Goal: Task Accomplishment & Management: Manage account settings

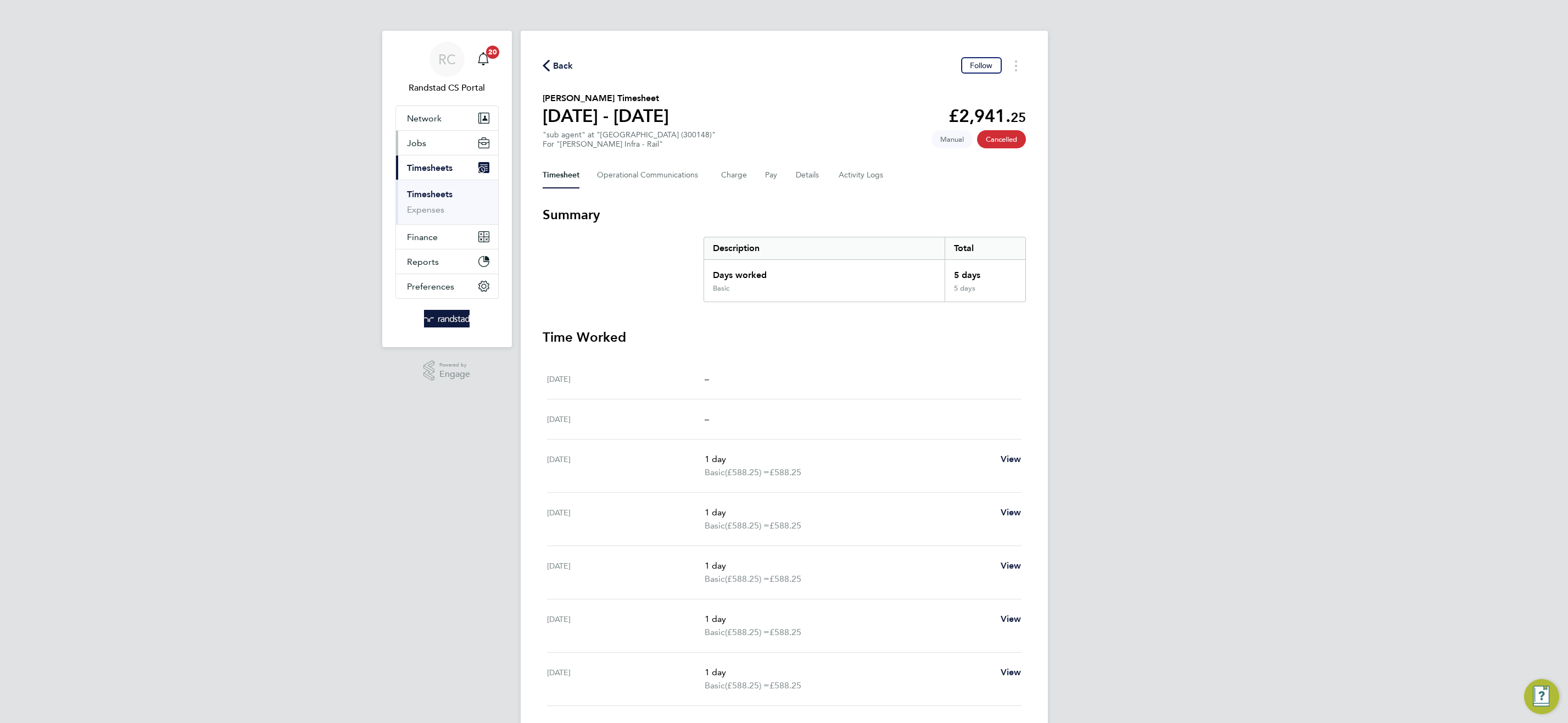
click at [419, 145] on span "Jobs" at bounding box center [416, 143] width 20 height 10
click at [422, 210] on ul "Positions Vacancies Placements" at bounding box center [447, 185] width 103 height 60
click at [428, 200] on link "Placements" at bounding box center [430, 200] width 45 height 10
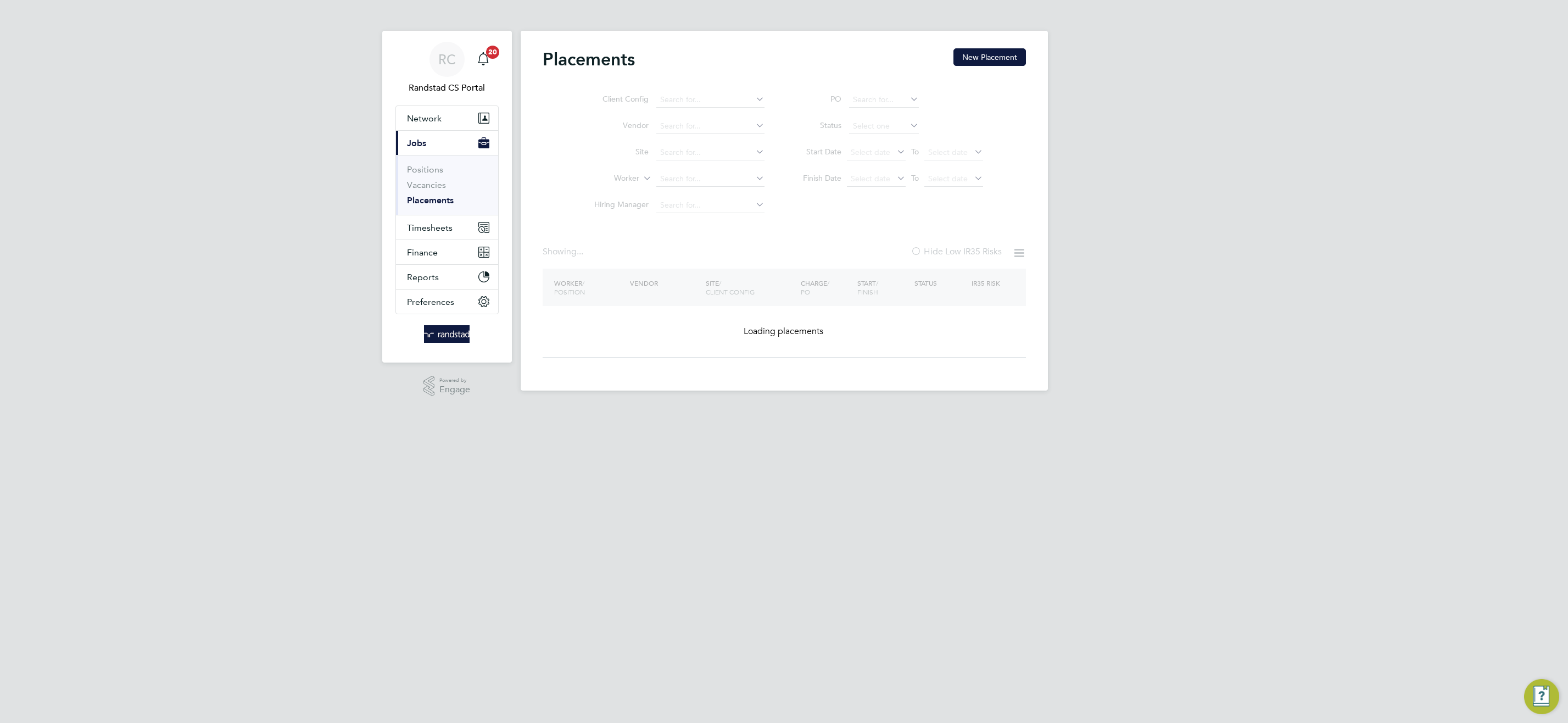
click at [672, 183] on ul "Client Config Vendor Site Worker Hiring Manager" at bounding box center [676, 153] width 207 height 132
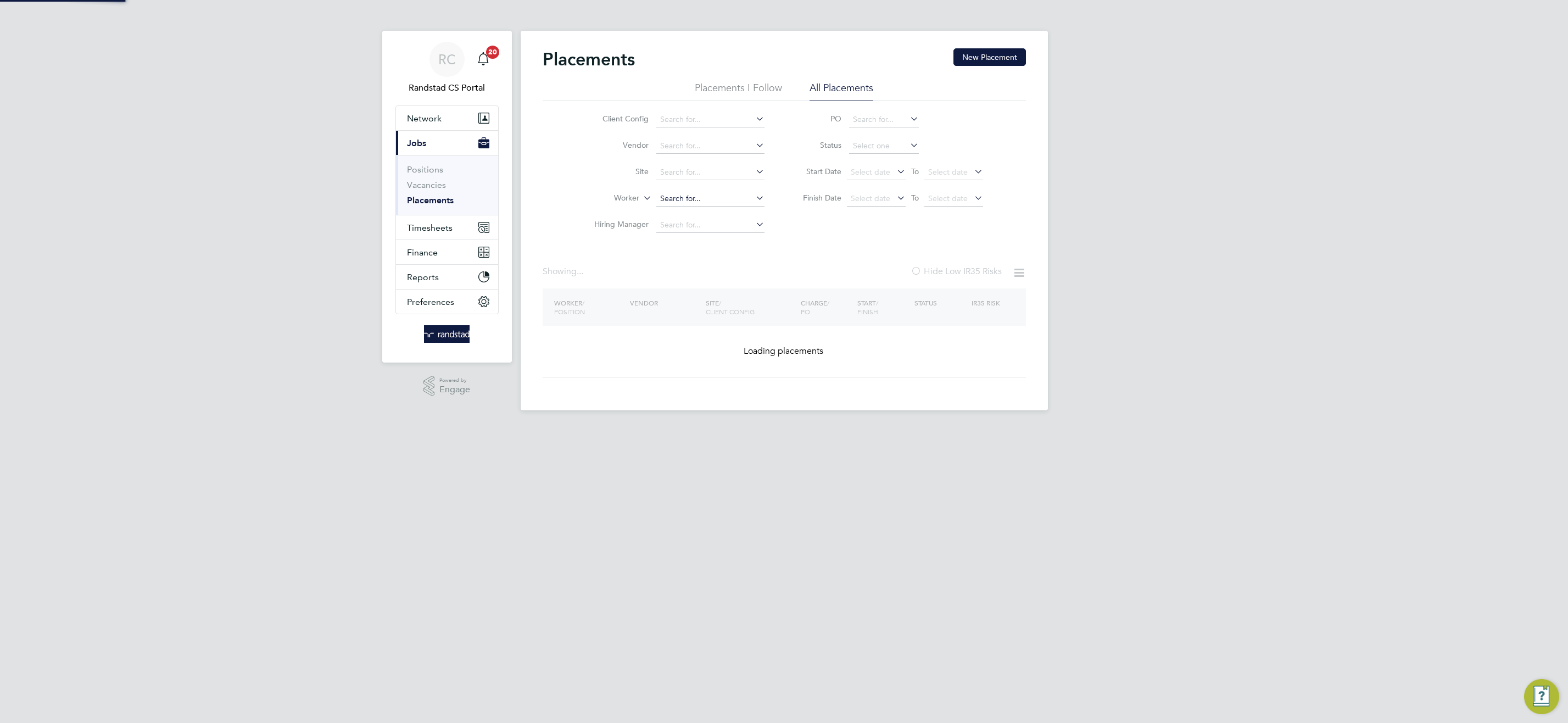
click at [696, 198] on input at bounding box center [711, 199] width 108 height 16
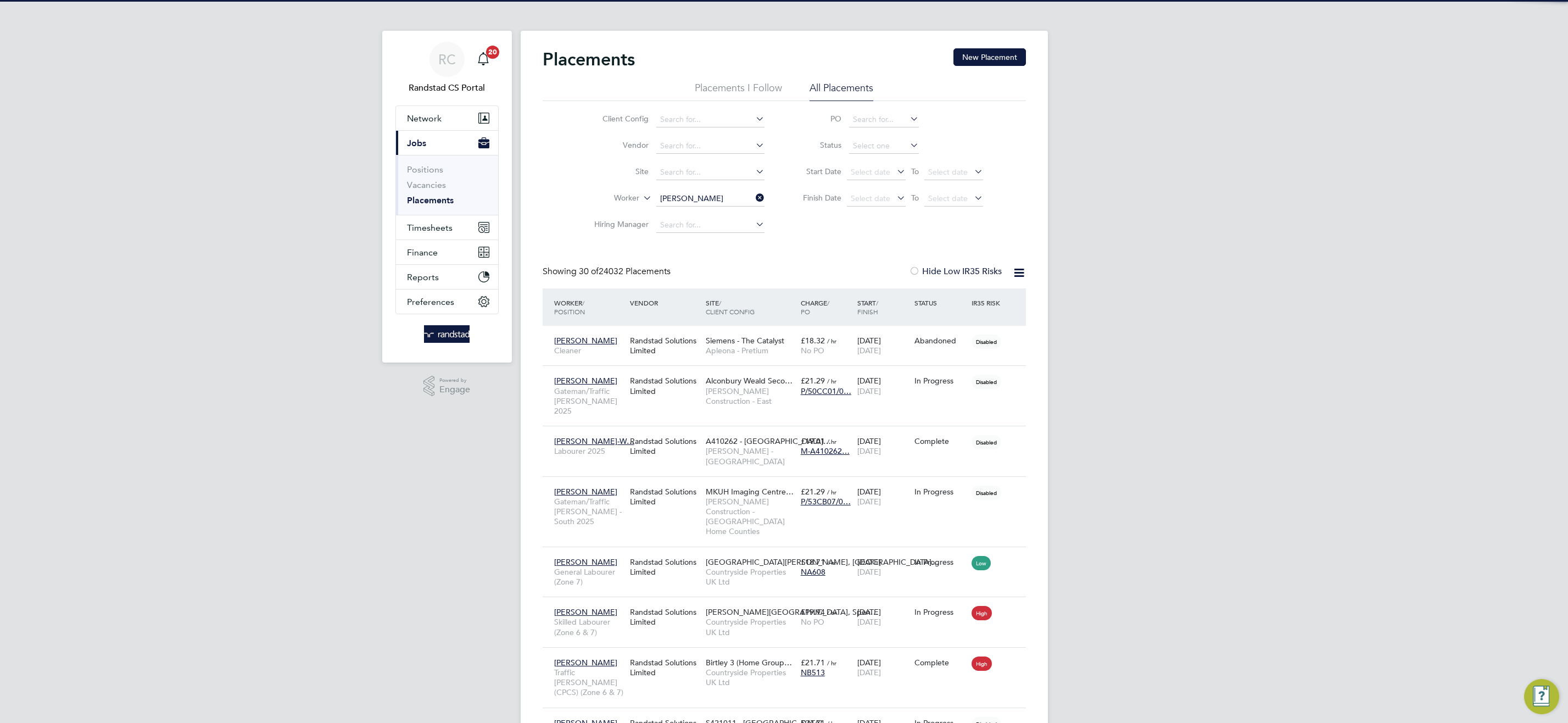
click at [718, 212] on li "Rob Horn" at bounding box center [737, 214] width 163 height 15
type input "Rob Horn"
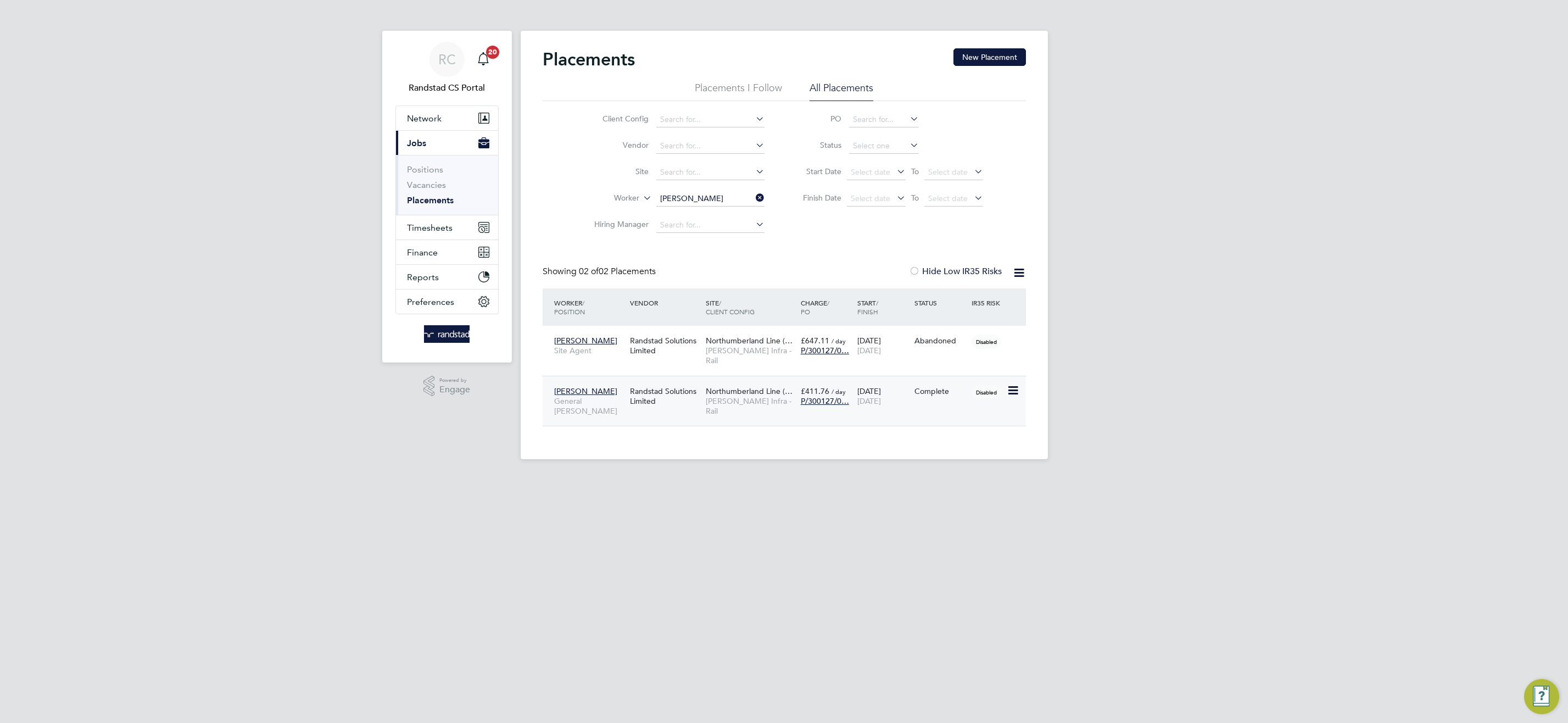
click at [757, 386] on span "Northumberland Line (…" at bounding box center [749, 391] width 87 height 10
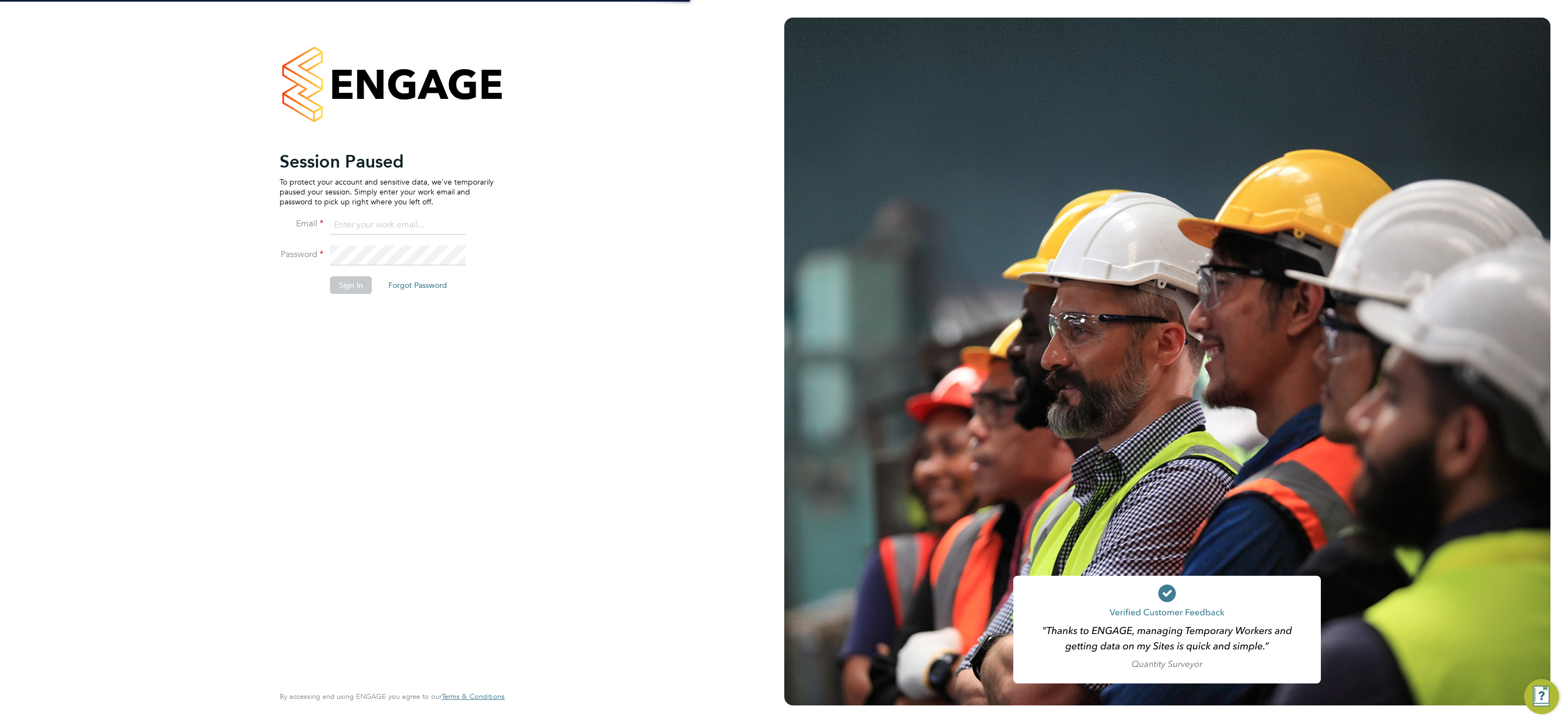
type input "cscportals@randstadcpe.com"
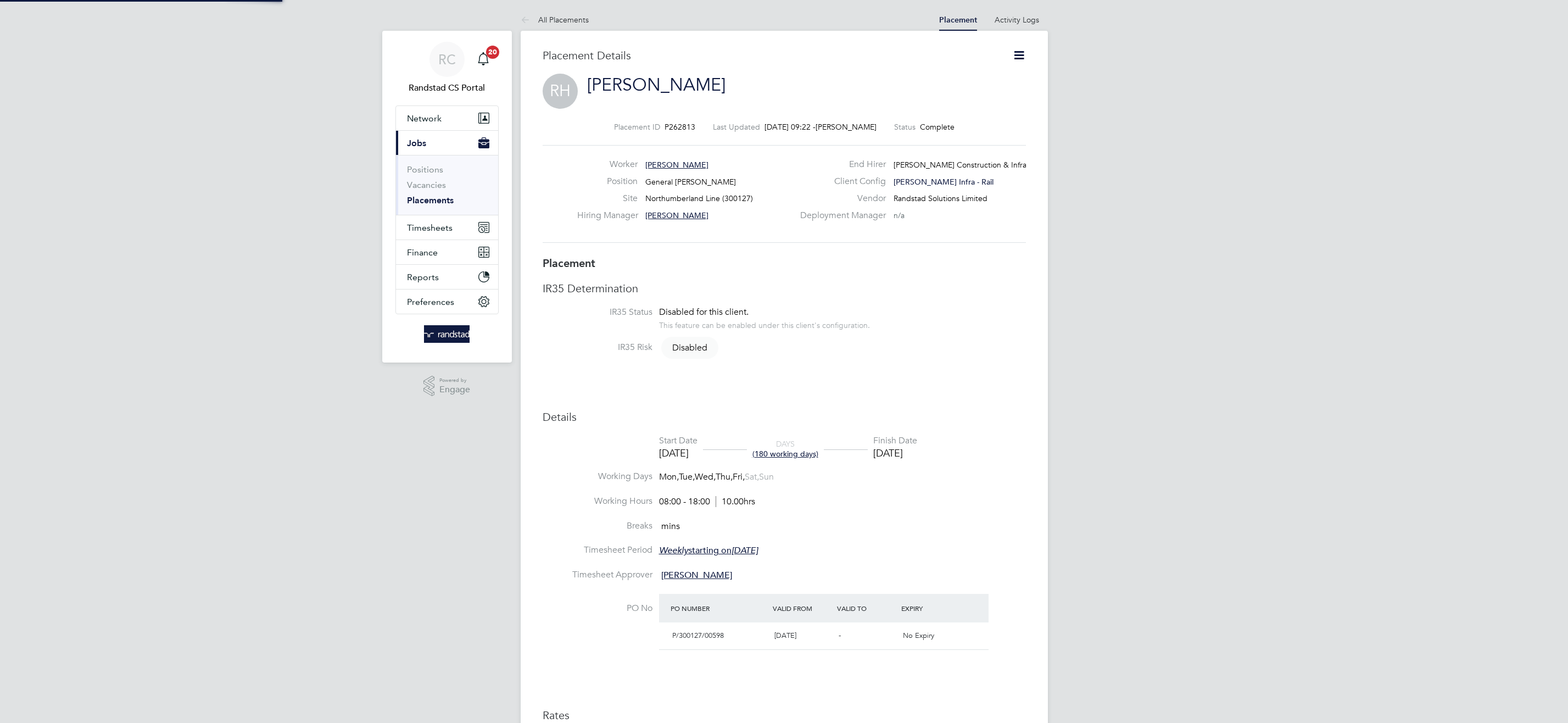
click at [1019, 54] on icon at bounding box center [1019, 56] width 14 height 14
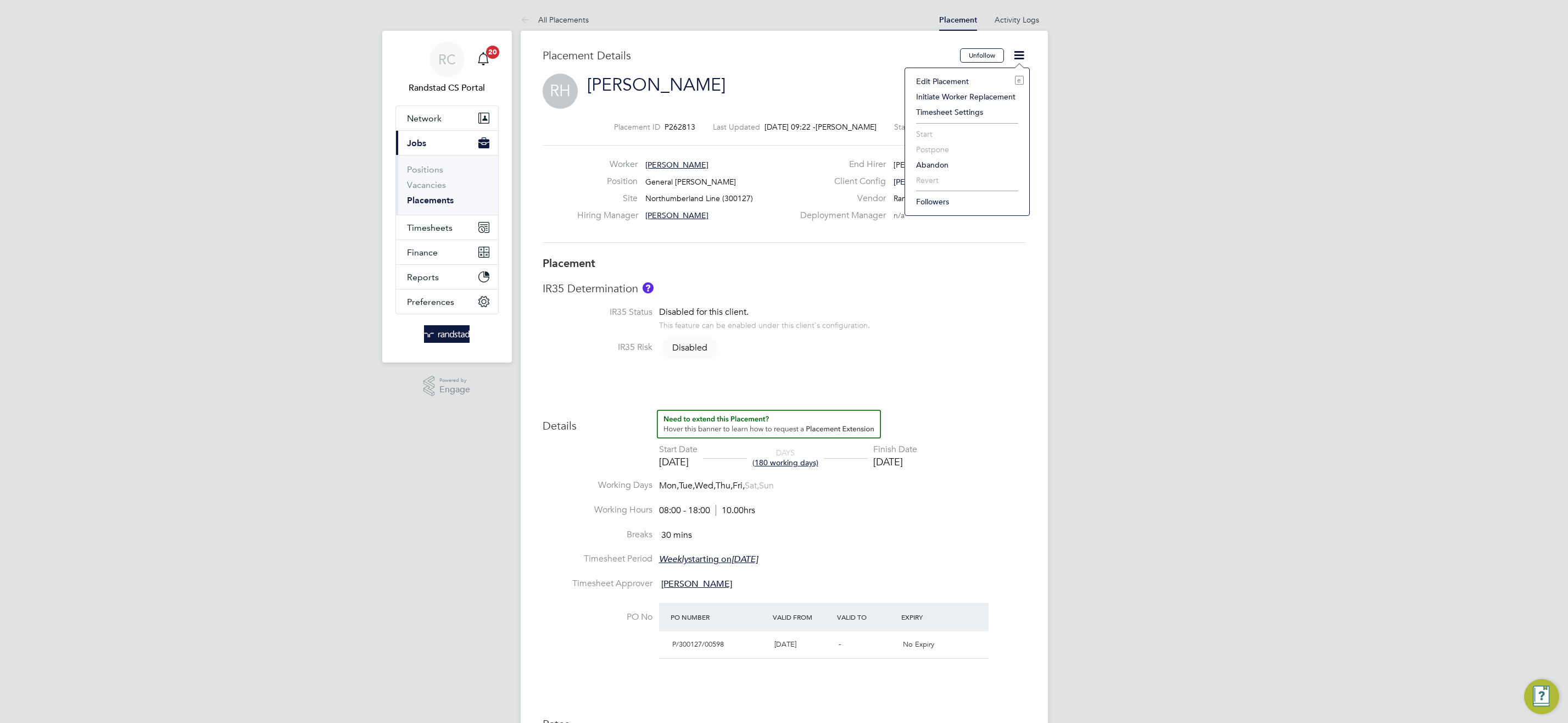
click at [949, 78] on li "Edit Placement e" at bounding box center [967, 81] width 114 height 16
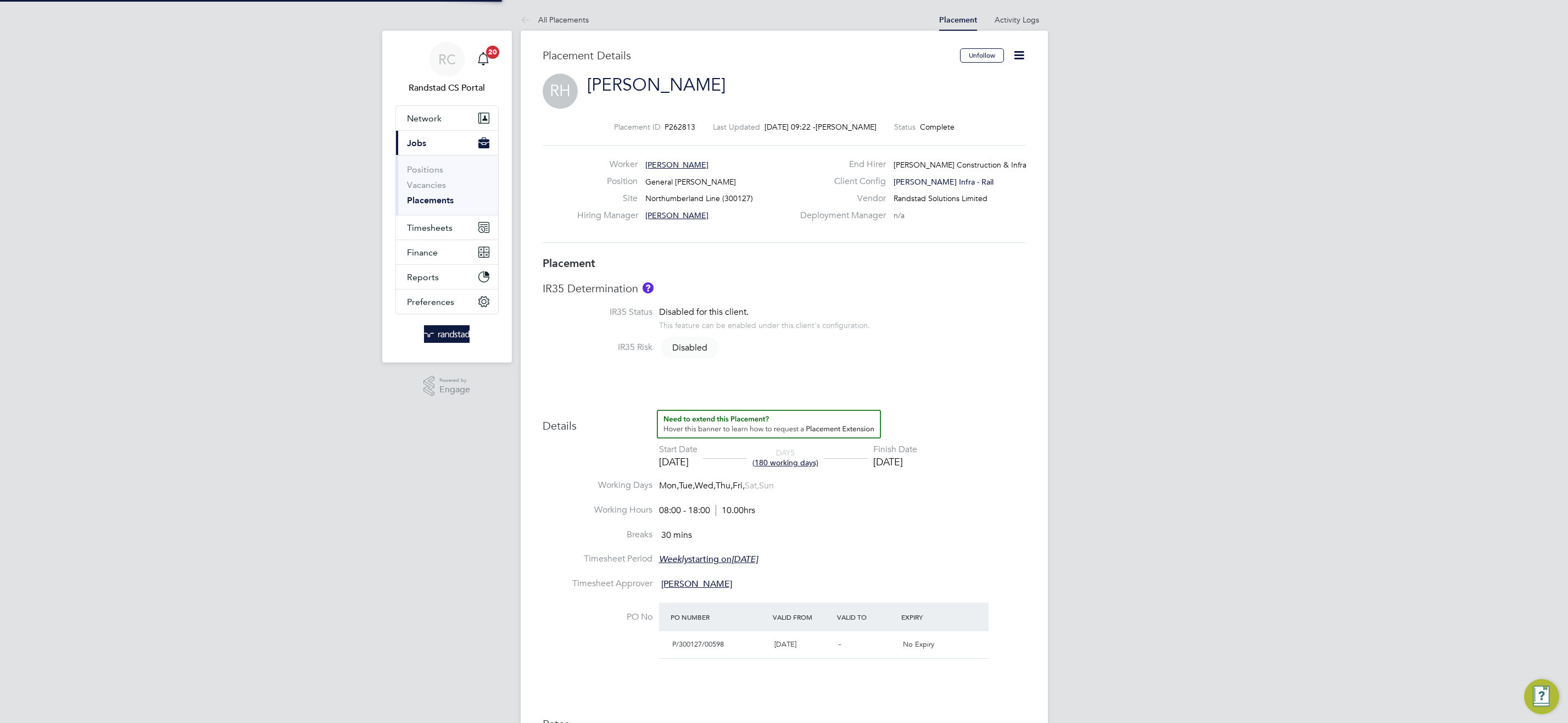
type input "Adam Payne"
type input "12 Jan 2025"
type input "19 Sep 2025"
type input "08:00"
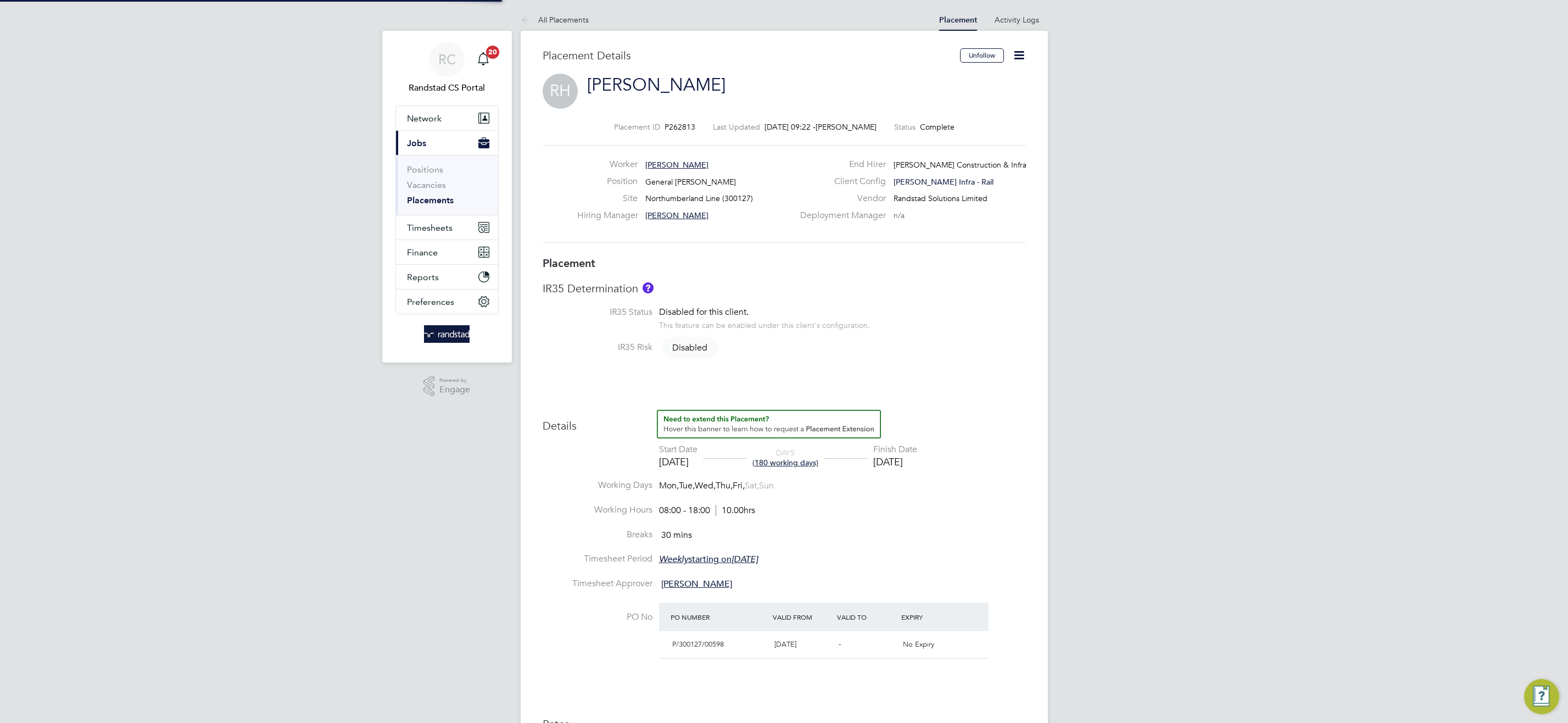
type input "18:00"
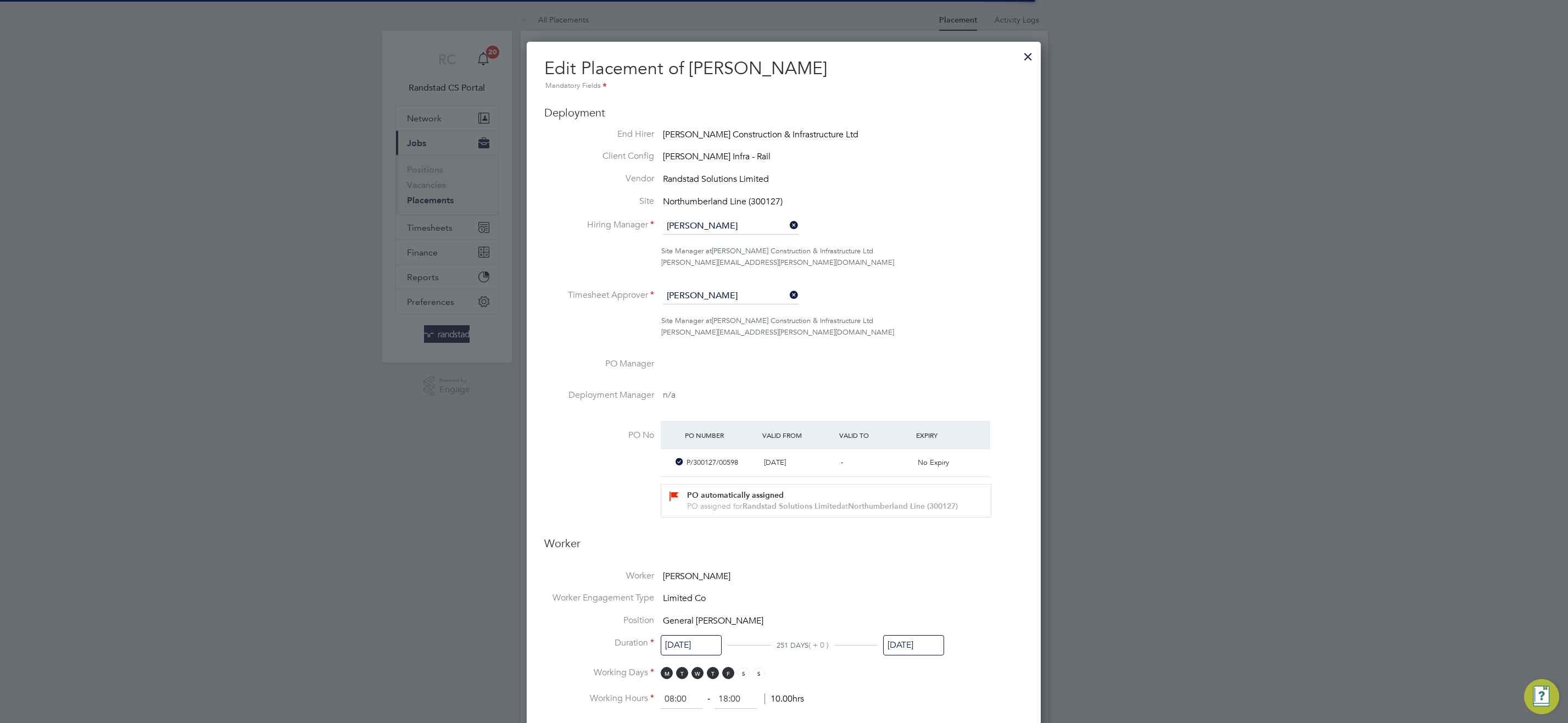
scroll to position [5, 5]
click at [914, 647] on input "19 Sep 2025" at bounding box center [914, 645] width 61 height 20
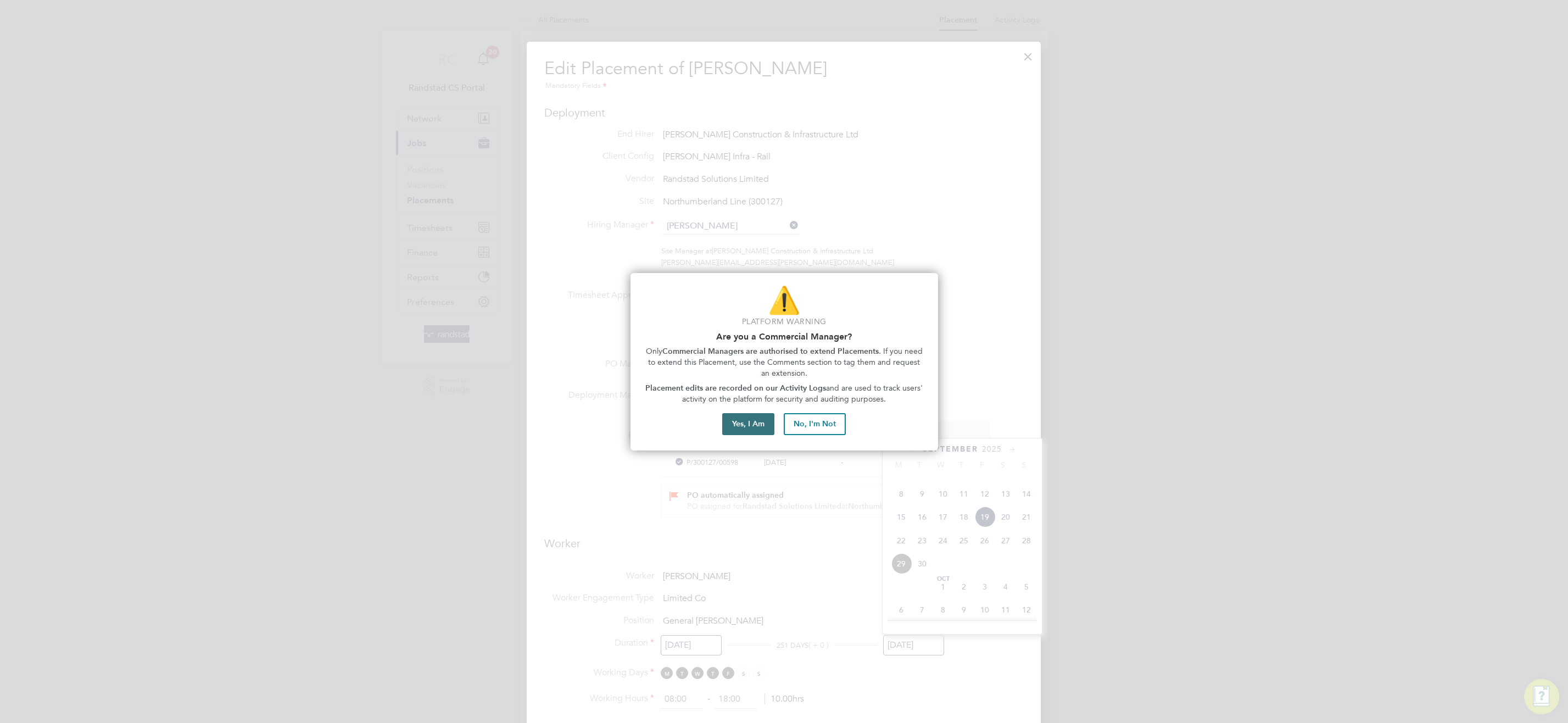
click at [745, 418] on button "Yes, I Am" at bounding box center [748, 425] width 52 height 22
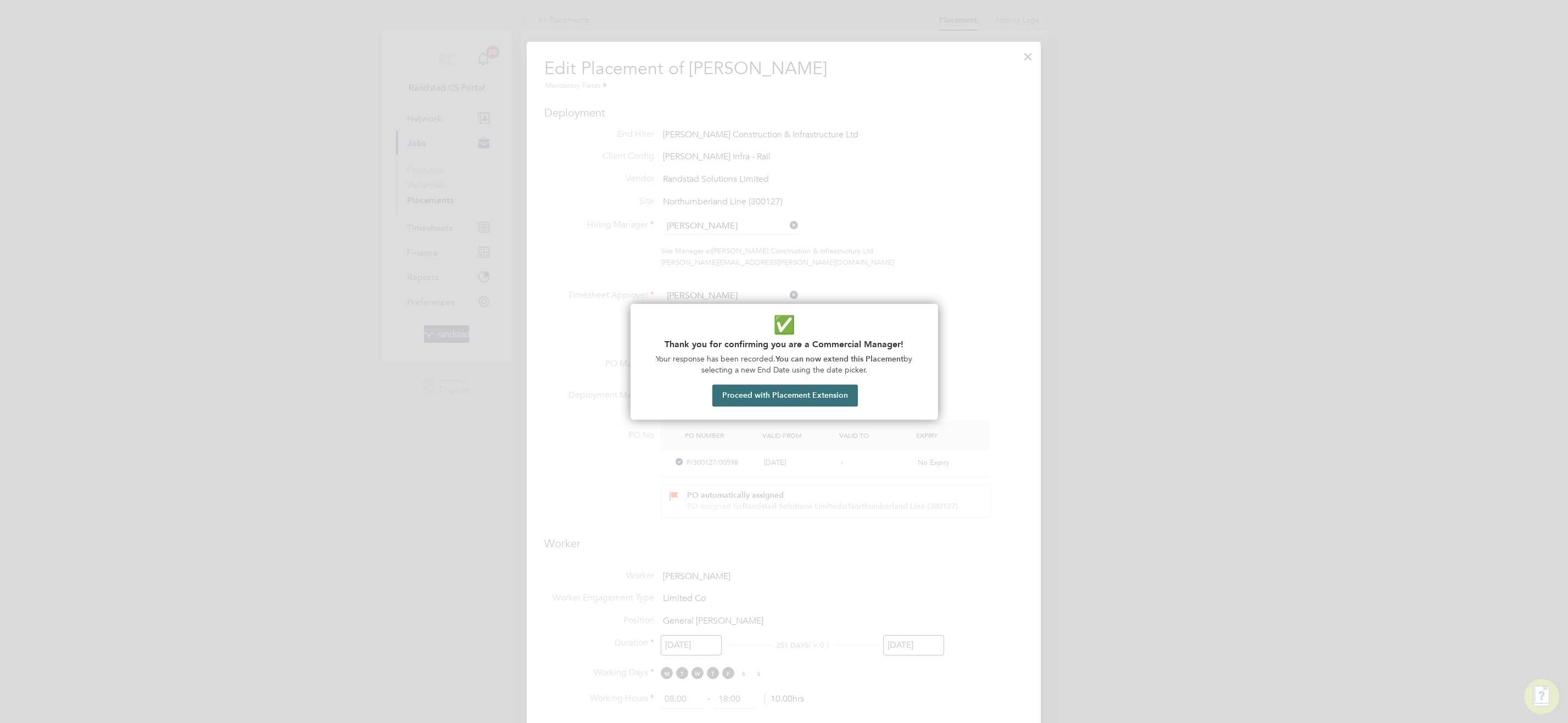
click at [815, 396] on button "Proceed with Placement Extension" at bounding box center [785, 396] width 146 height 22
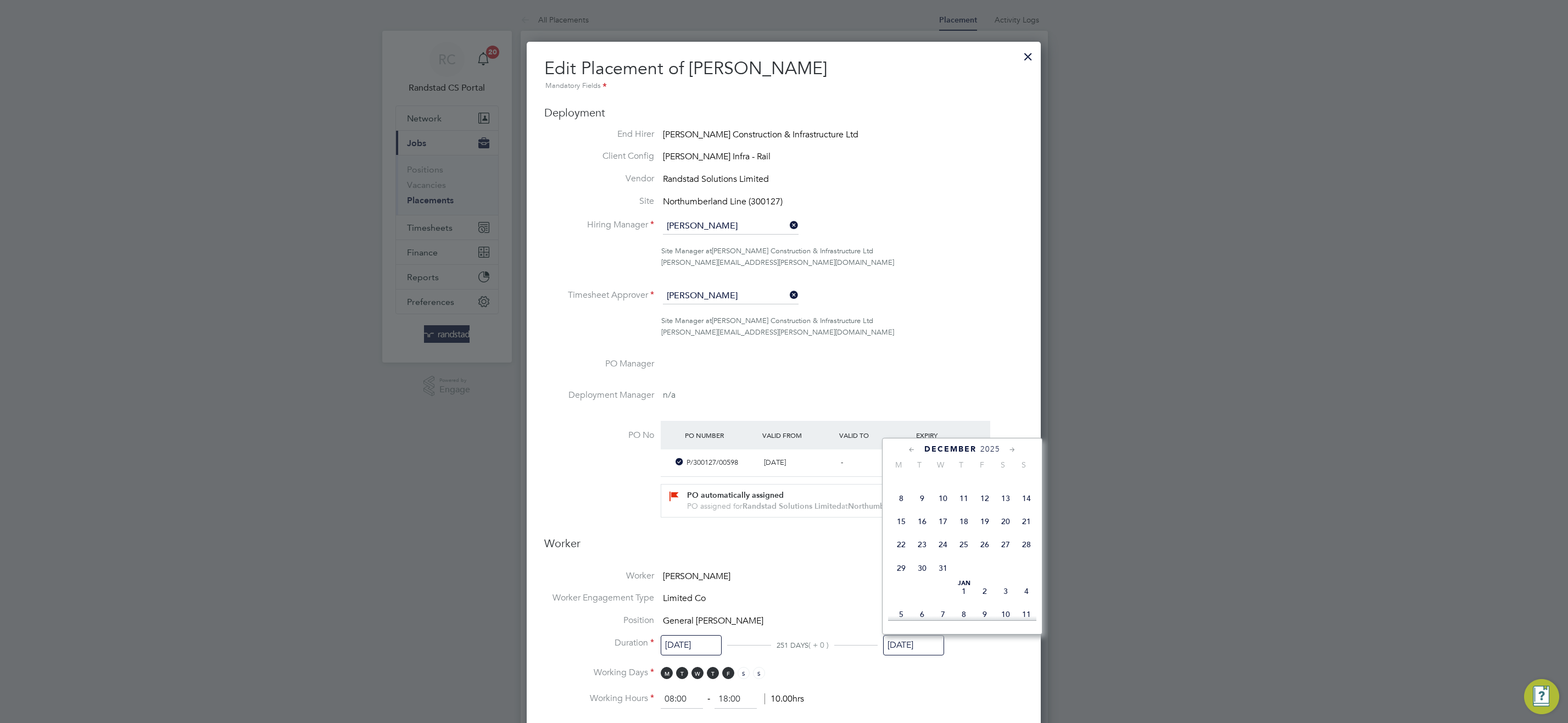
click at [983, 555] on span "26" at bounding box center [985, 544] width 21 height 21
type input "26 Dec 2025"
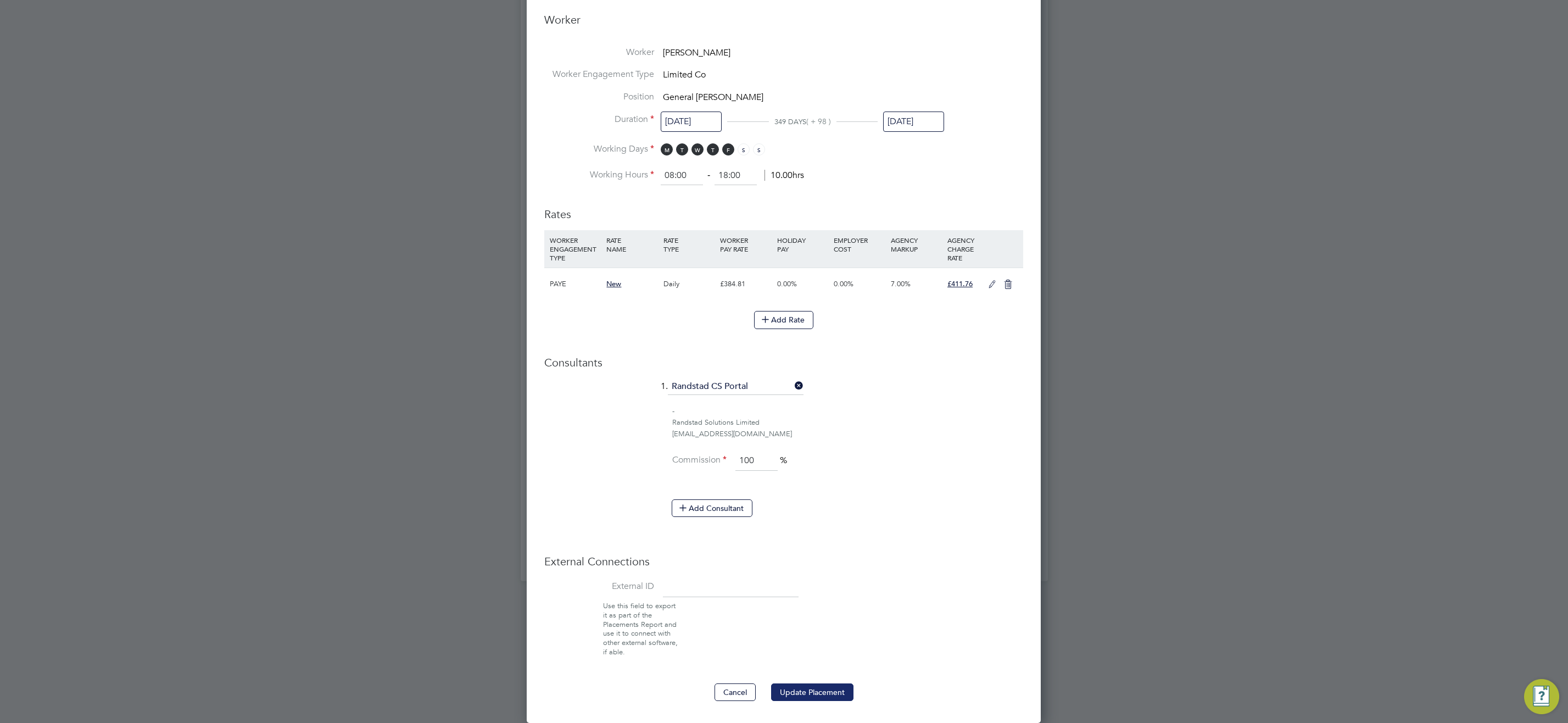
click at [822, 685] on button "Update Placement" at bounding box center [812, 692] width 82 height 17
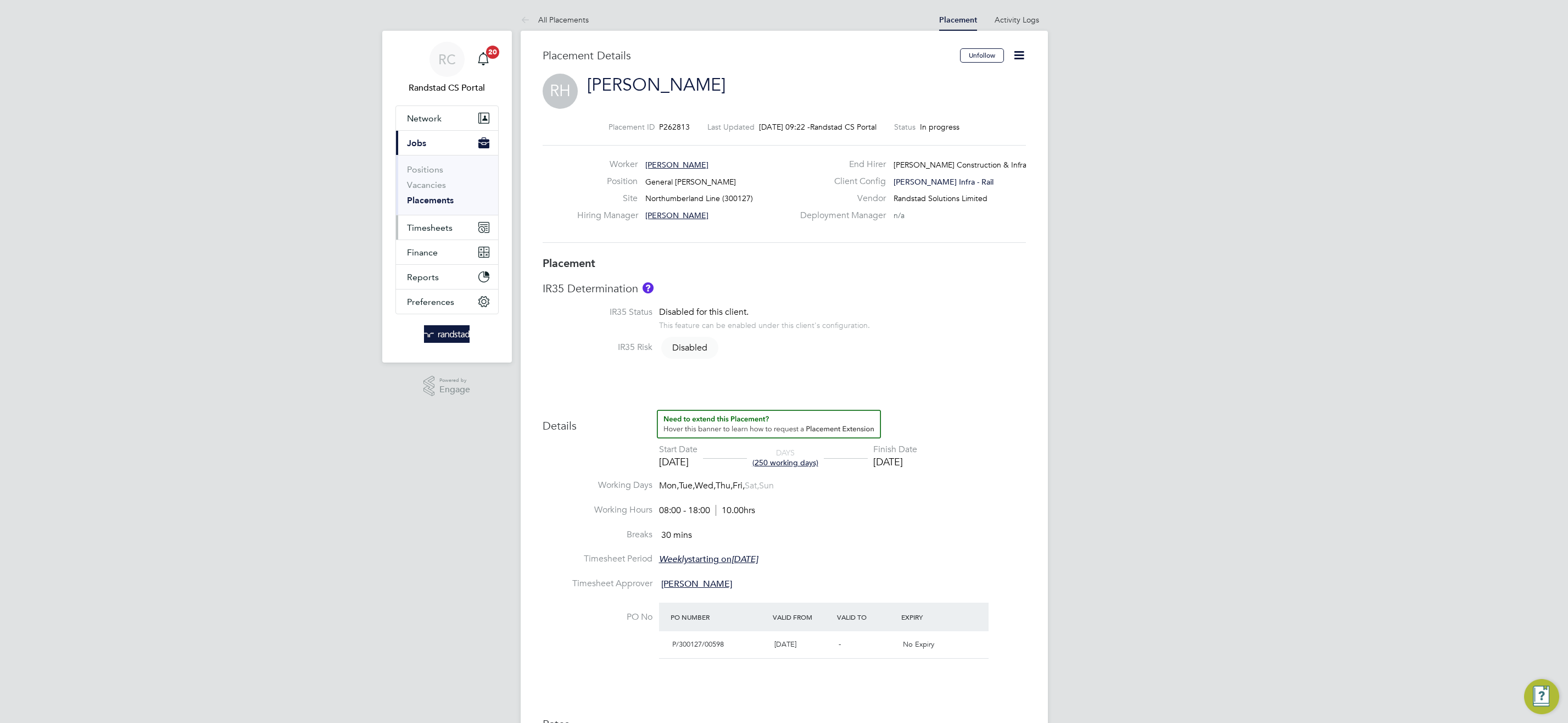
click at [430, 228] on span "Timesheets" at bounding box center [430, 227] width 45 height 10
click at [441, 193] on link "Timesheets" at bounding box center [430, 193] width 45 height 10
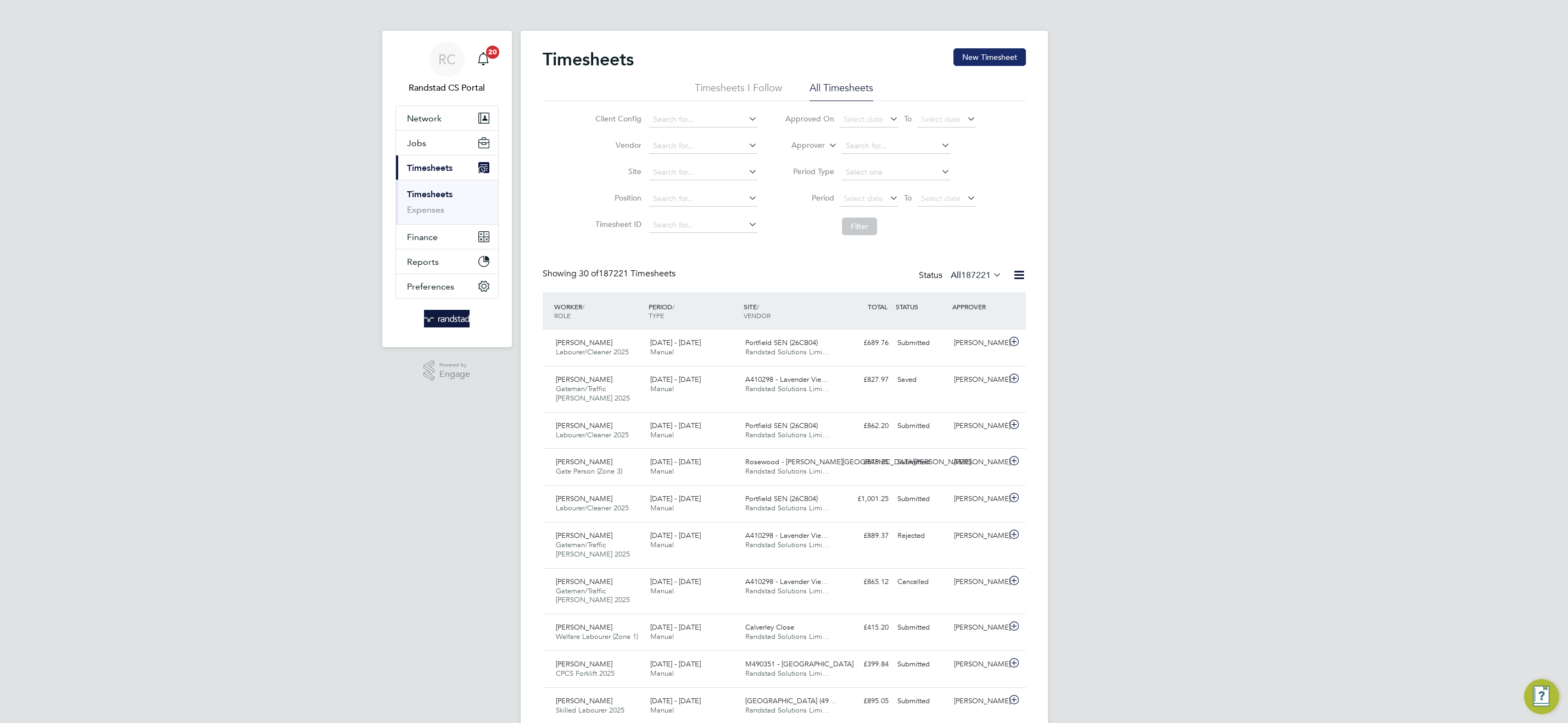
click at [980, 52] on button "New Timesheet" at bounding box center [989, 57] width 73 height 17
click at [0, 0] on div at bounding box center [0, 0] width 0 height 0
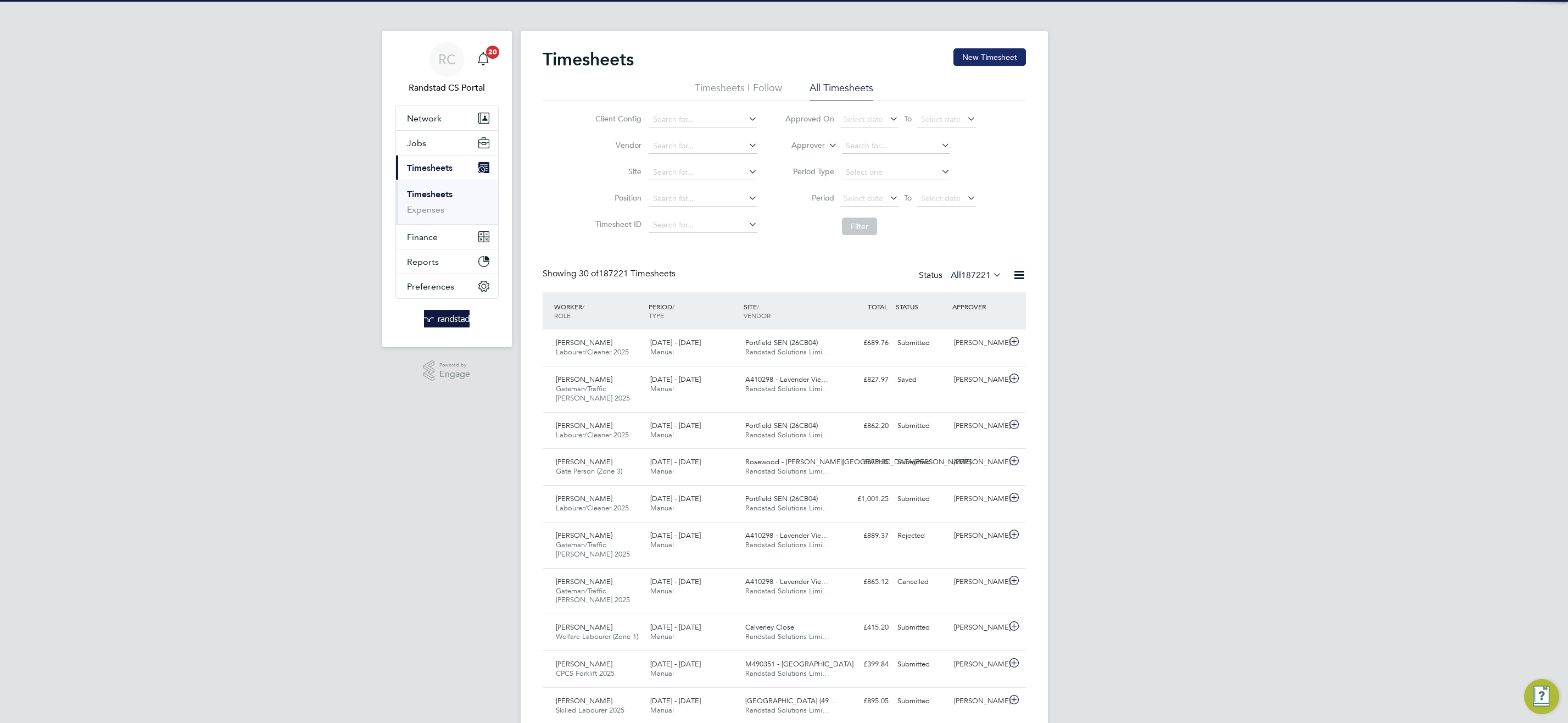
click at [966, 61] on button "New Timesheet" at bounding box center [989, 57] width 73 height 17
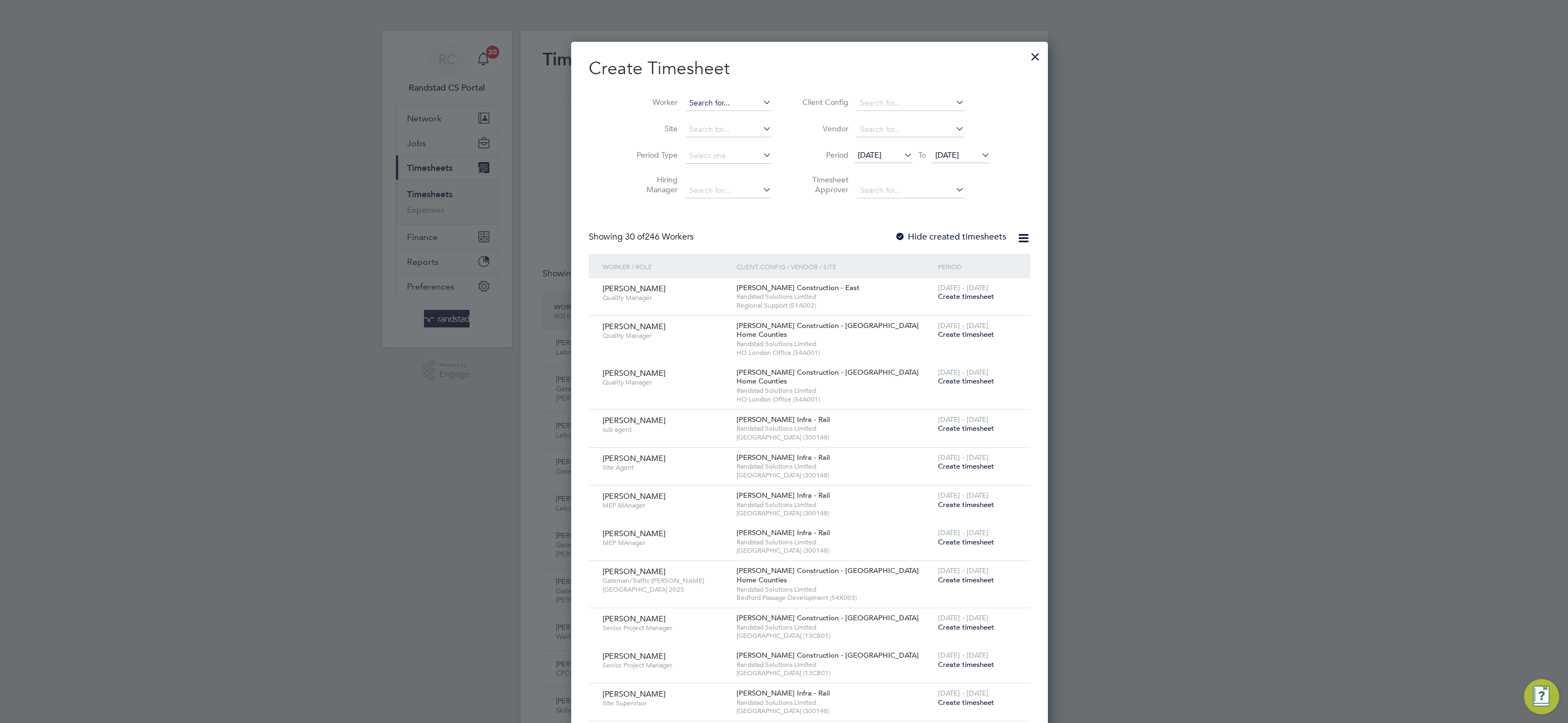
click at [689, 103] on input at bounding box center [729, 103] width 86 height 16
click at [704, 136] on li "Rob Horn" at bounding box center [741, 132] width 163 height 15
type input "Rob Horn"
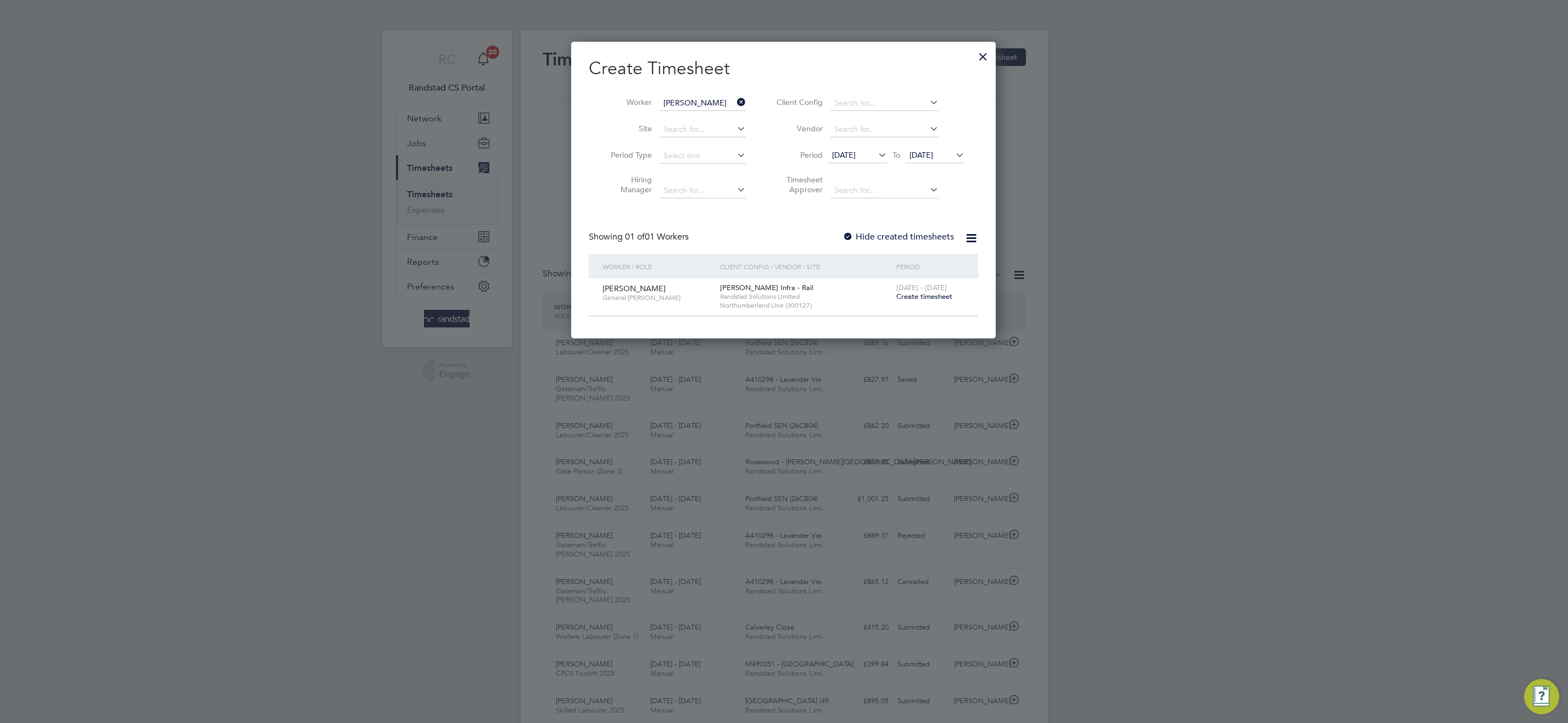
click at [943, 294] on span "Create timesheet" at bounding box center [925, 297] width 56 height 9
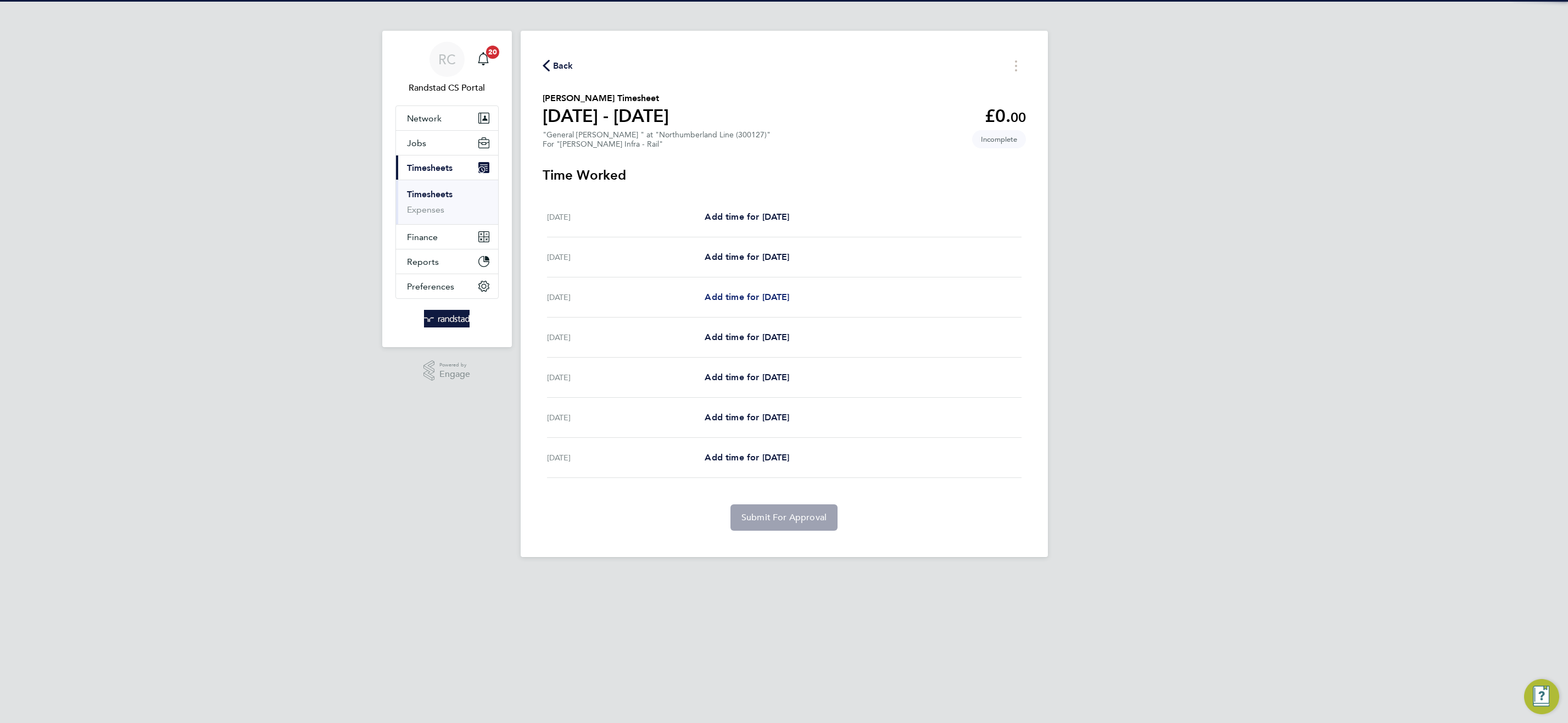
click at [777, 296] on span "Add time for Mon 22 Sep" at bounding box center [747, 297] width 85 height 10
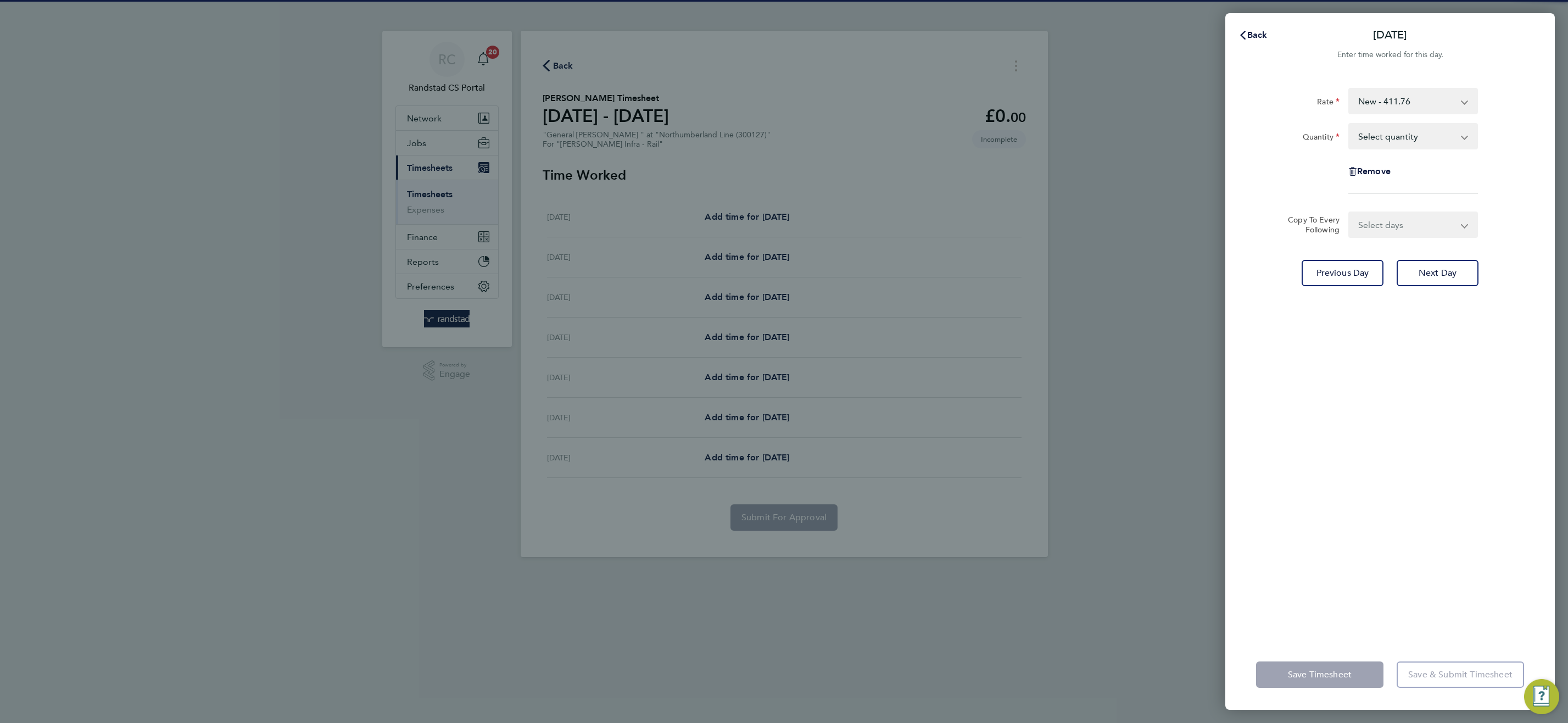
click at [1388, 132] on select "Select quantity 0.5 1" at bounding box center [1407, 136] width 114 height 24
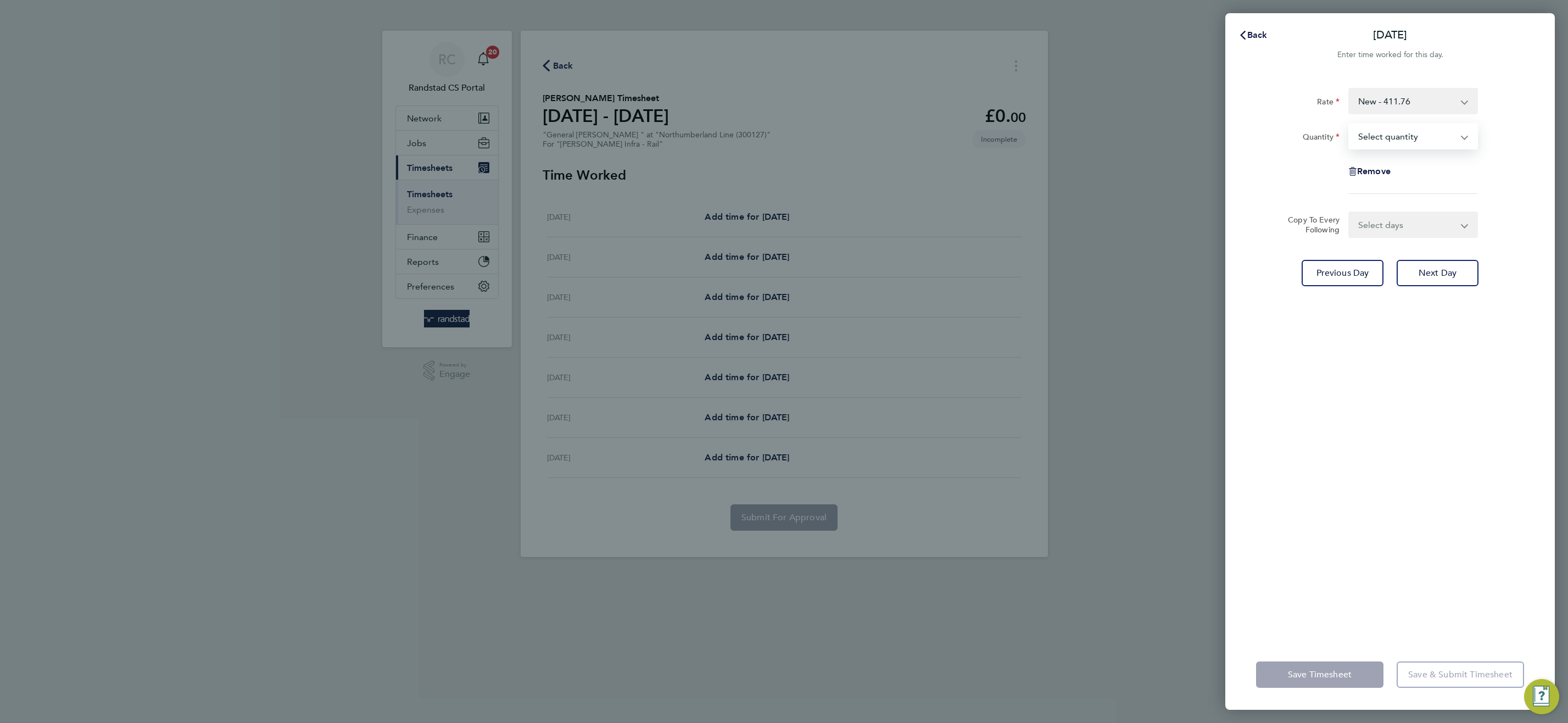
select select "1"
click at [1350, 125] on select "Select quantity 0.5 1" at bounding box center [1407, 136] width 114 height 24
click at [1403, 226] on select "Select days Day Tuesday Wednesday Thursday Friday" at bounding box center [1407, 225] width 115 height 24
select select "DAY"
click at [1350, 213] on select "Select days Day Tuesday Wednesday Thursday Friday" at bounding box center [1407, 225] width 115 height 24
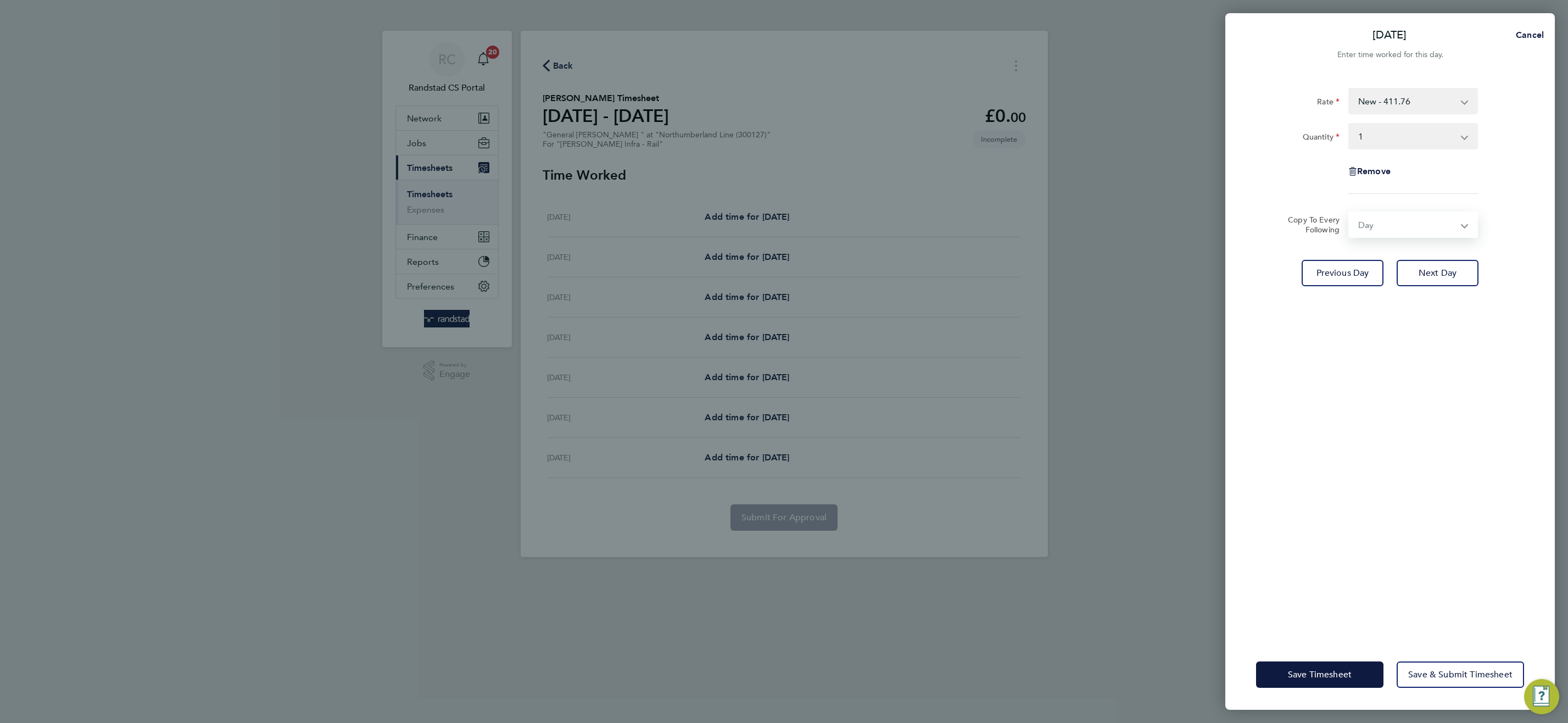
select select "2025-09-26"
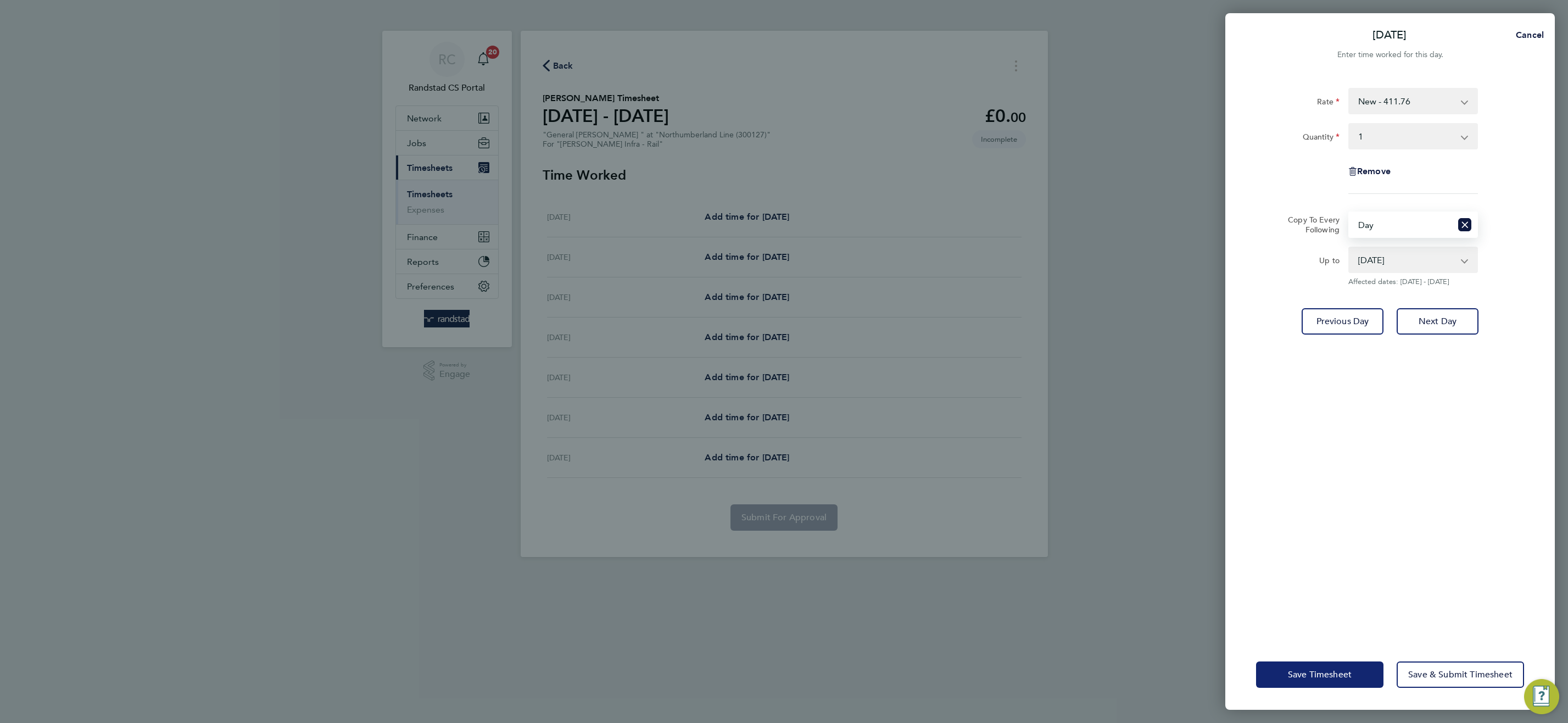
click at [1304, 670] on span "Save Timesheet" at bounding box center [1320, 675] width 63 height 11
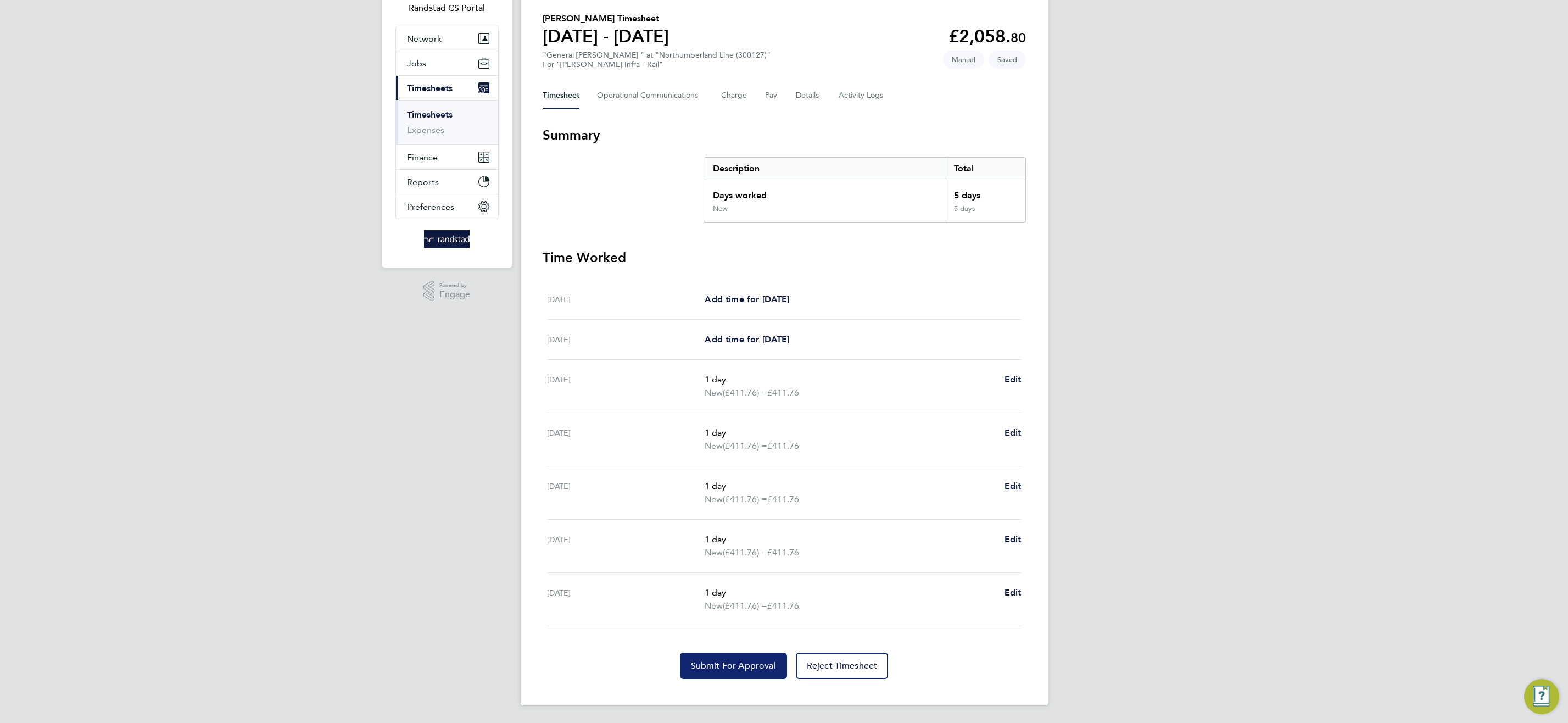
click at [741, 674] on button "Submit For Approval" at bounding box center [734, 667] width 107 height 27
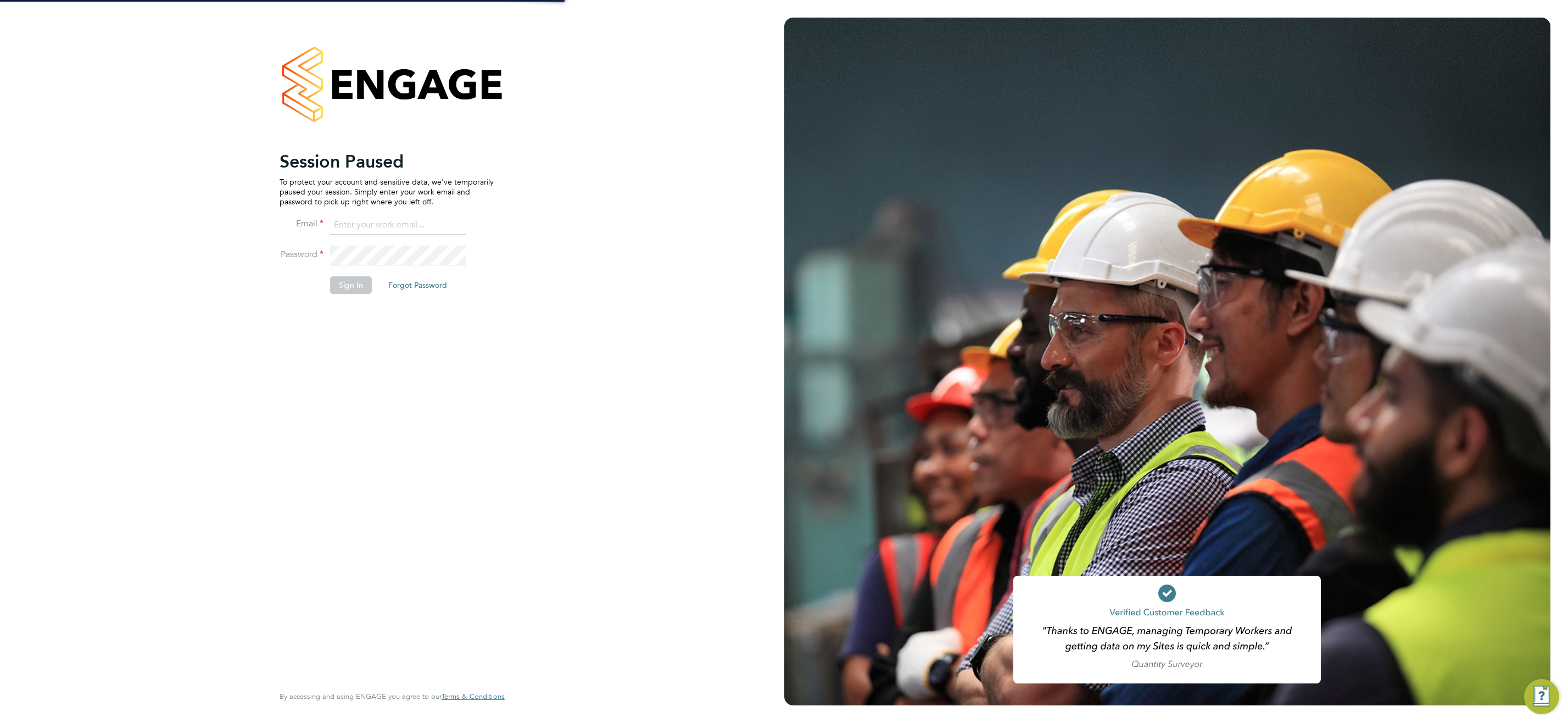
type input "[EMAIL_ADDRESS][DOMAIN_NAME]"
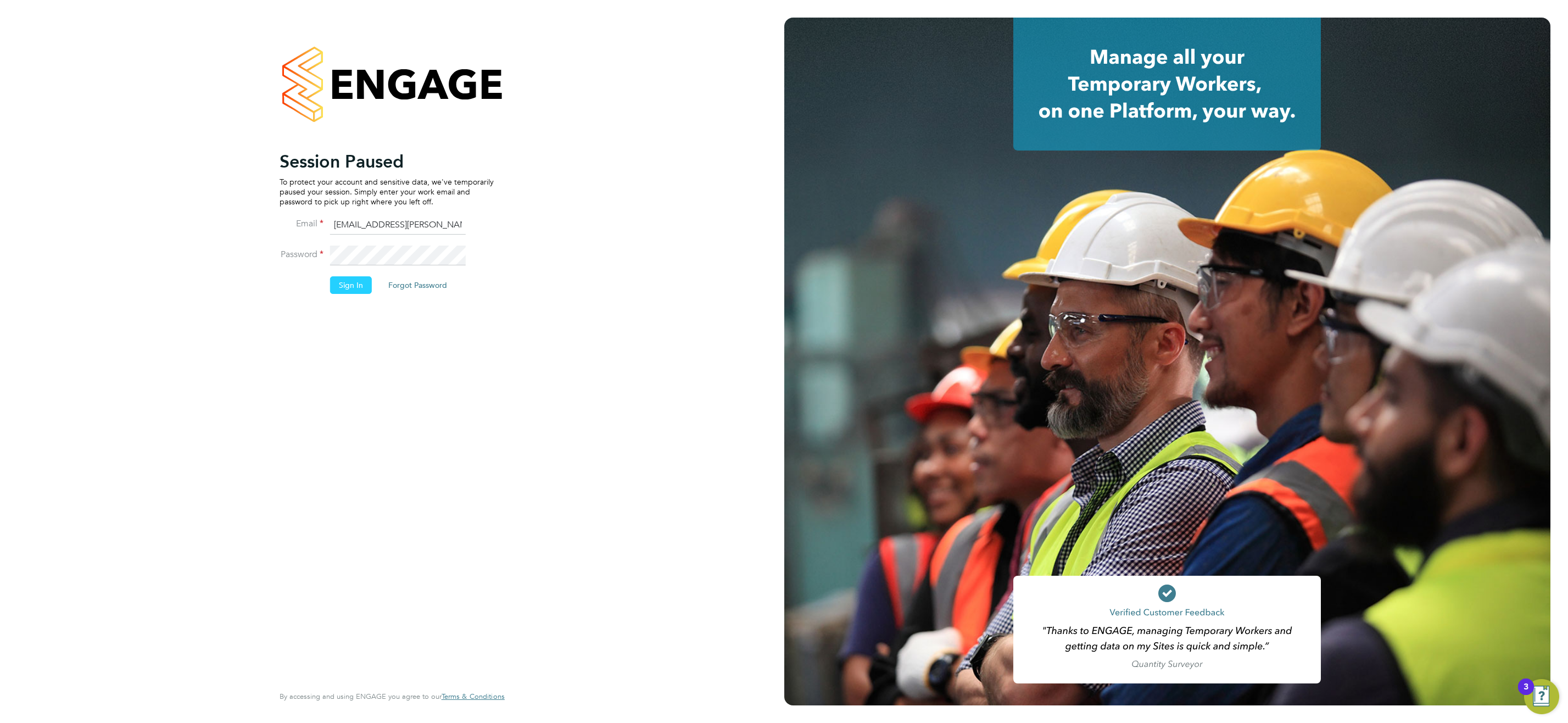
click at [355, 285] on button "Sign In" at bounding box center [351, 285] width 41 height 17
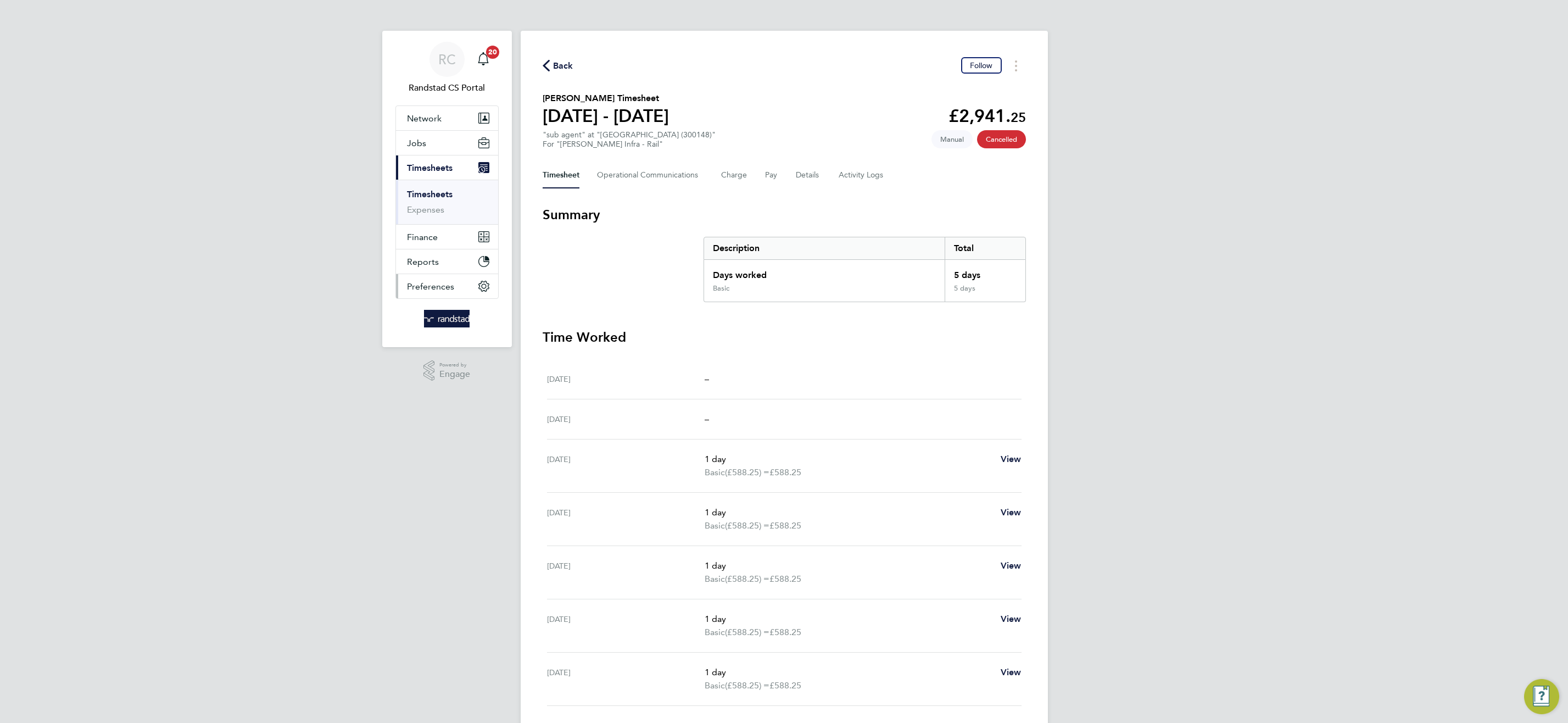
click at [428, 294] on button "Preferences" at bounding box center [447, 286] width 103 height 24
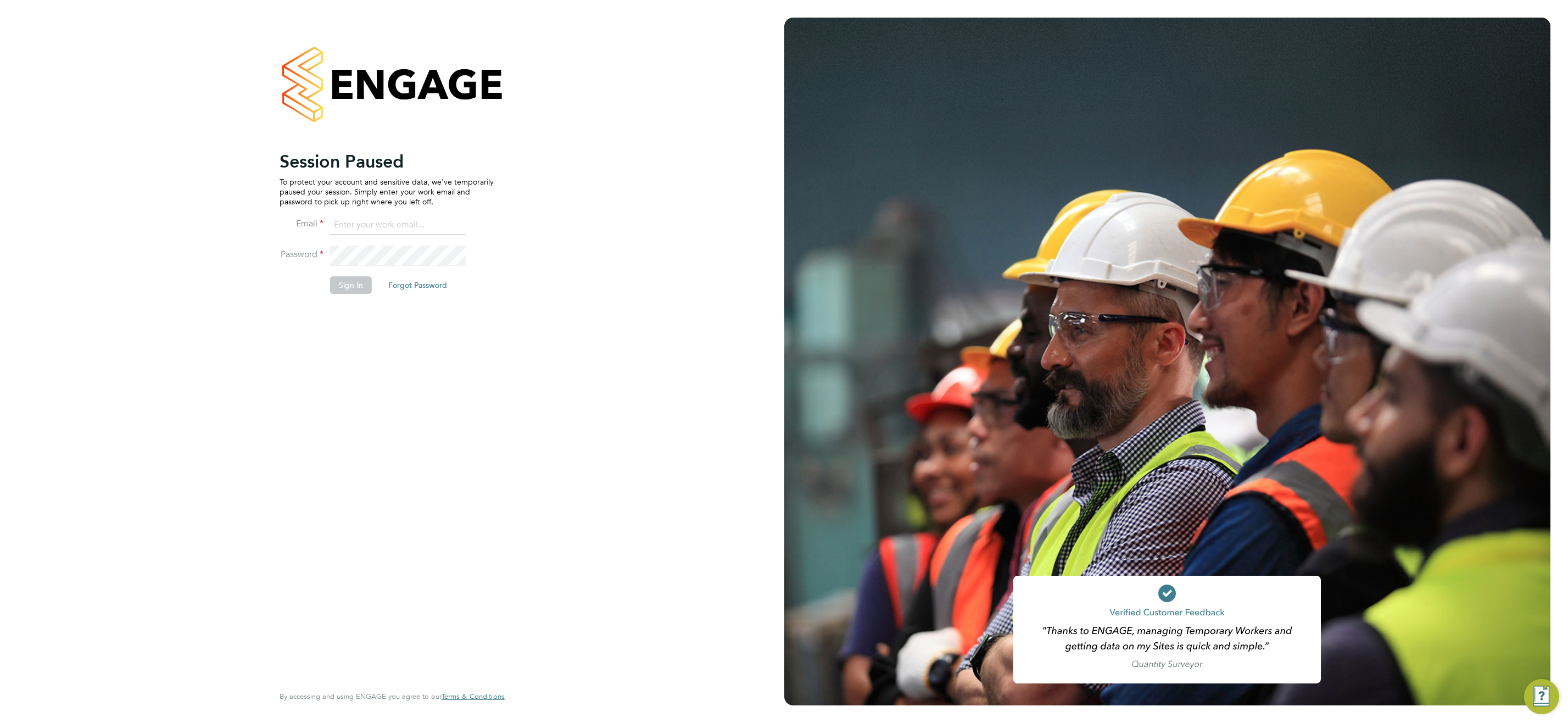
type input "[EMAIL_ADDRESS][DOMAIN_NAME]"
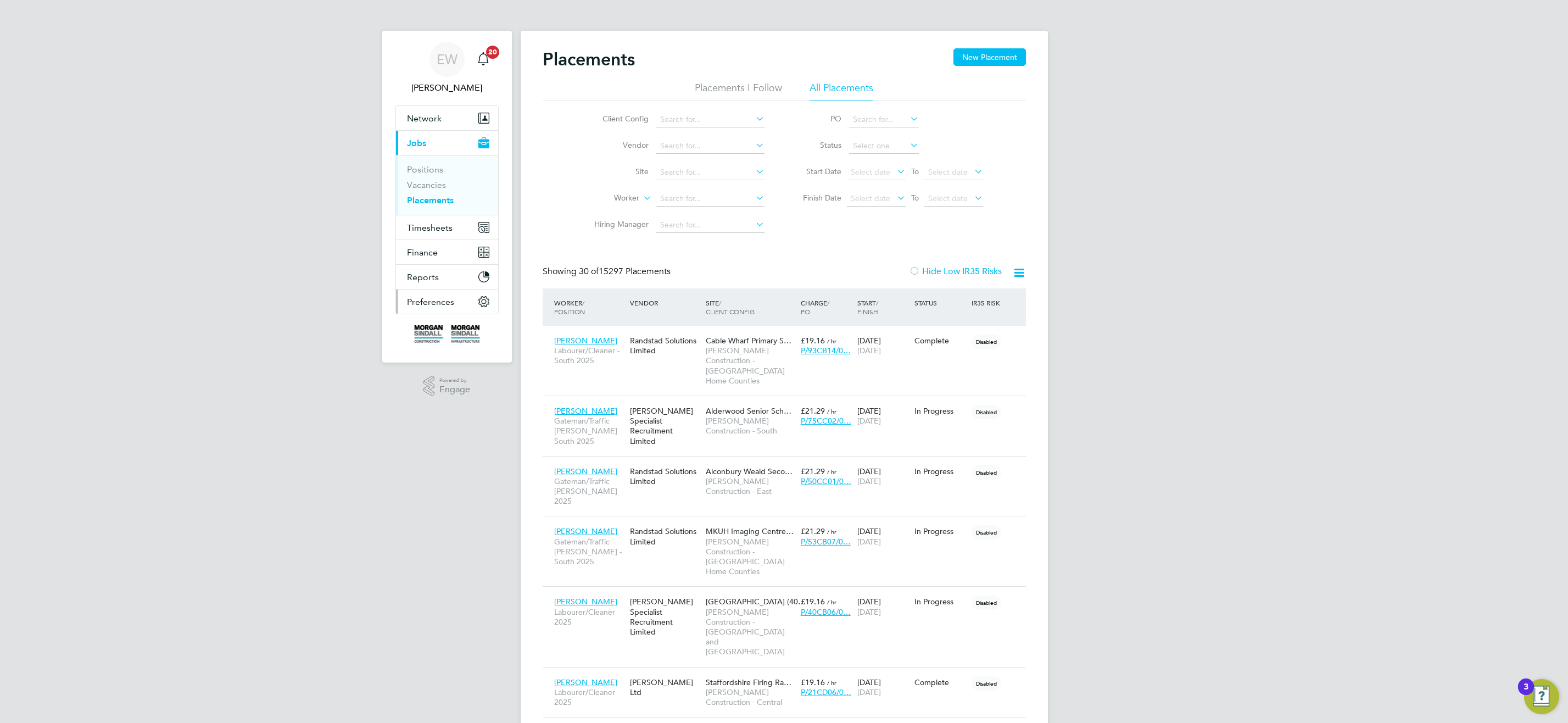
click at [449, 306] on span "Preferences" at bounding box center [431, 302] width 47 height 10
click at [456, 299] on link "VMS Configurations" at bounding box center [447, 298] width 80 height 10
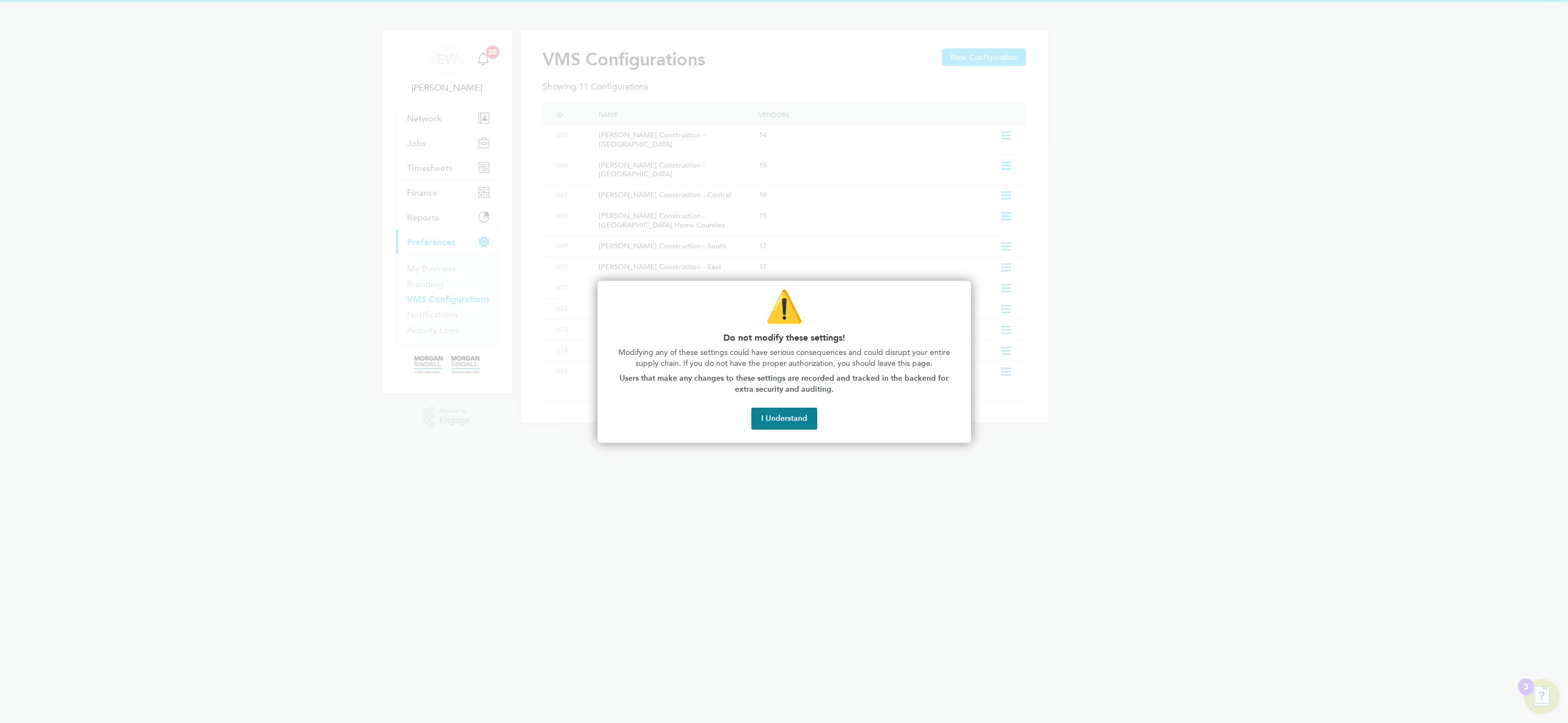
drag, startPoint x: 802, startPoint y: 427, endPoint x: 788, endPoint y: 423, distance: 14.6
click at [802, 427] on button "I Understand" at bounding box center [784, 419] width 66 height 22
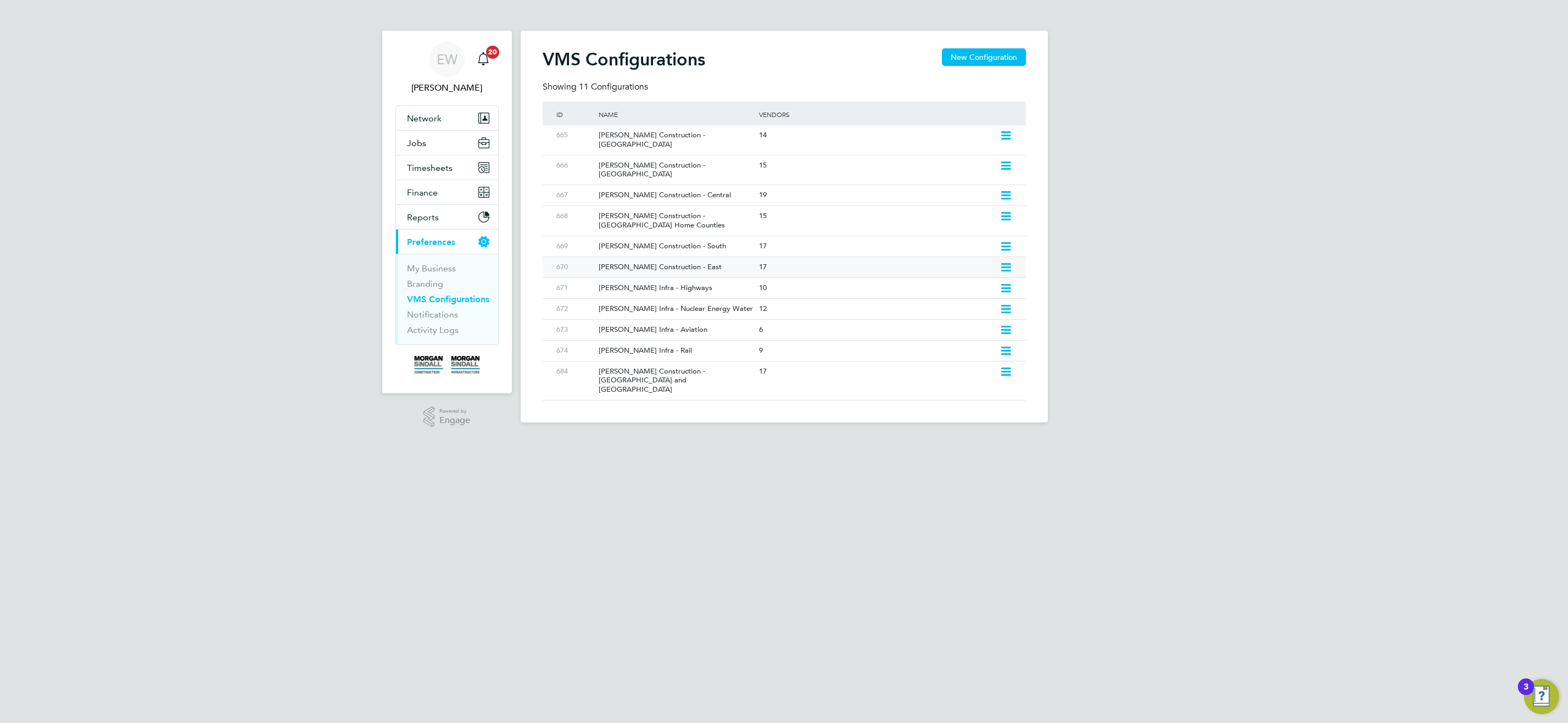
click at [723, 258] on div "Morgan Sindall Construction - East" at bounding box center [673, 267] width 166 height 20
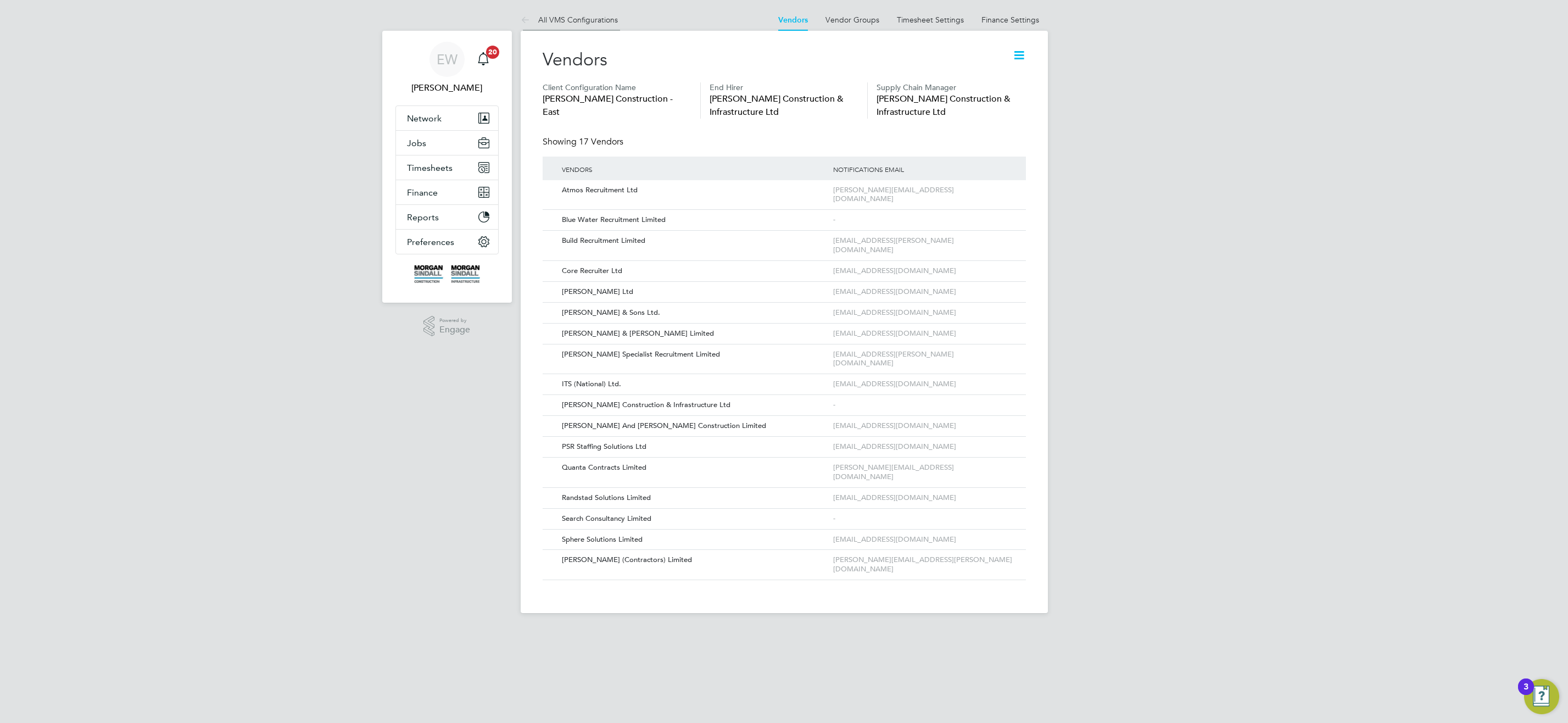
click at [541, 13] on li "All VMS Configurations" at bounding box center [569, 20] width 97 height 22
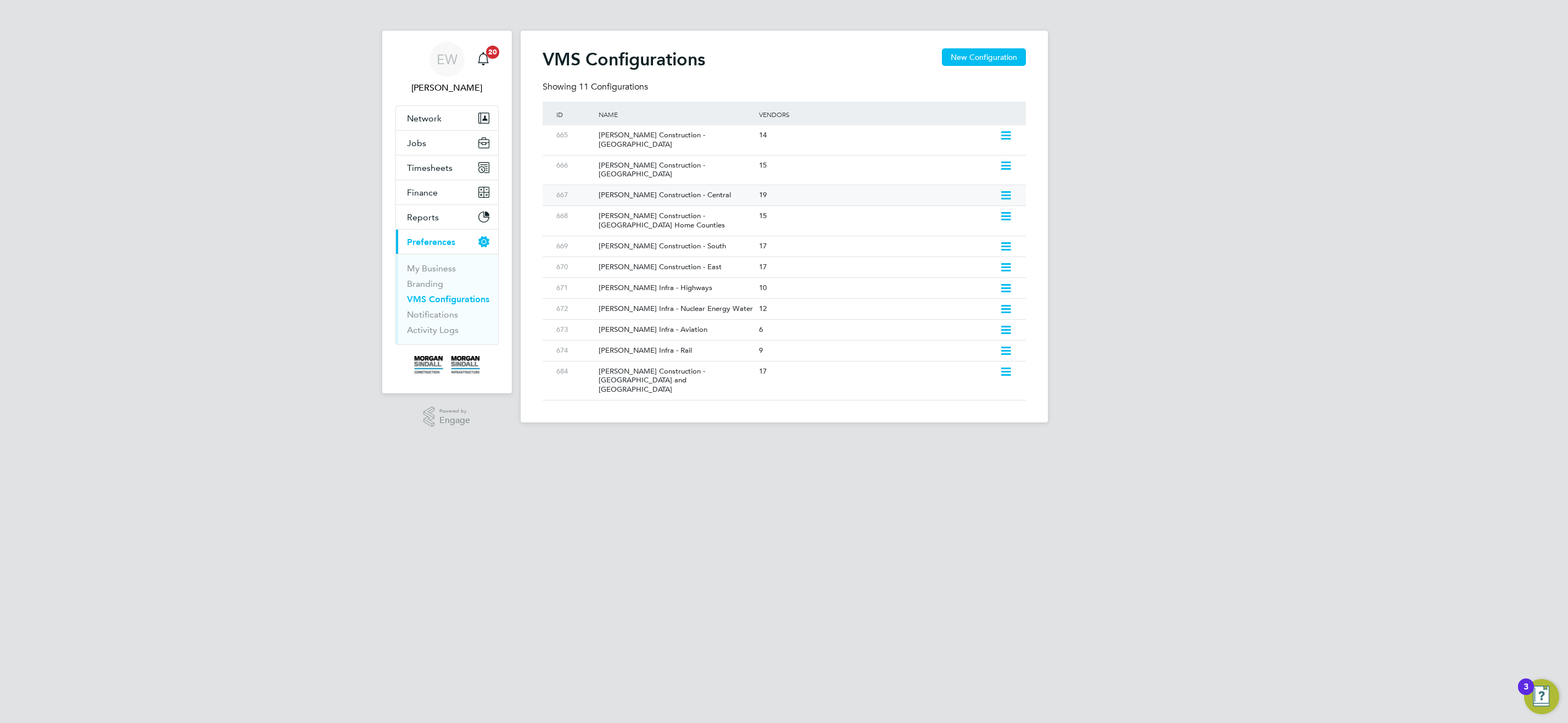
click at [677, 185] on div "Morgan Sindall Construction - Central" at bounding box center [673, 195] width 166 height 20
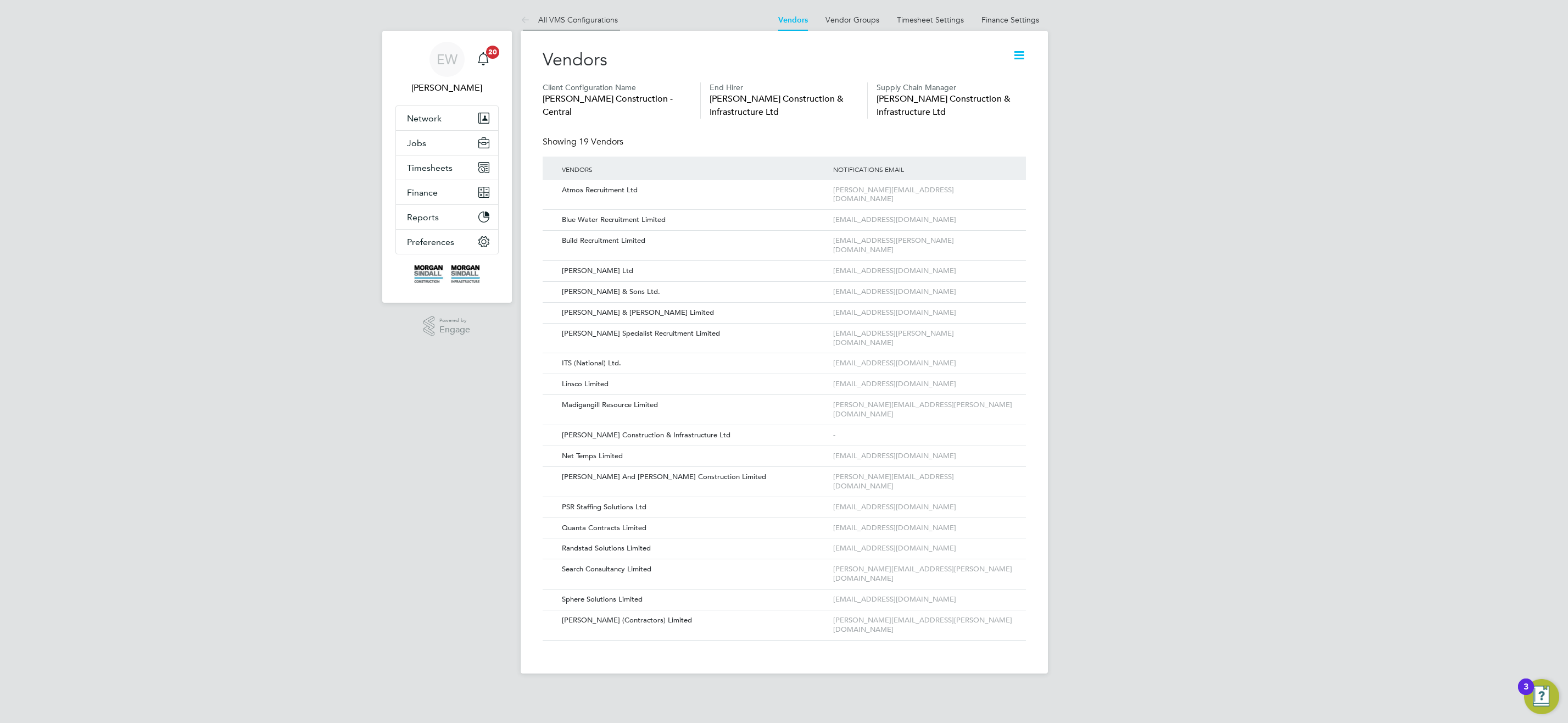
click at [582, 23] on link "All VMS Configurations" at bounding box center [569, 20] width 97 height 10
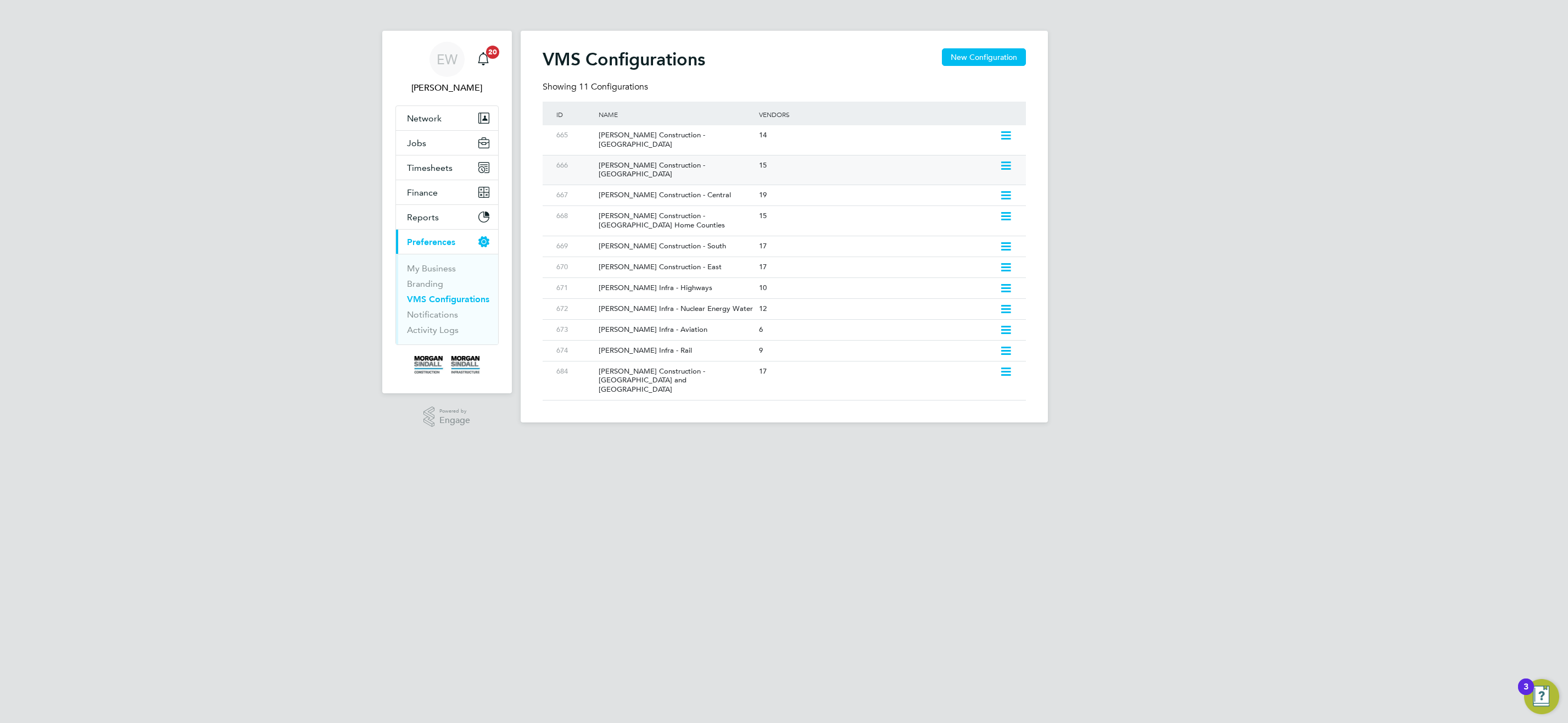
click at [633, 156] on div "Morgan Sindall Construction - North West" at bounding box center [673, 171] width 166 height 30
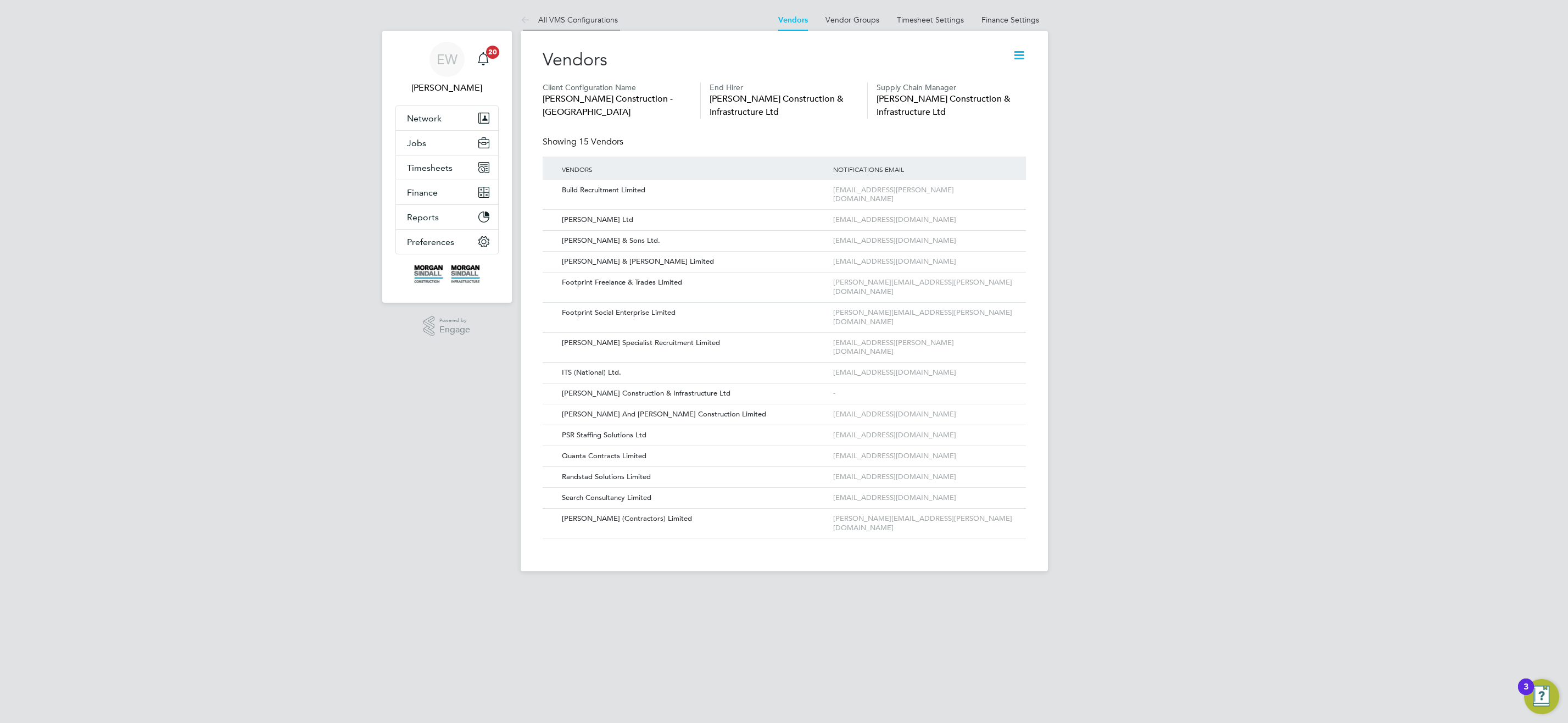
click at [580, 17] on link "All VMS Configurations" at bounding box center [569, 20] width 97 height 10
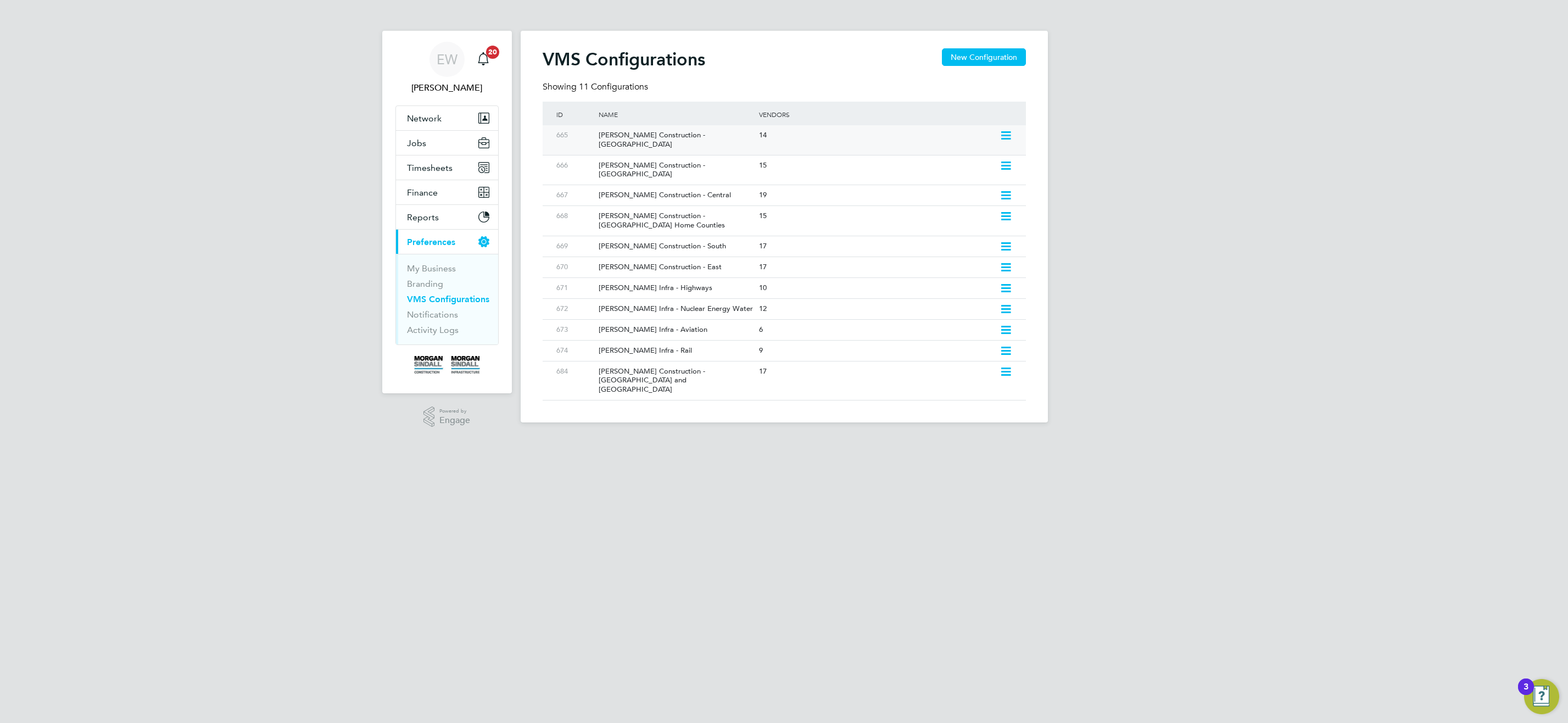
click at [654, 141] on div "Morgan Sindall Construction - Scotland" at bounding box center [673, 140] width 166 height 30
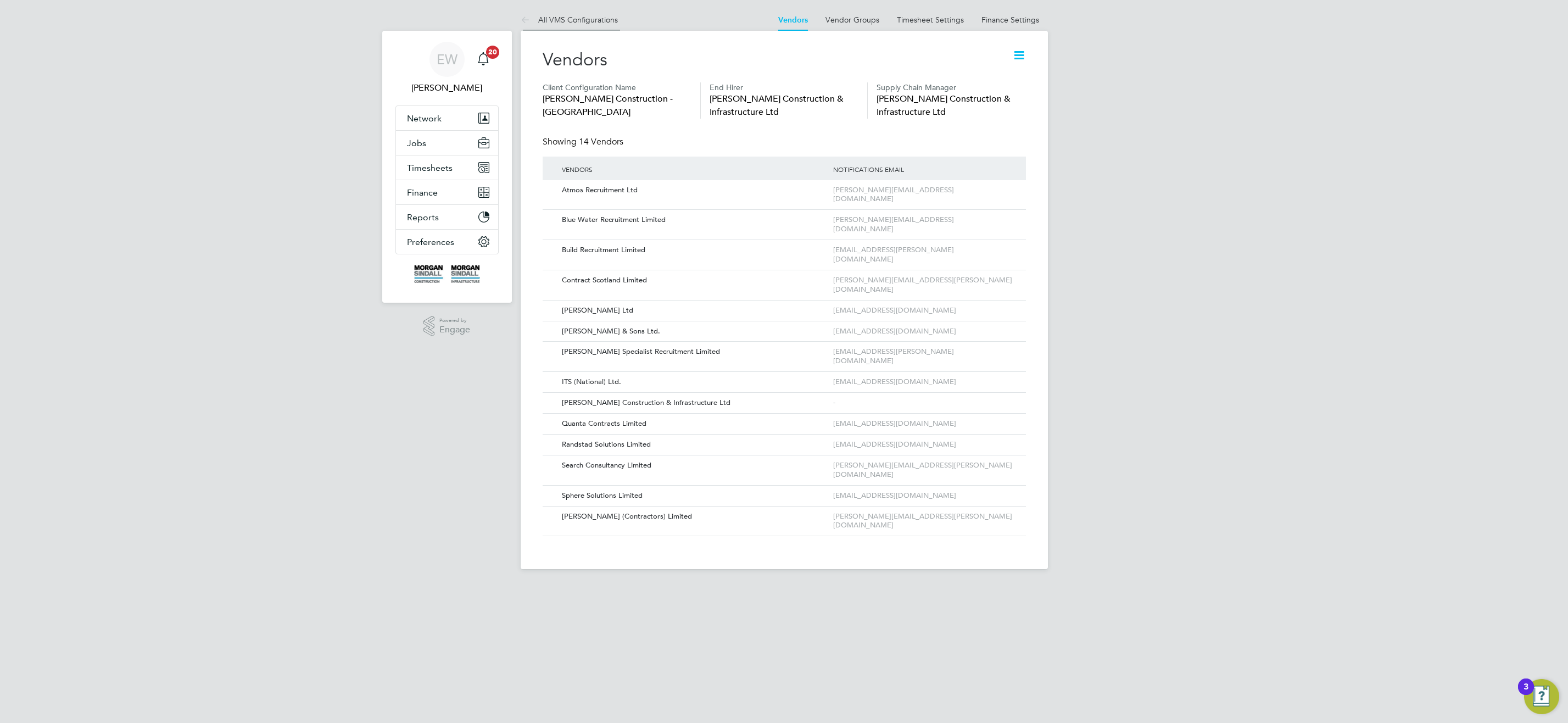
click at [597, 12] on li "All VMS Configurations" at bounding box center [569, 20] width 97 height 22
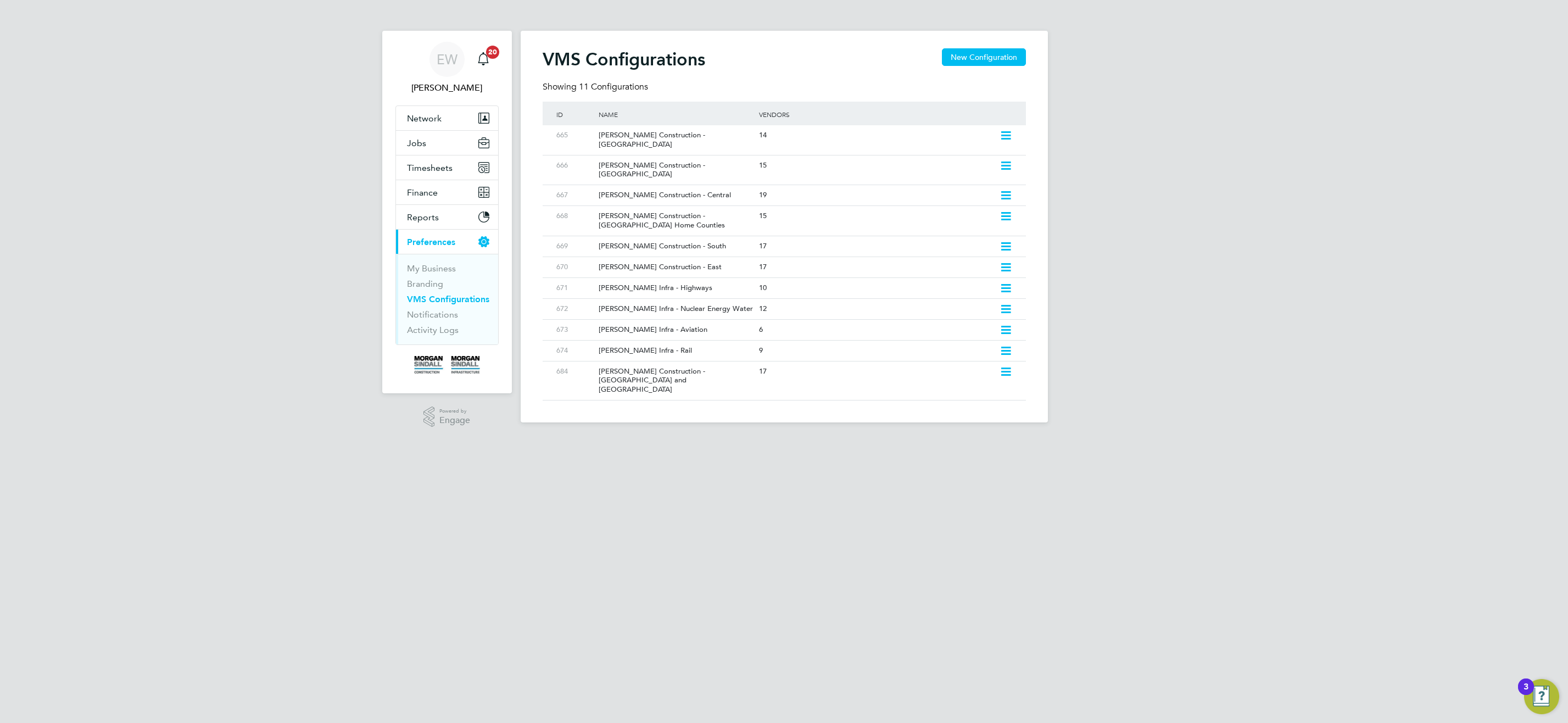
click at [692, 237] on div "Morgan Sindall Construction - South" at bounding box center [673, 247] width 166 height 20
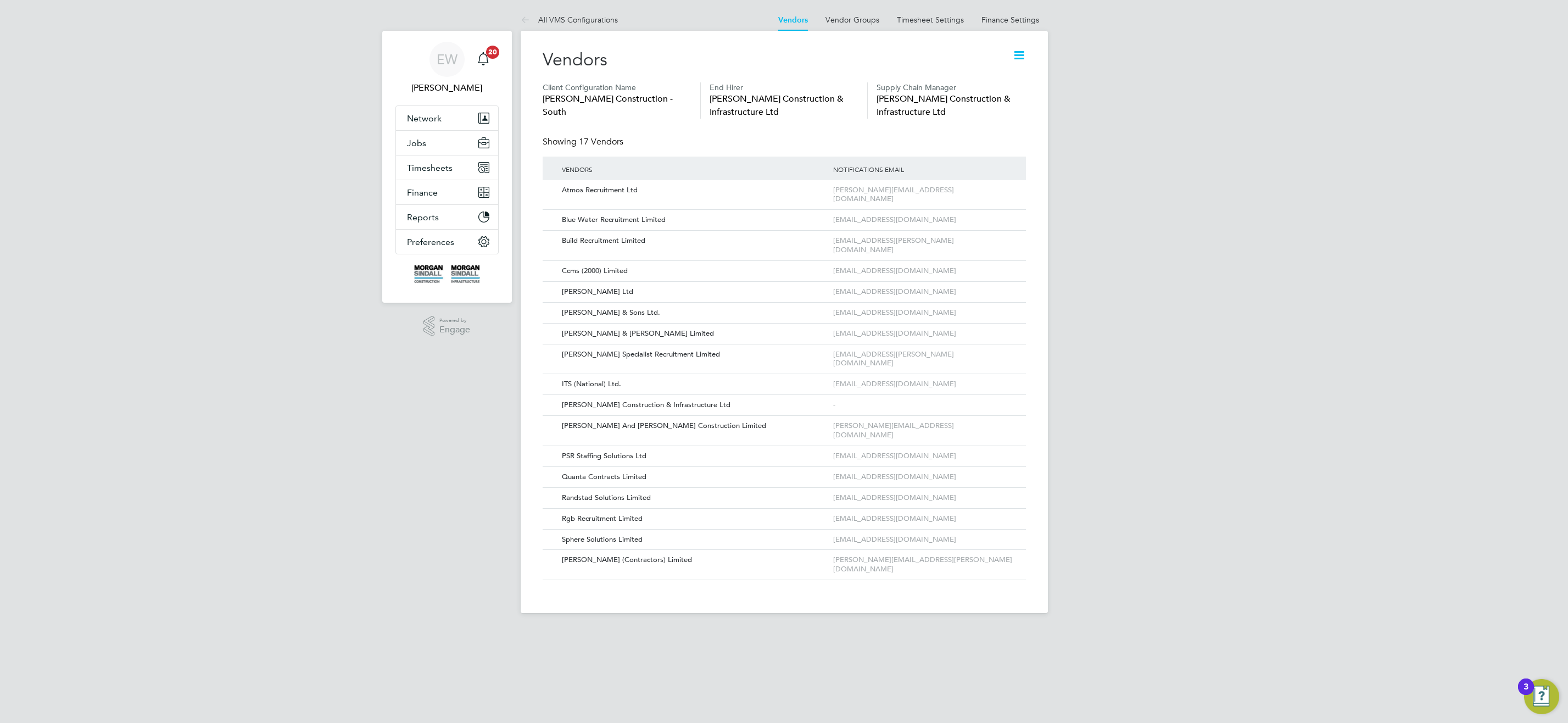
click at [574, 31] on div "Vendors Client Configuration Name Morgan Sindall Construction - South End Hirer…" at bounding box center [784, 322] width 528 height 583
click at [586, 17] on link "All VMS Configurations" at bounding box center [569, 20] width 97 height 10
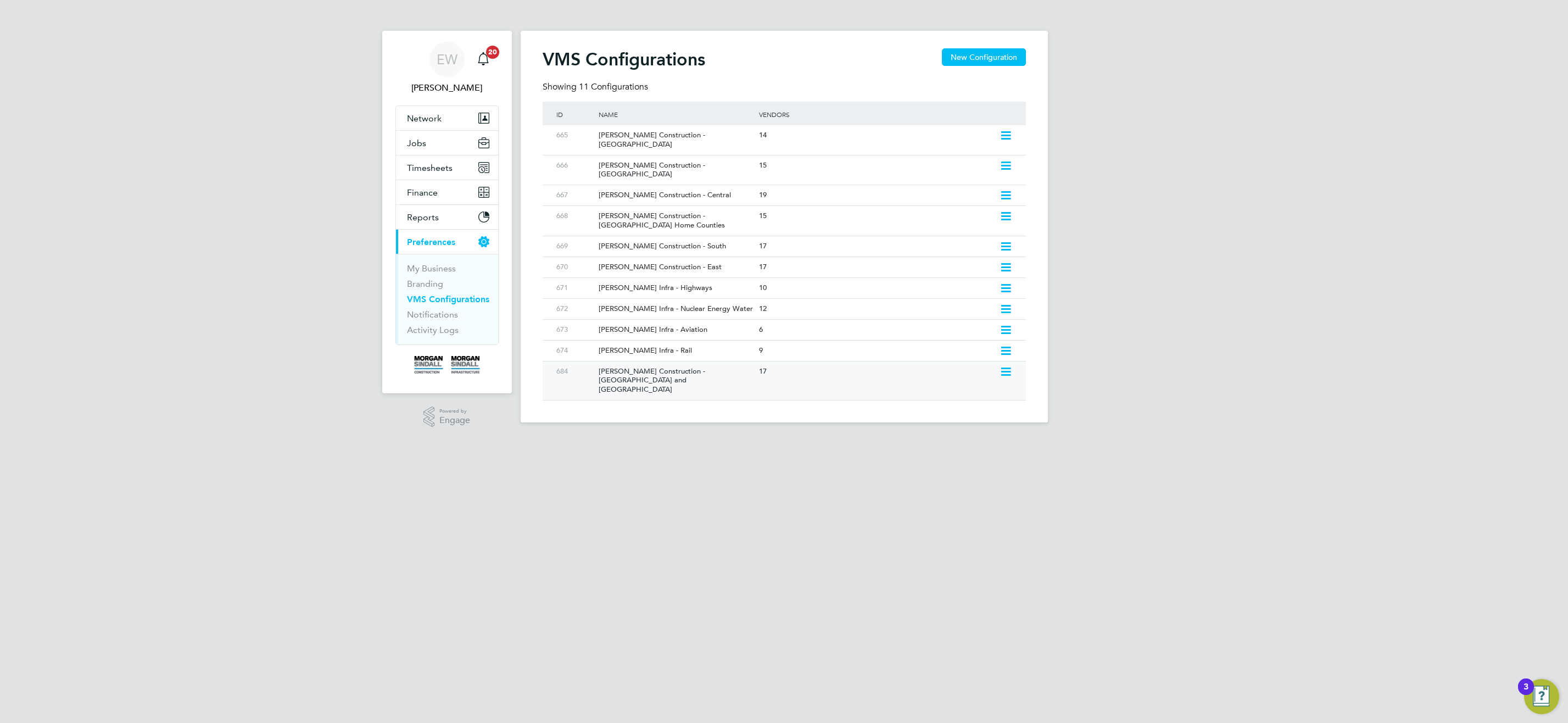
click at [676, 362] on div "Morgan Sindall Construction - Yorkshire and North East" at bounding box center [673, 381] width 166 height 39
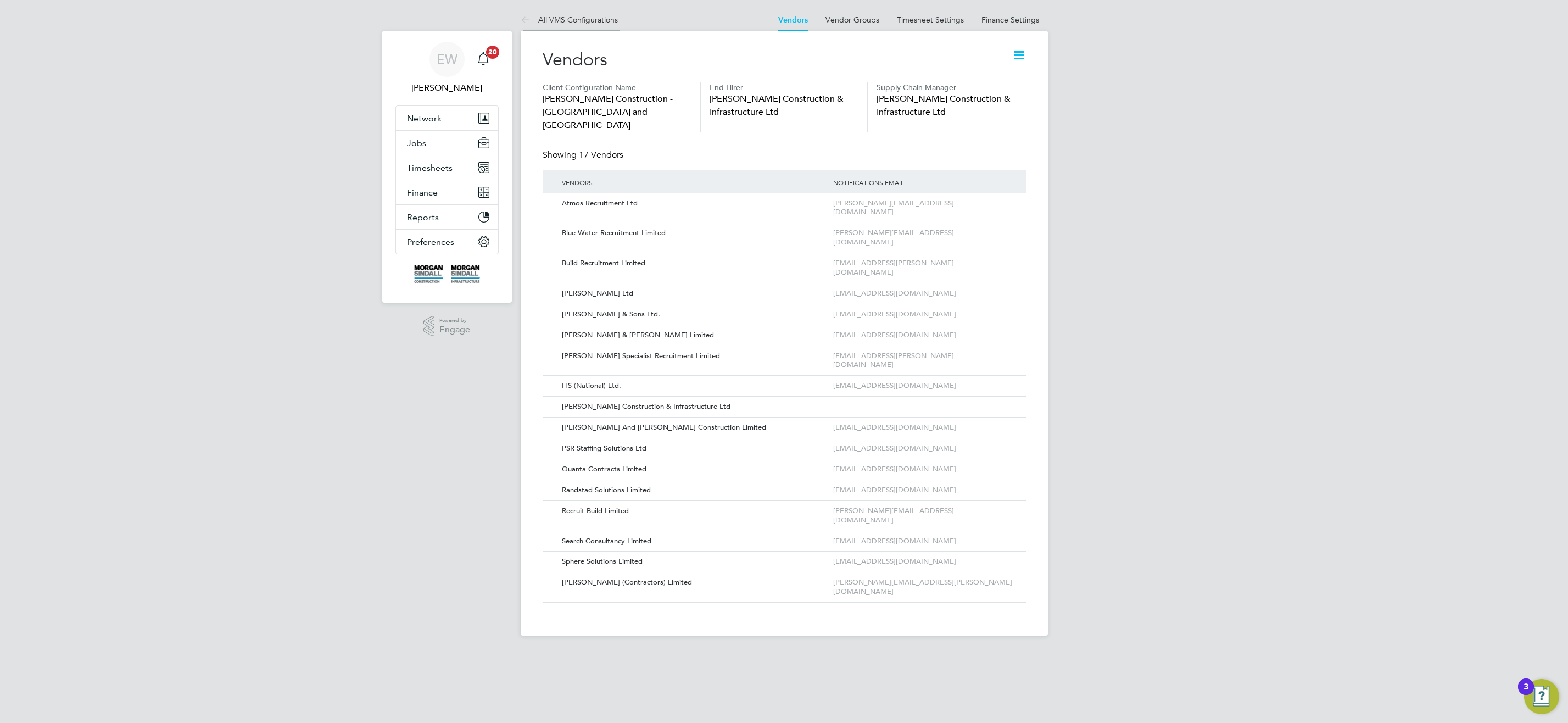
click at [582, 23] on link "All VMS Configurations" at bounding box center [569, 20] width 97 height 10
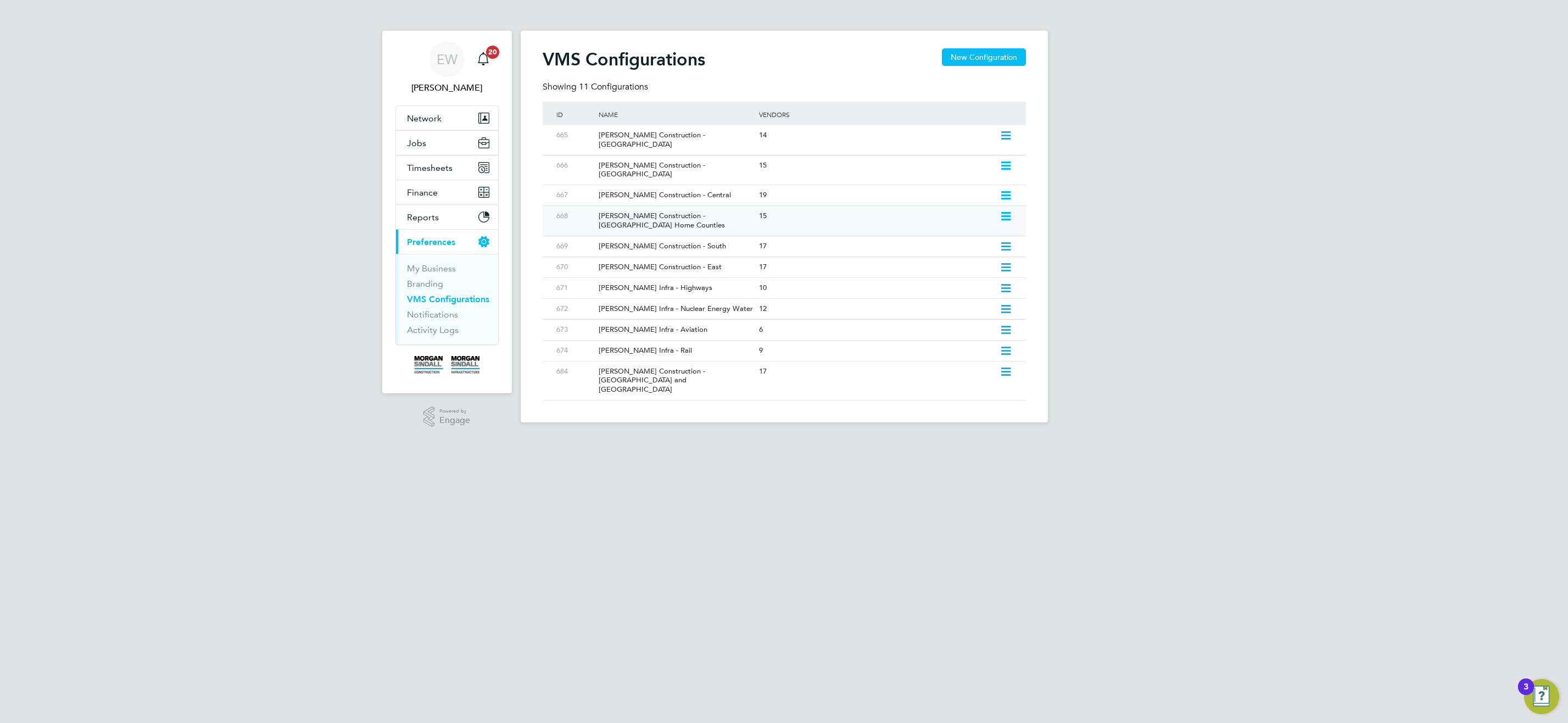
click at [647, 206] on div "Morgan Sindall Construction - London Home Counties" at bounding box center [673, 221] width 166 height 30
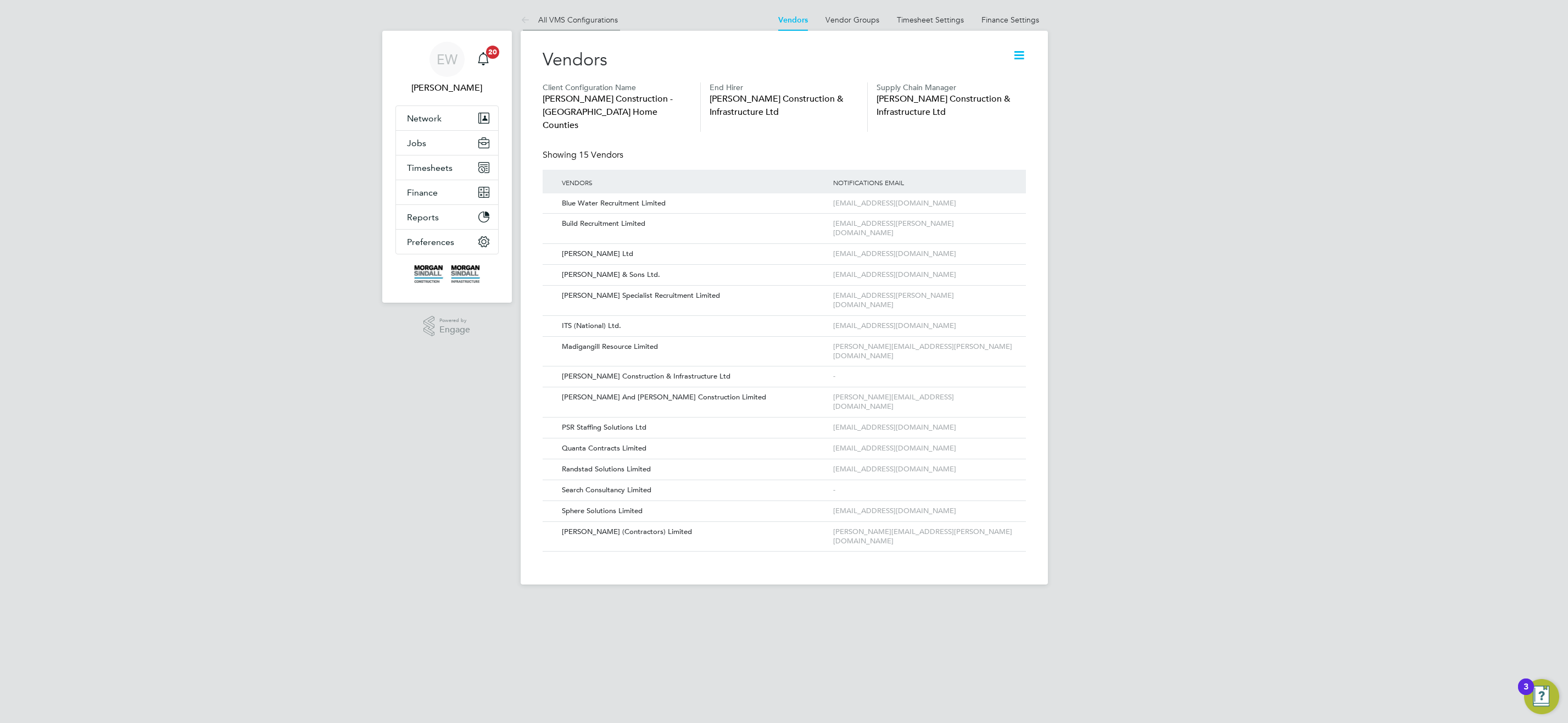
click at [570, 21] on link "All VMS Configurations" at bounding box center [569, 20] width 97 height 10
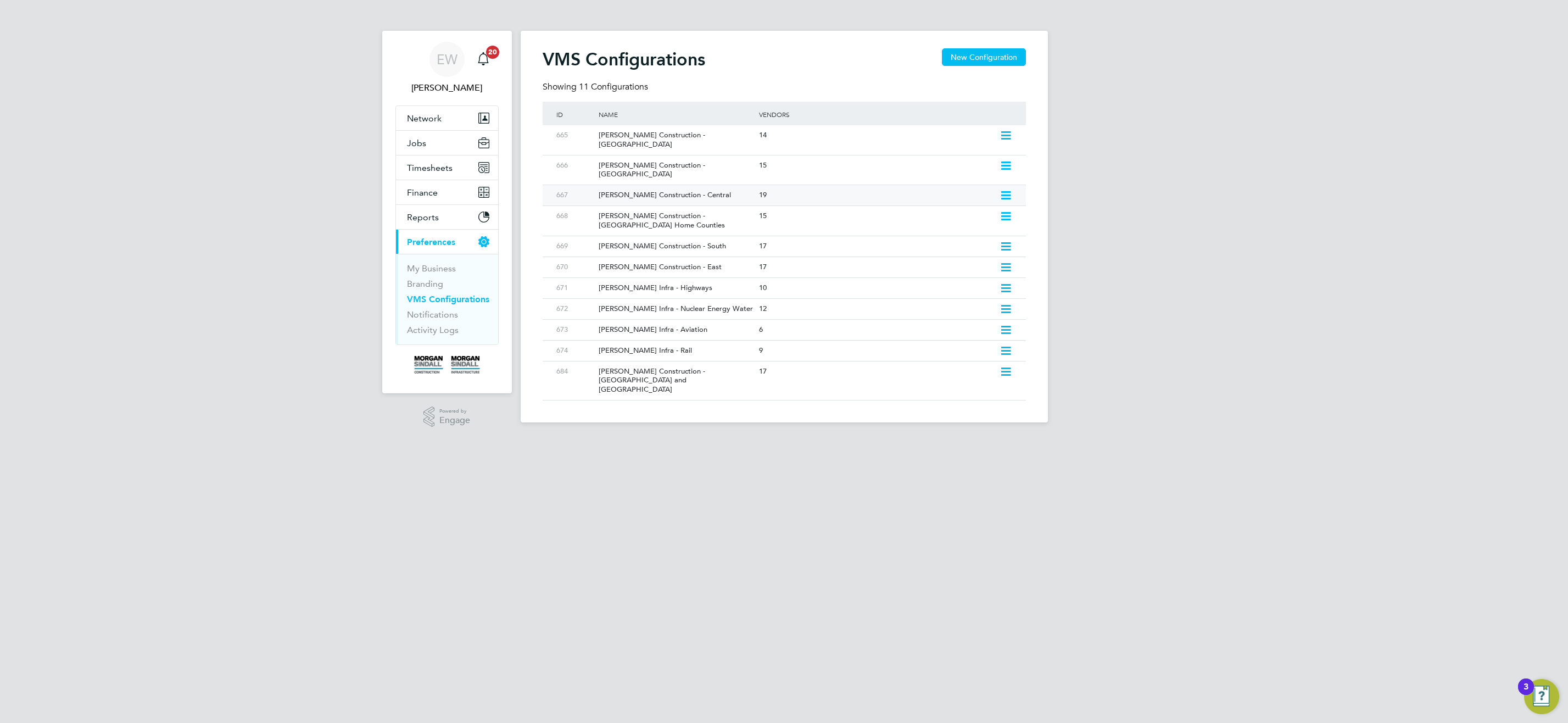
click at [654, 185] on div "Morgan Sindall Construction - Central" at bounding box center [673, 195] width 166 height 20
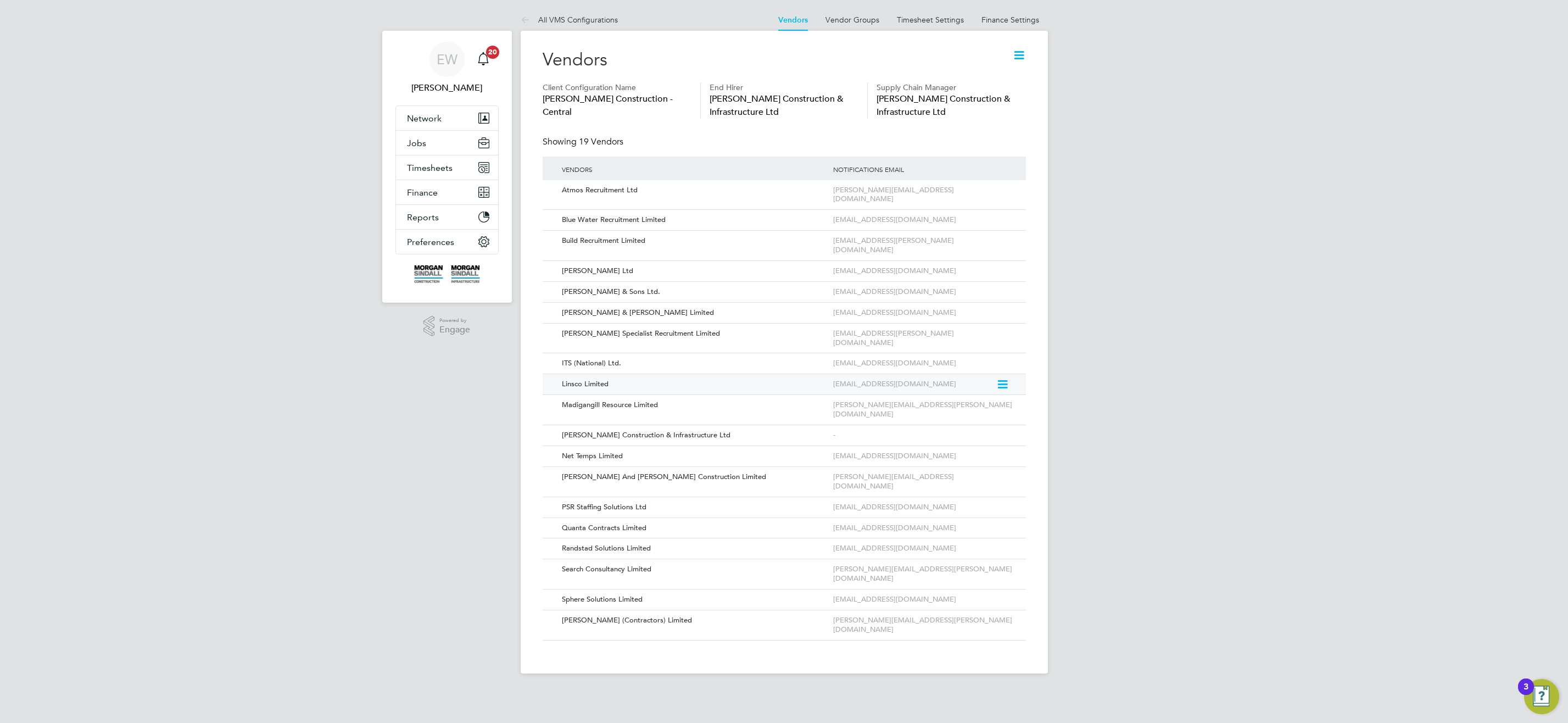
drag, startPoint x: 1004, startPoint y: 356, endPoint x: 994, endPoint y: 360, distance: 10.8
click at [1004, 378] on icon at bounding box center [1002, 385] width 11 height 13
click at [957, 385] on li "Edit Vendor" at bounding box center [973, 383] width 70 height 16
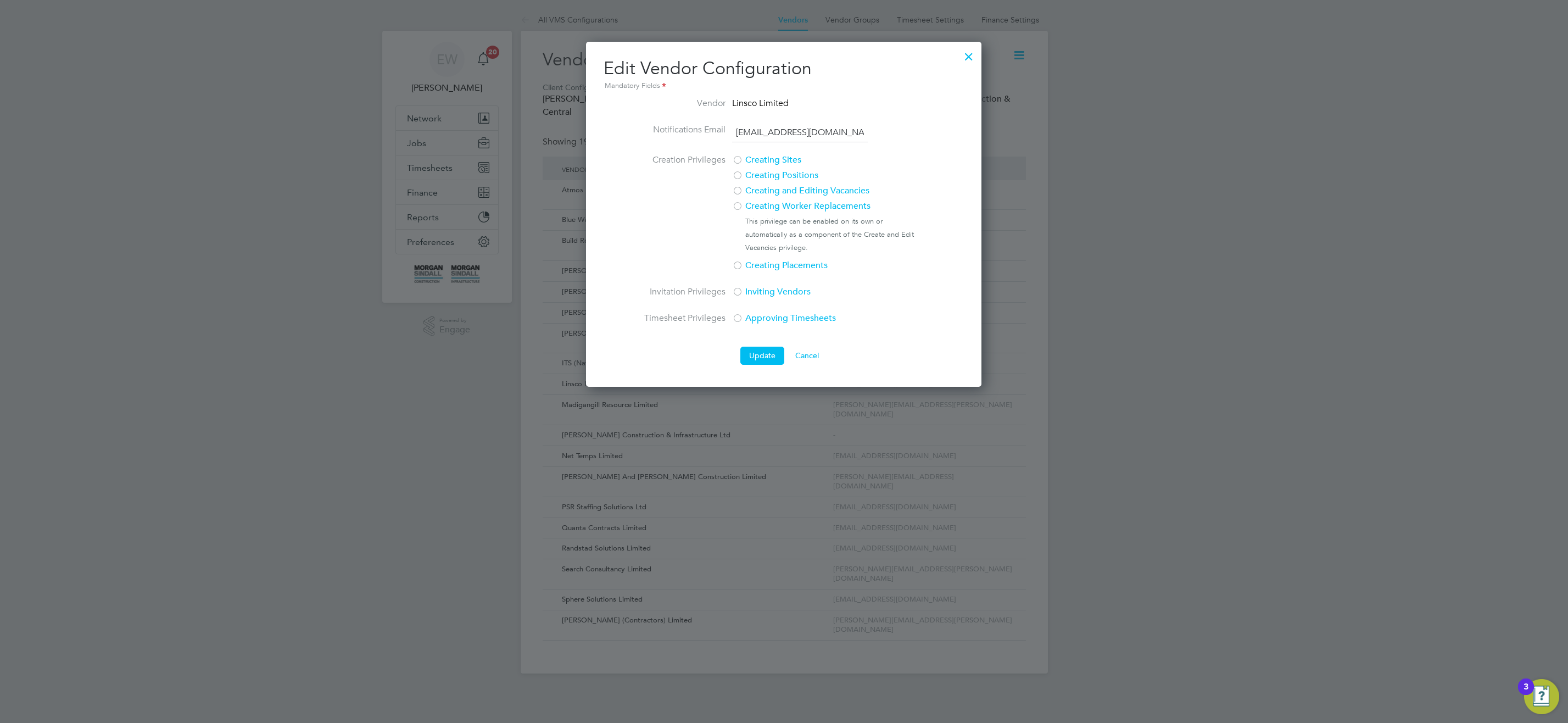
drag, startPoint x: 834, startPoint y: 134, endPoint x: 726, endPoint y: 120, distance: 108.9
click at [726, 120] on ul "Vendor Linsco Limited Notifications Email matt.wheat@linsco.com Creation Privil…" at bounding box center [784, 218] width 281 height 242
click at [757, 355] on button "Update" at bounding box center [762, 356] width 44 height 17
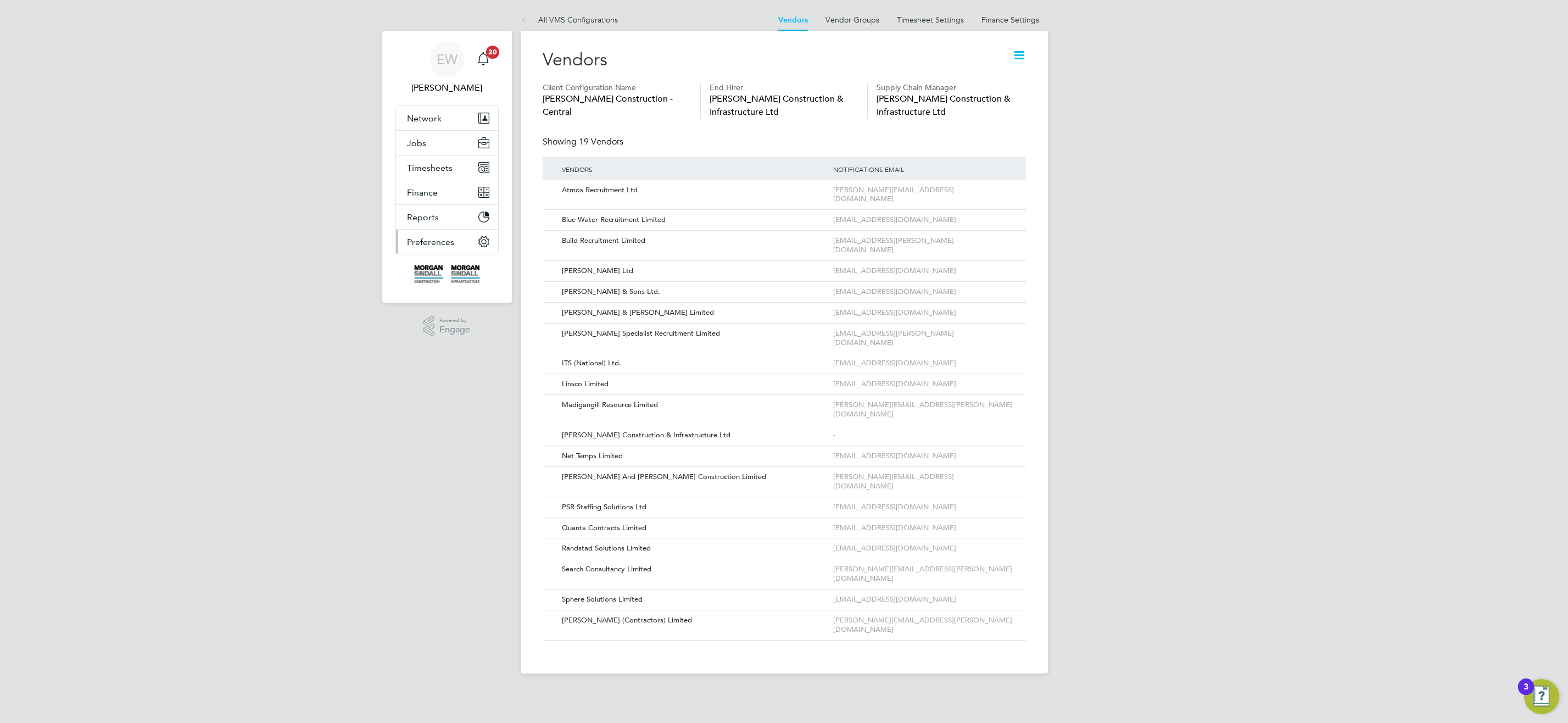
click at [430, 241] on span "Preferences" at bounding box center [431, 241] width 47 height 10
click at [435, 299] on link "VMS Configurations" at bounding box center [447, 298] width 80 height 10
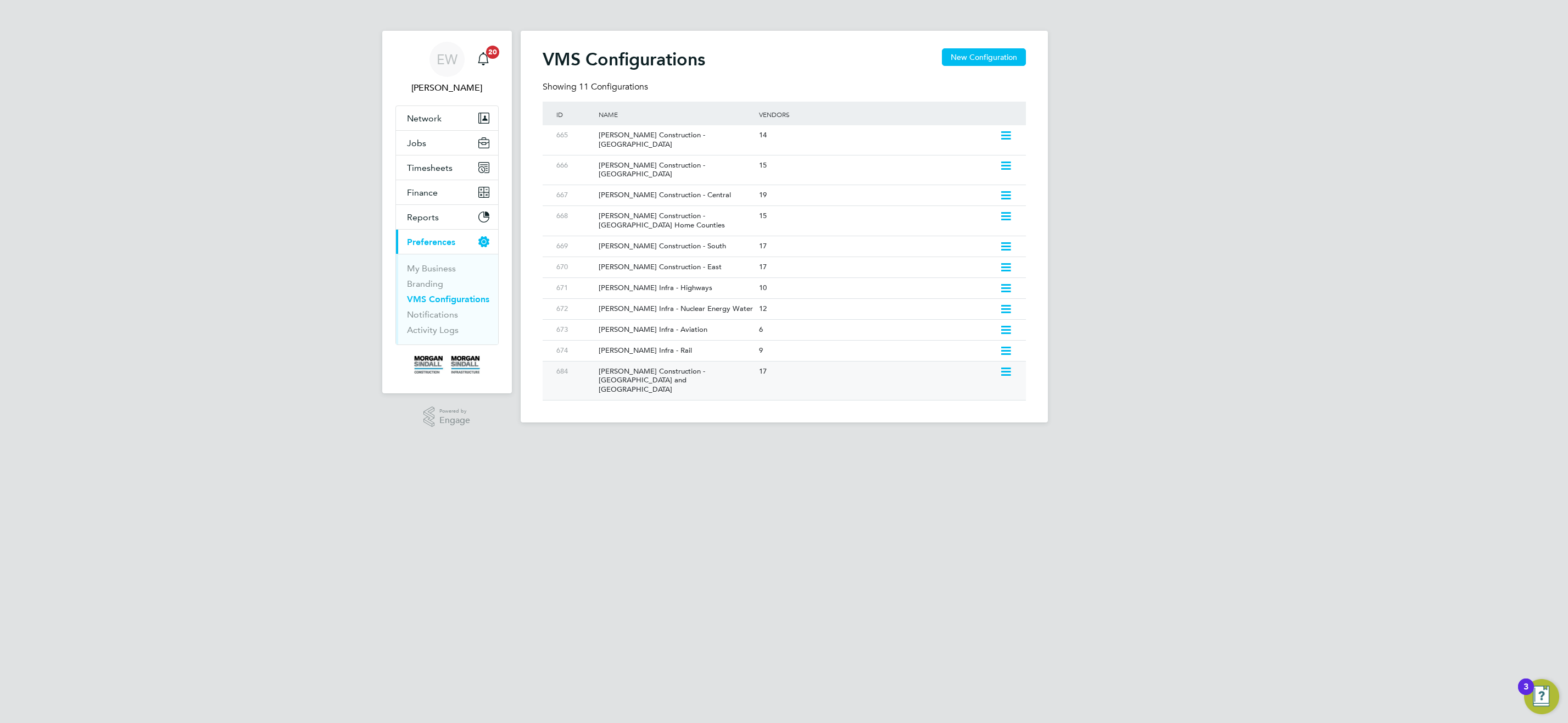
click at [1004, 367] on icon at bounding box center [1006, 371] width 14 height 9
click at [933, 397] on li "Add Vendor" at bounding box center [957, 392] width 106 height 16
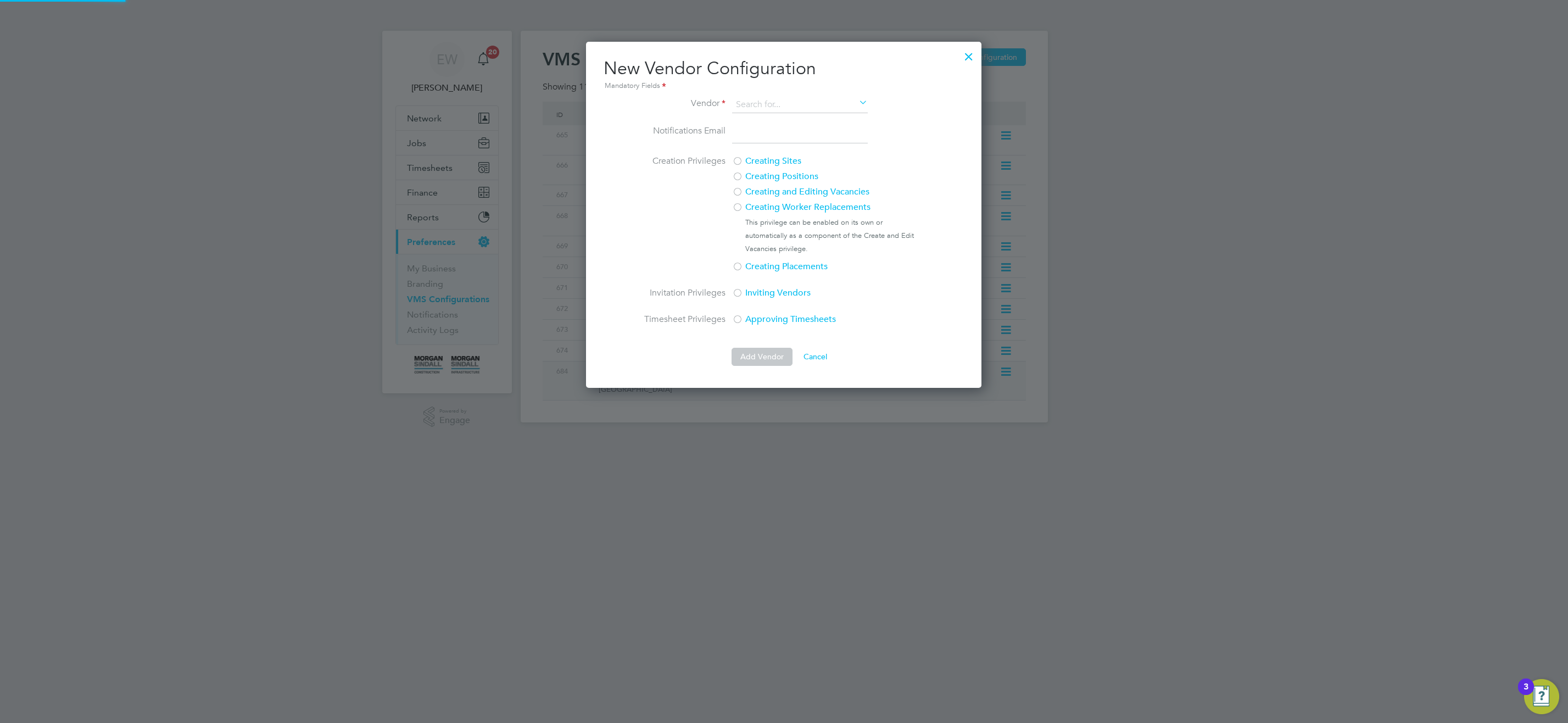
scroll to position [346, 396]
click at [823, 121] on li "Lins co Limited" at bounding box center [800, 121] width 137 height 15
type input "Linsco Limited"
click at [806, 136] on input "email" at bounding box center [799, 134] width 135 height 20
paste input "matt.wheat@linsco.com"
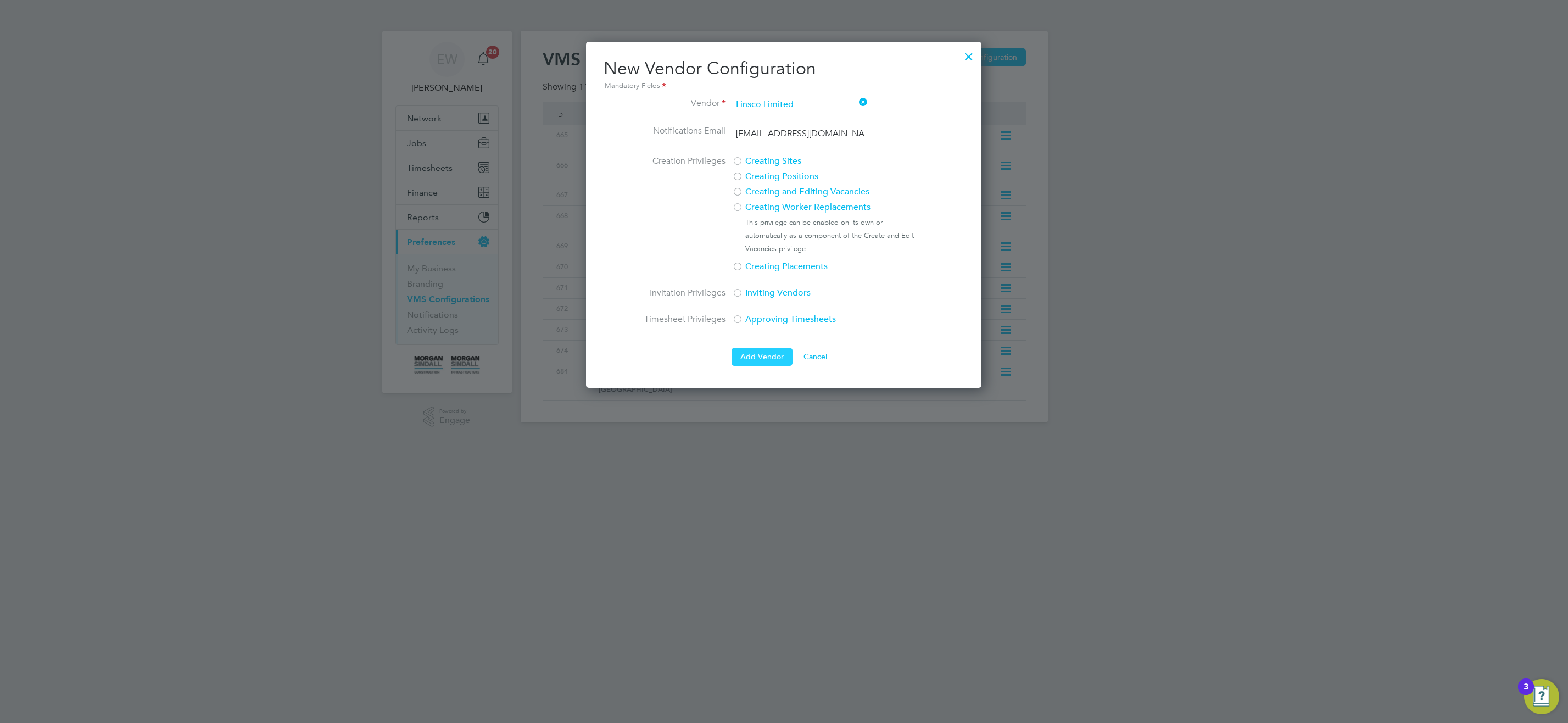
type input "matt.wheat@linsco.com"
click at [756, 356] on button "Add Vendor" at bounding box center [762, 356] width 61 height 17
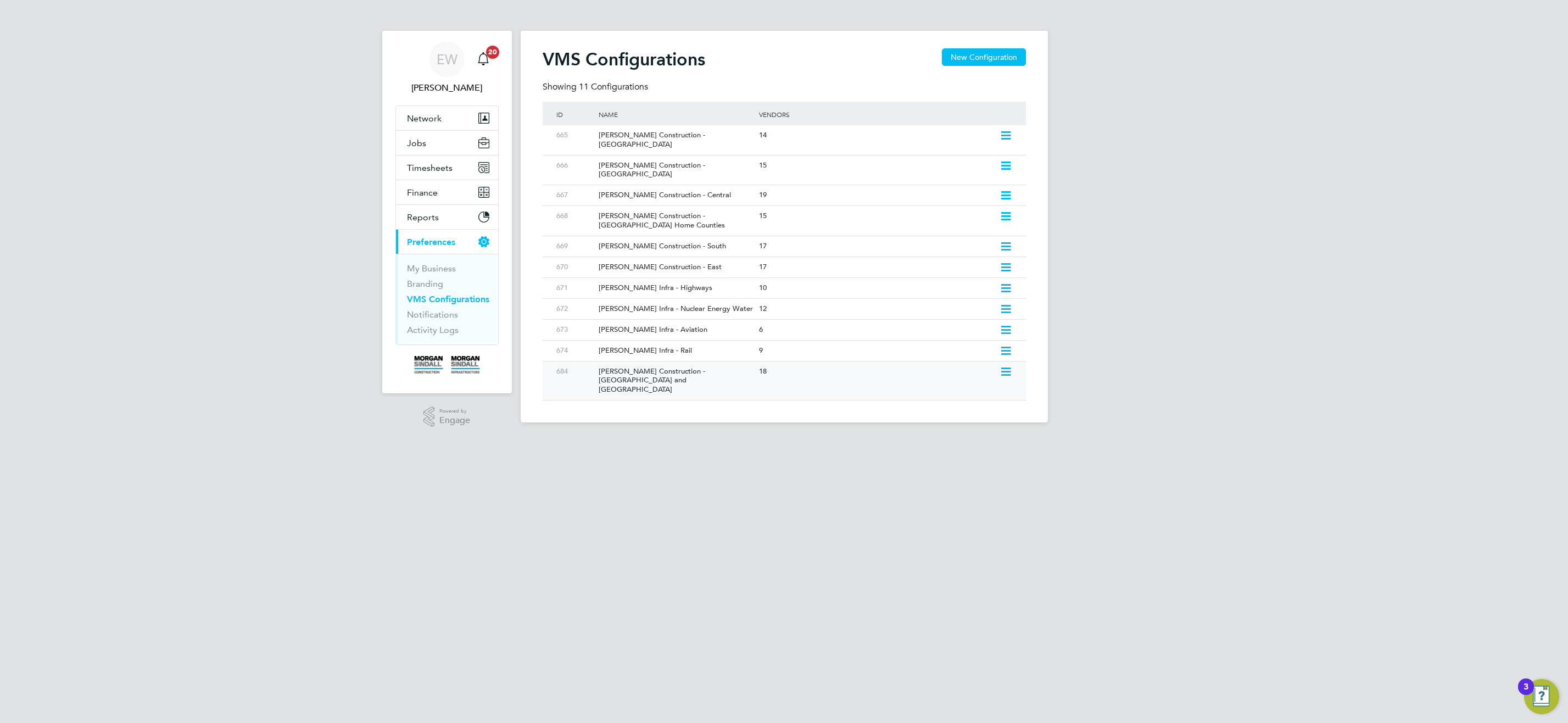
click at [724, 362] on div "Morgan Sindall Construction - Yorkshire and North East" at bounding box center [673, 381] width 166 height 39
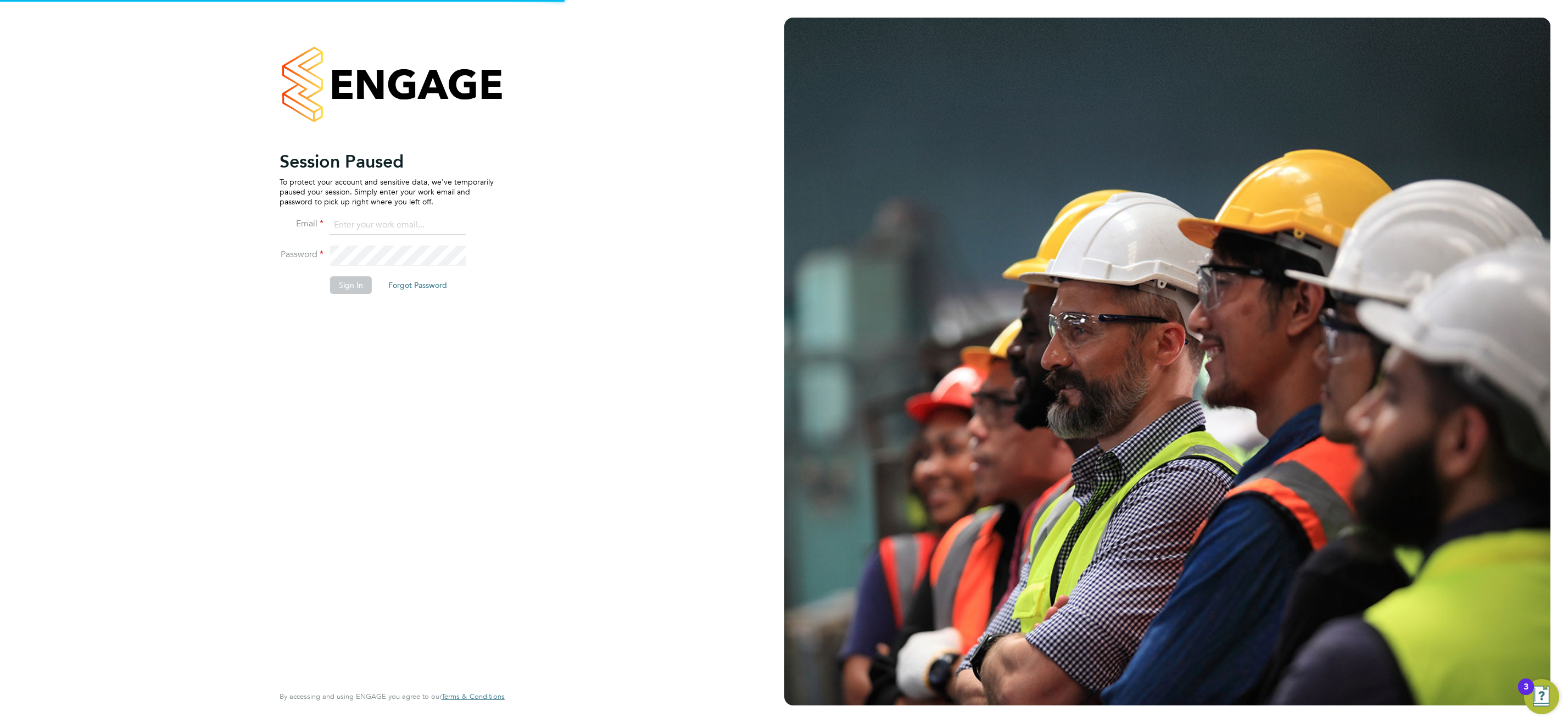
type input "emma.wells@randstad.co.uk"
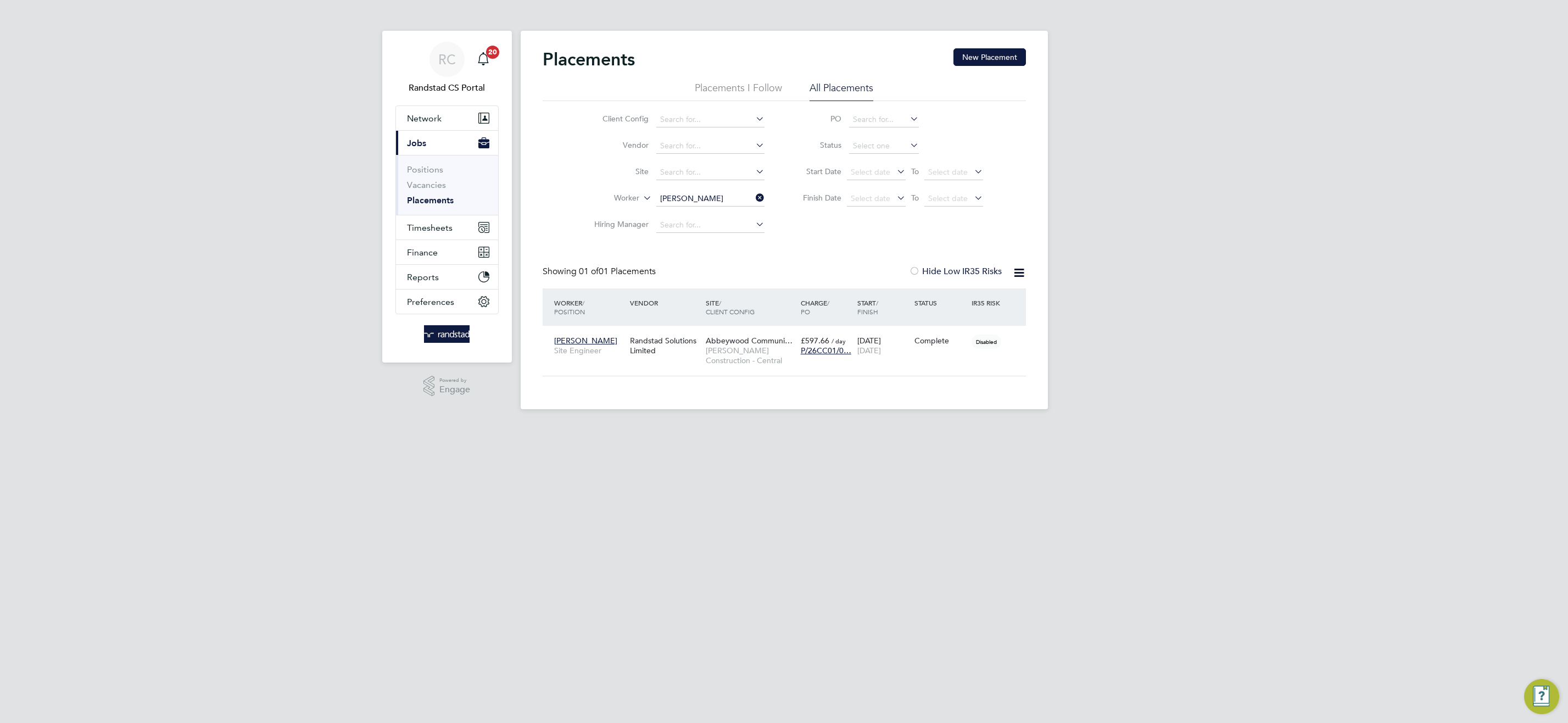
scroll to position [10, 52]
click at [416, 184] on link "Vacancies" at bounding box center [427, 184] width 39 height 10
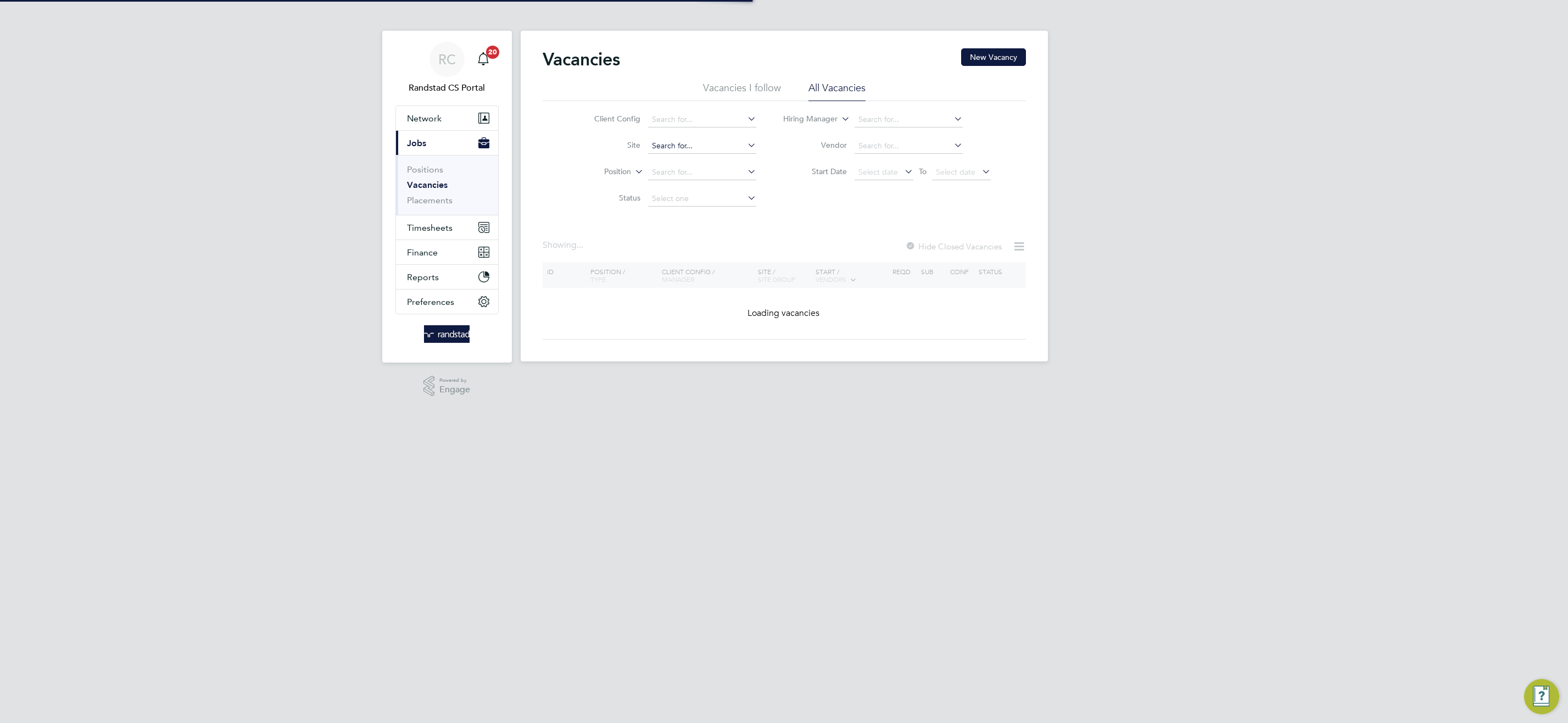
click at [701, 144] on input at bounding box center [702, 146] width 108 height 16
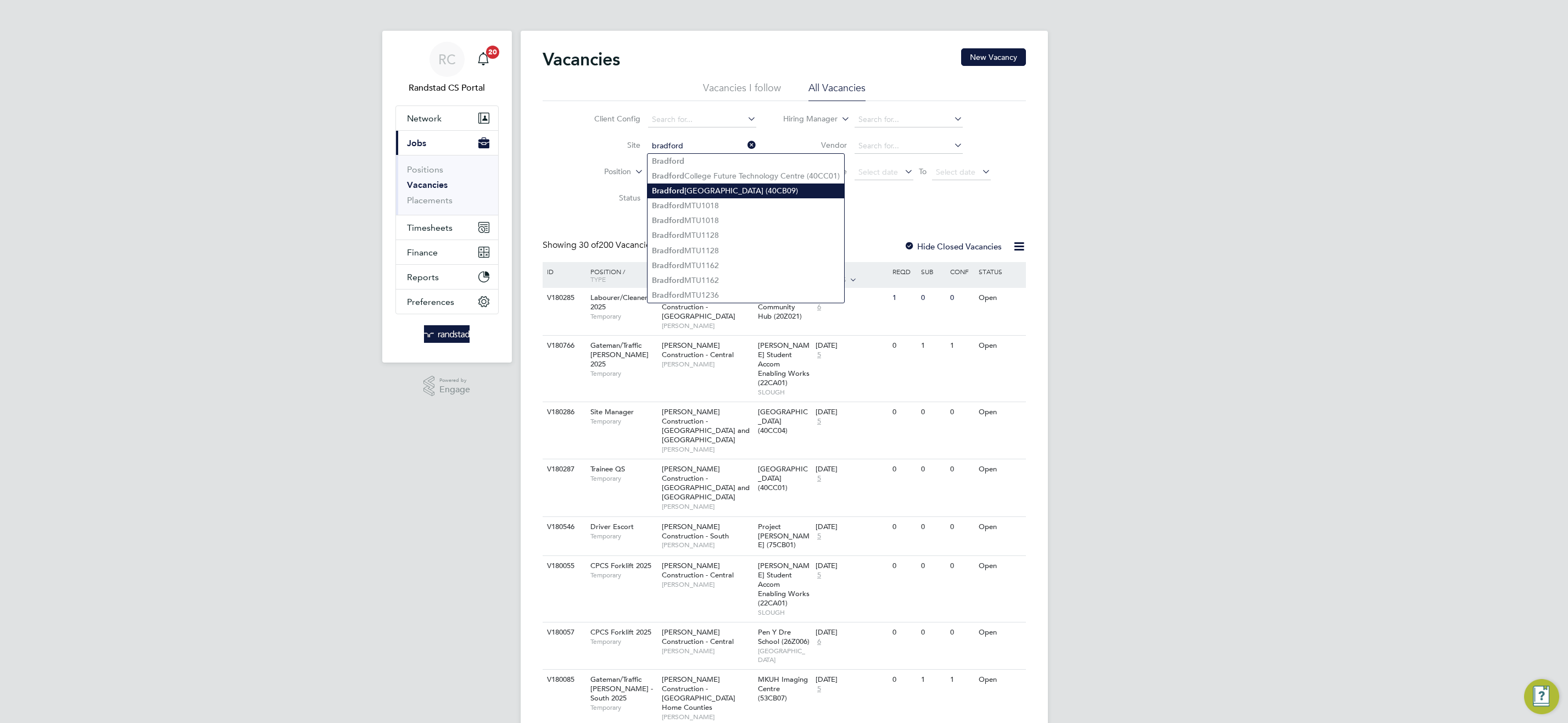
click at [747, 191] on li "Bradford Maternity Hospital (40CB09)" at bounding box center [745, 190] width 196 height 15
type input "Bradford Maternity Hospital (40CB09)"
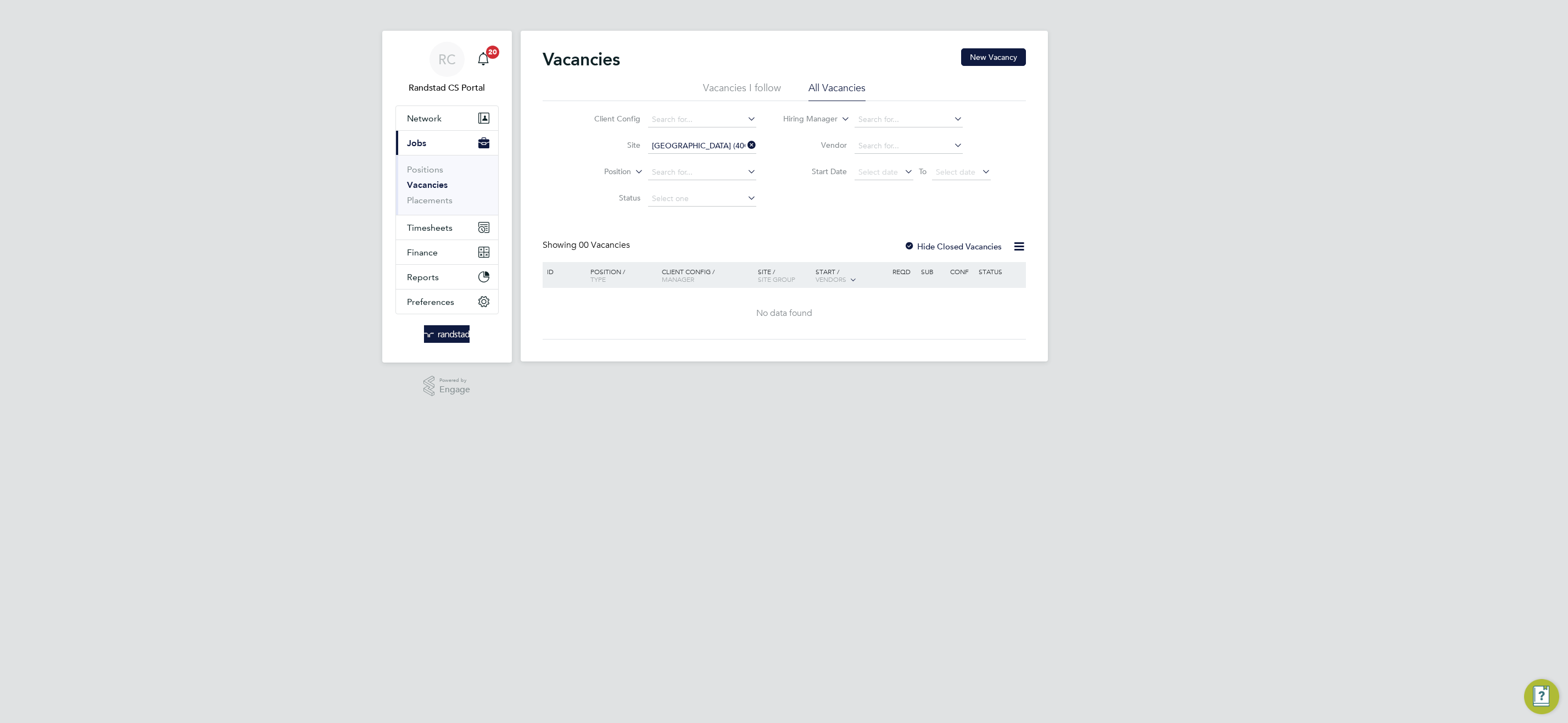
drag, startPoint x: 754, startPoint y: 143, endPoint x: 736, endPoint y: 143, distance: 18.0
click at [745, 143] on icon at bounding box center [745, 145] width 0 height 16
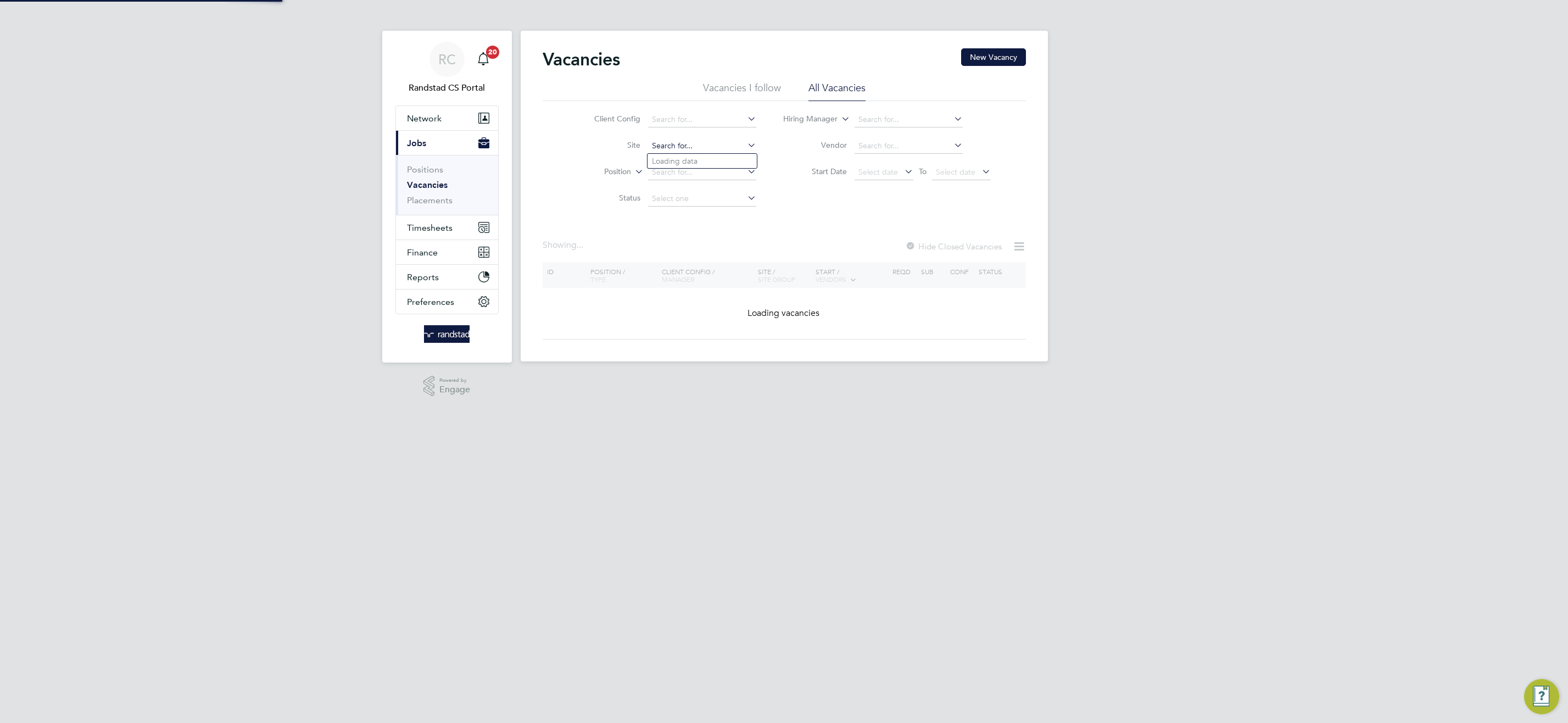
click at [705, 143] on input at bounding box center [702, 146] width 108 height 16
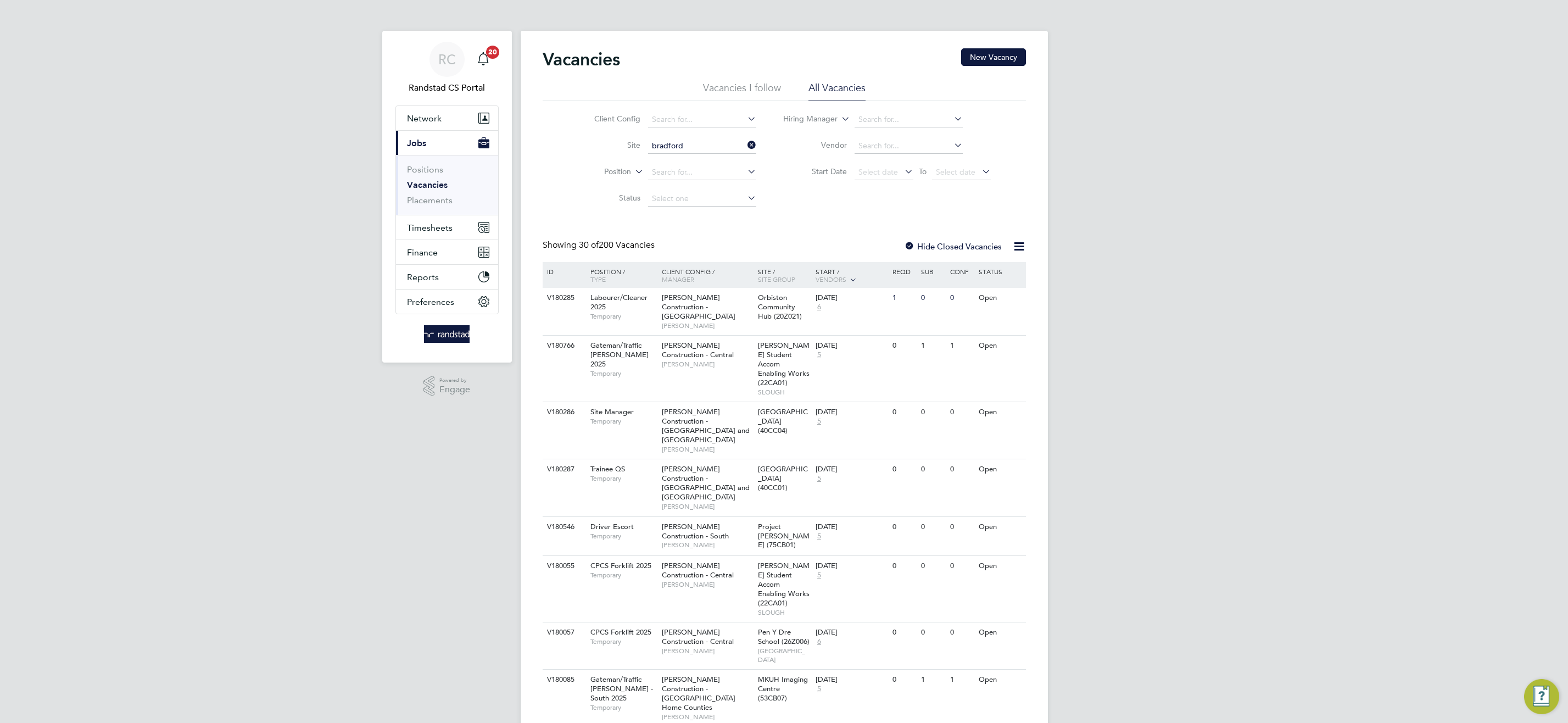
click at [757, 172] on li "Bradford College Future Technology Centre (40CC01)" at bounding box center [745, 175] width 196 height 15
type input "Bradford College Future Technology Centre (40CC01)"
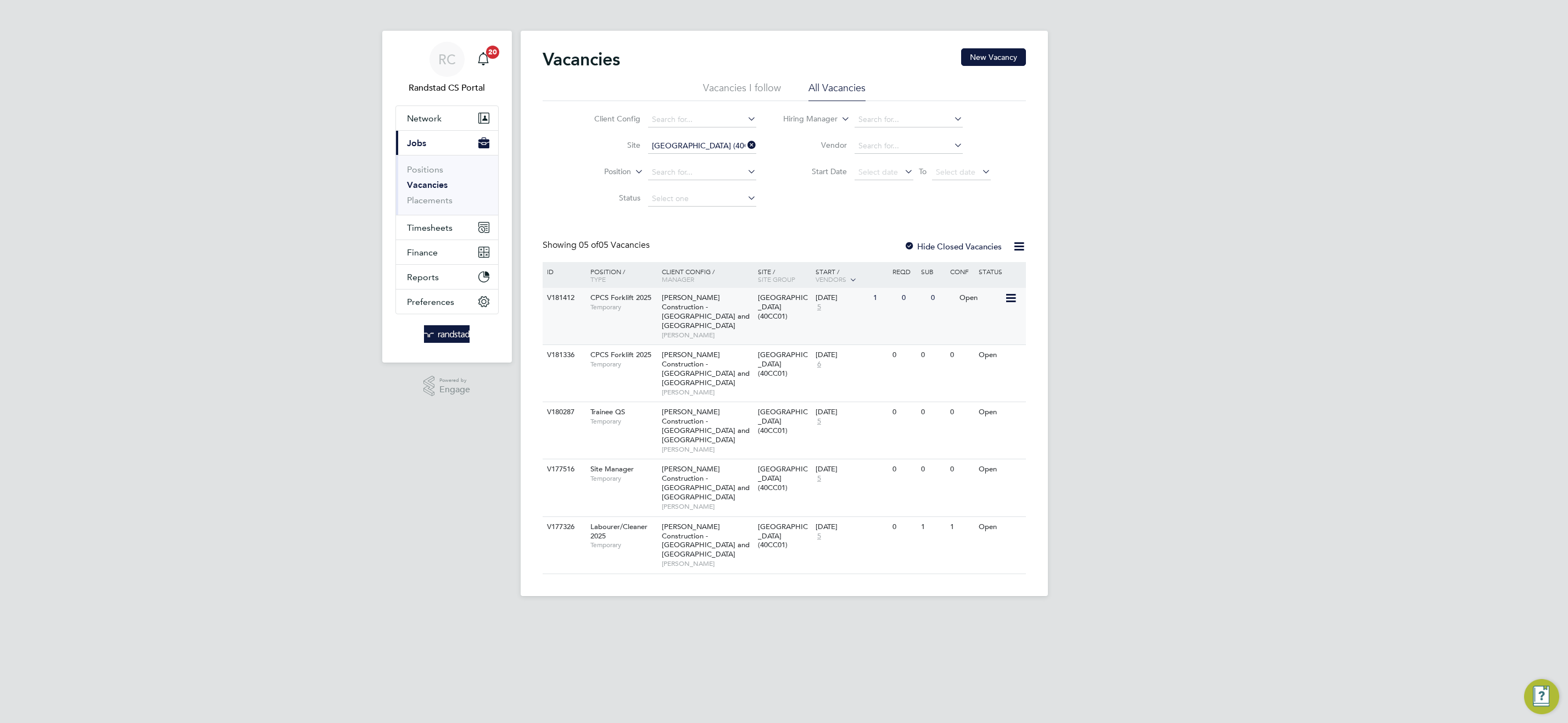
click at [686, 303] on span "Morgan Sindall Construction - Yorkshire and North East" at bounding box center [706, 312] width 88 height 38
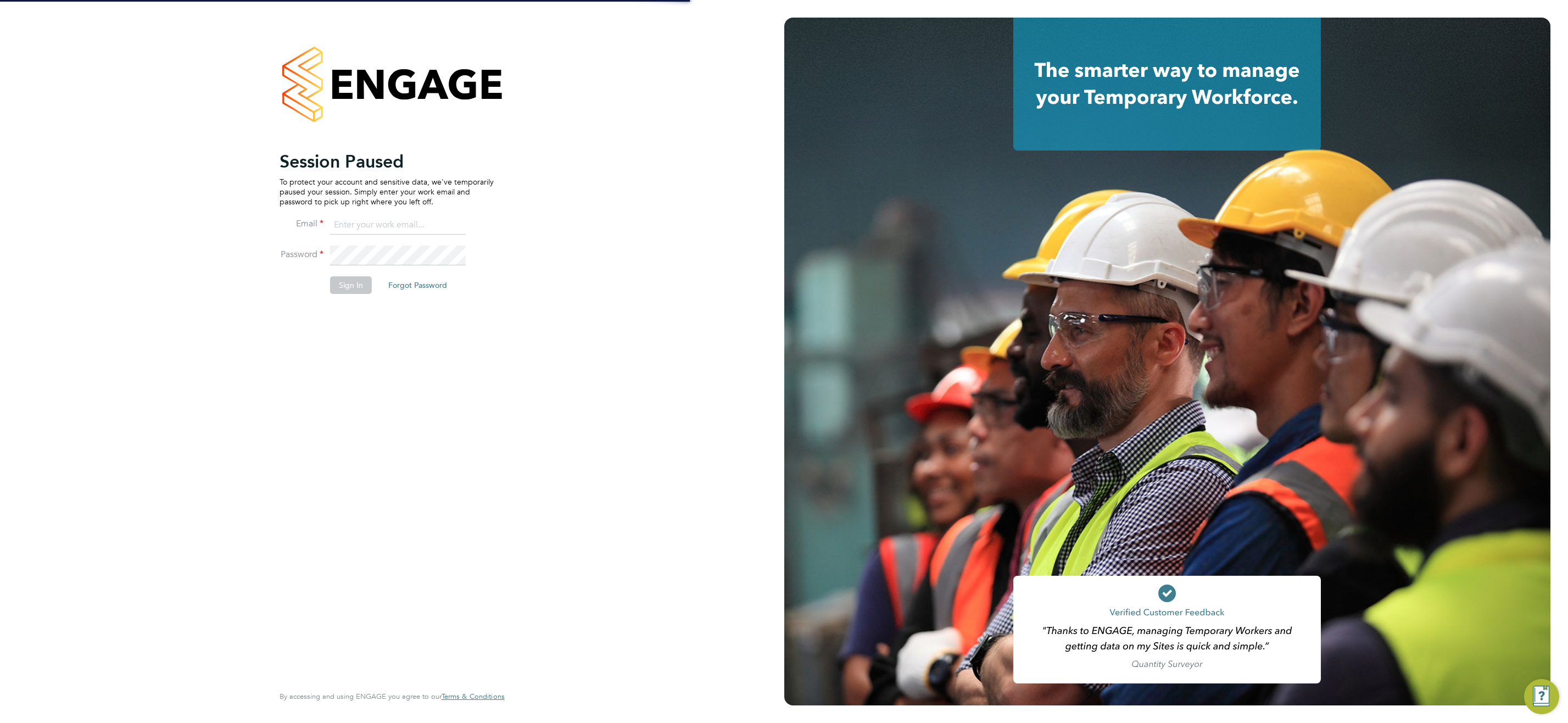
type input "[EMAIL_ADDRESS][DOMAIN_NAME]"
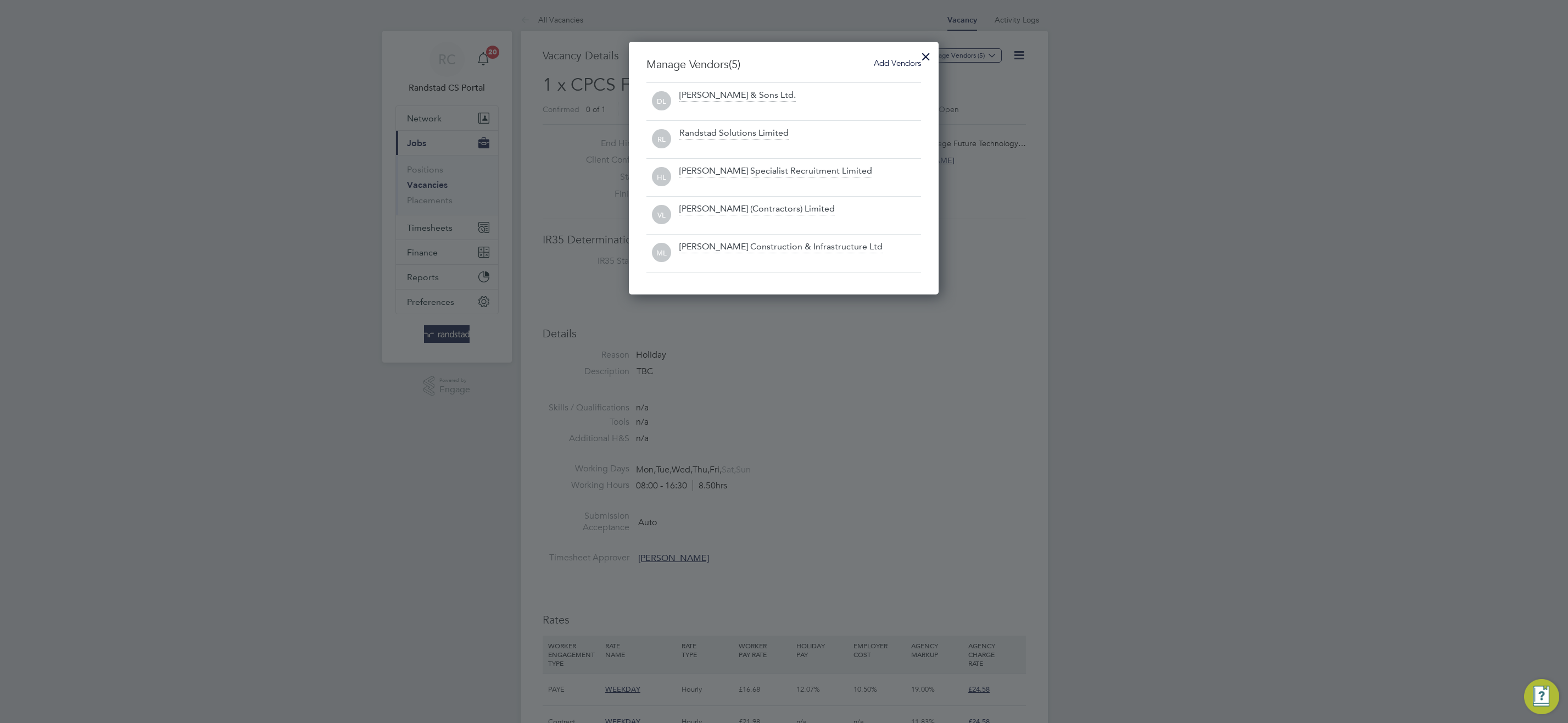
click at [885, 61] on span "Add Vendors" at bounding box center [897, 63] width 47 height 10
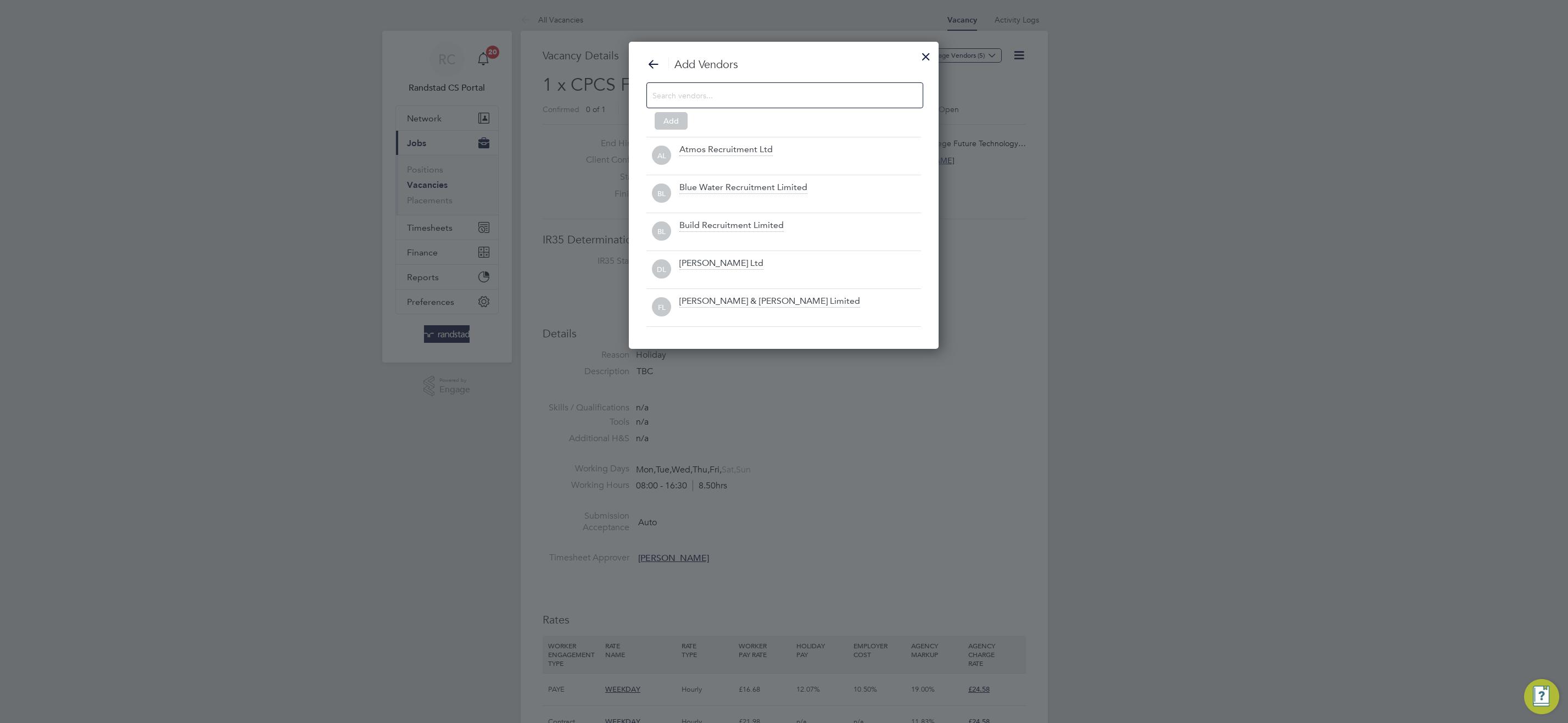
click at [723, 93] on input at bounding box center [777, 95] width 247 height 14
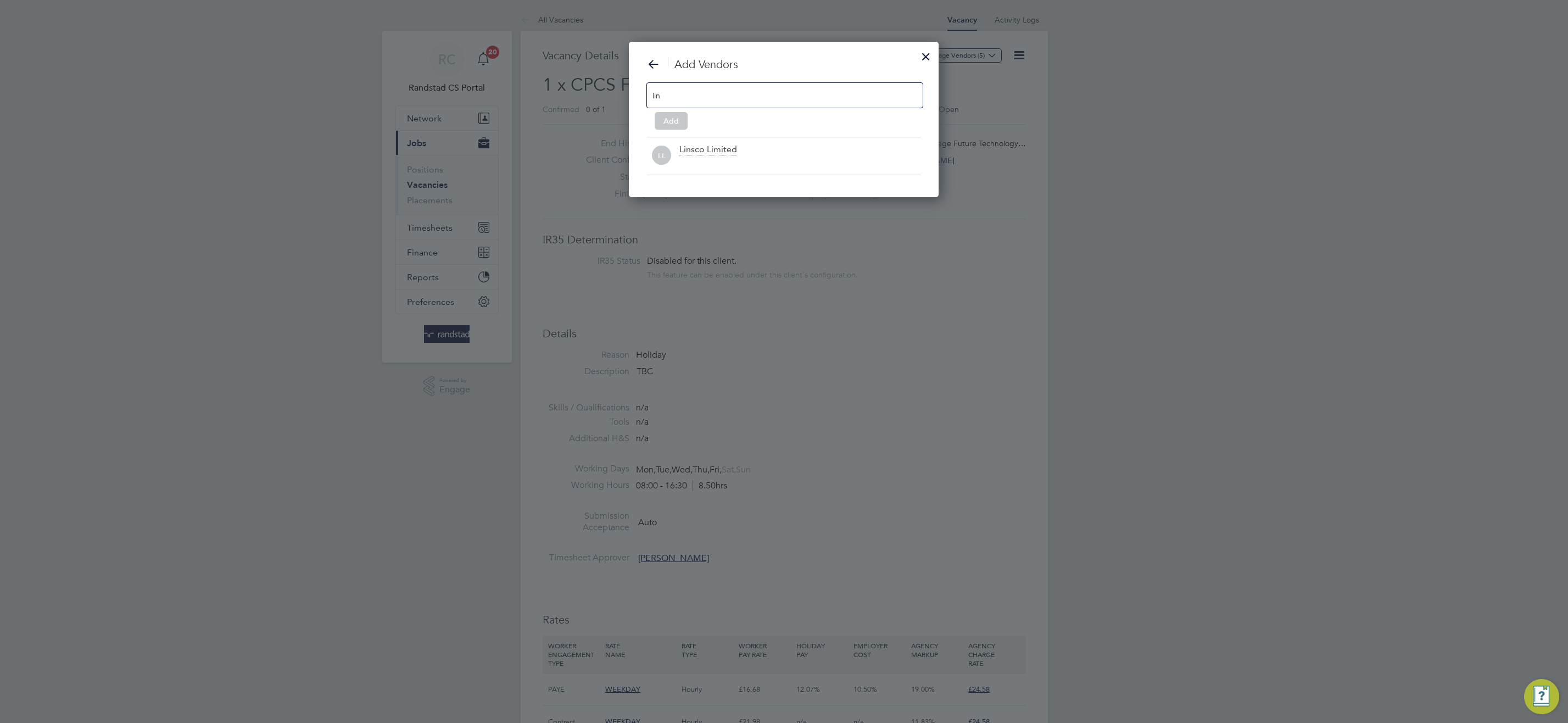
scroll to position [157, 310]
type input "linsco"
click at [710, 152] on div "Linsco Limited" at bounding box center [708, 150] width 58 height 12
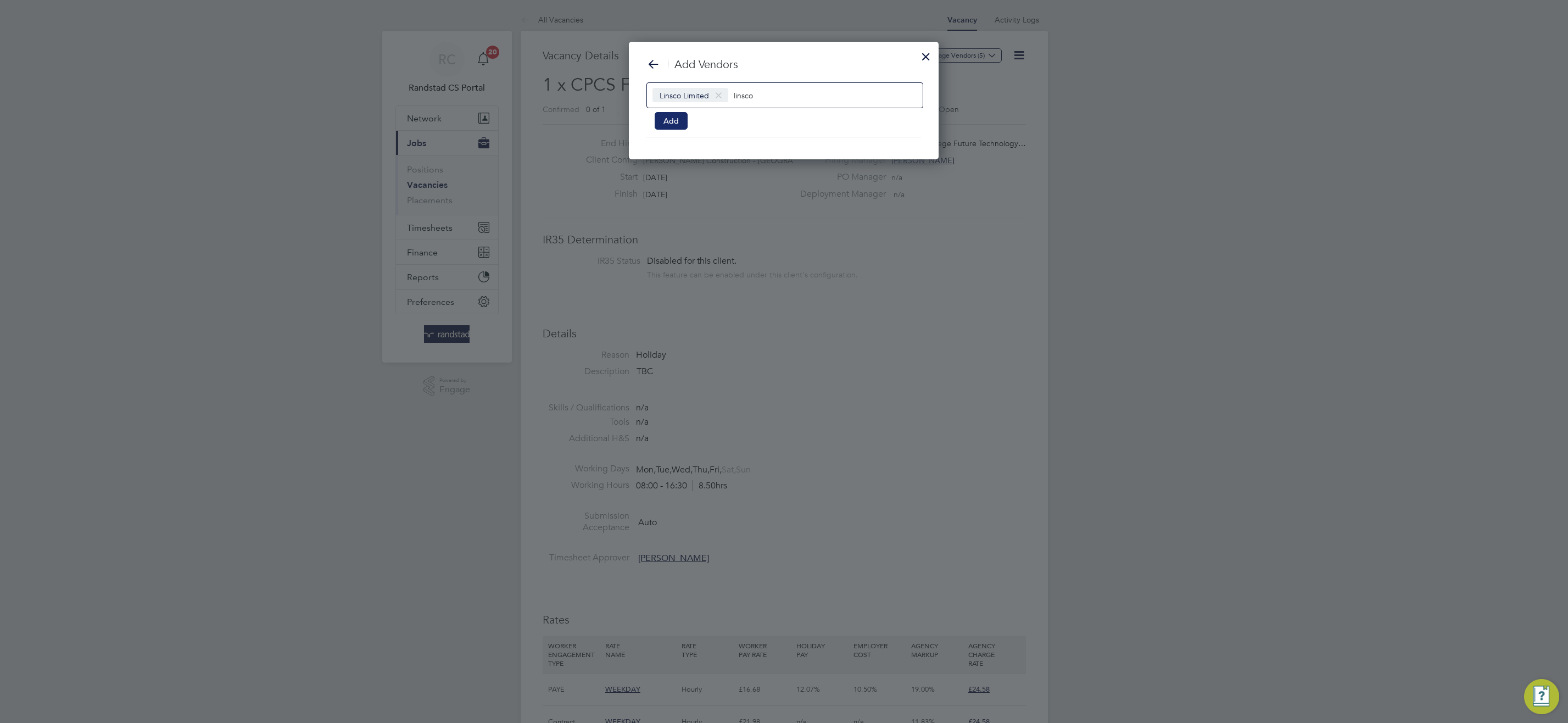
click at [674, 124] on button "Add" at bounding box center [671, 121] width 33 height 17
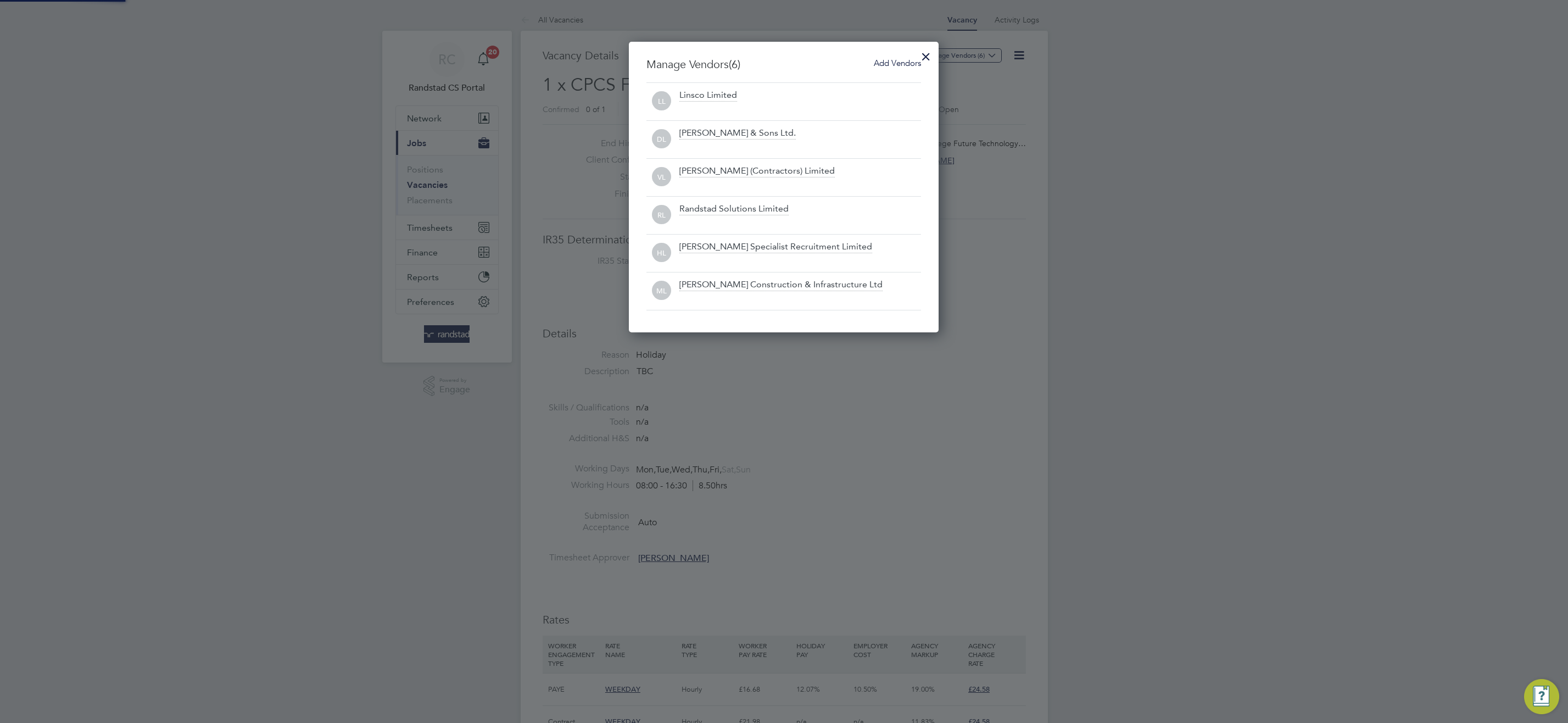
scroll to position [291, 310]
click at [921, 56] on div at bounding box center [926, 53] width 20 height 20
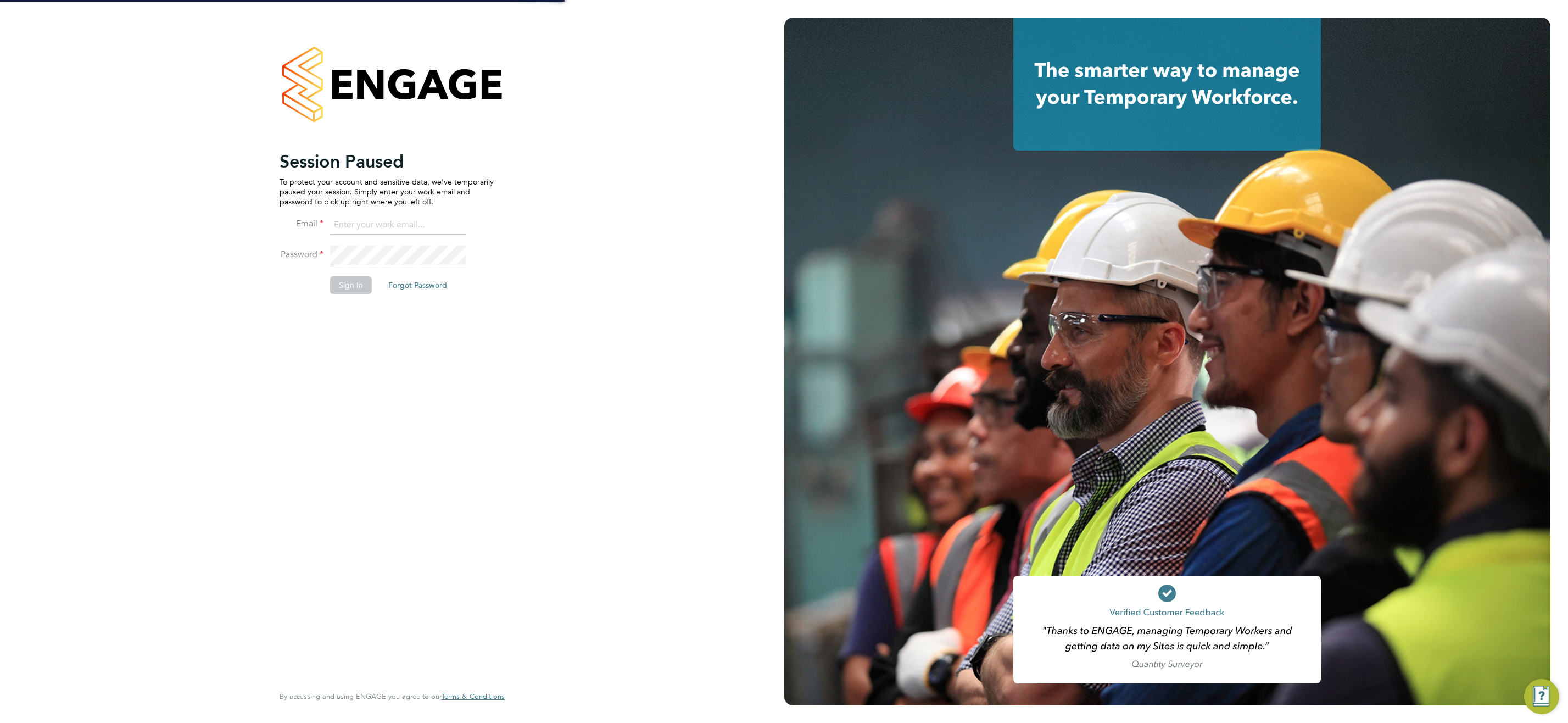
type input "[EMAIL_ADDRESS][DOMAIN_NAME]"
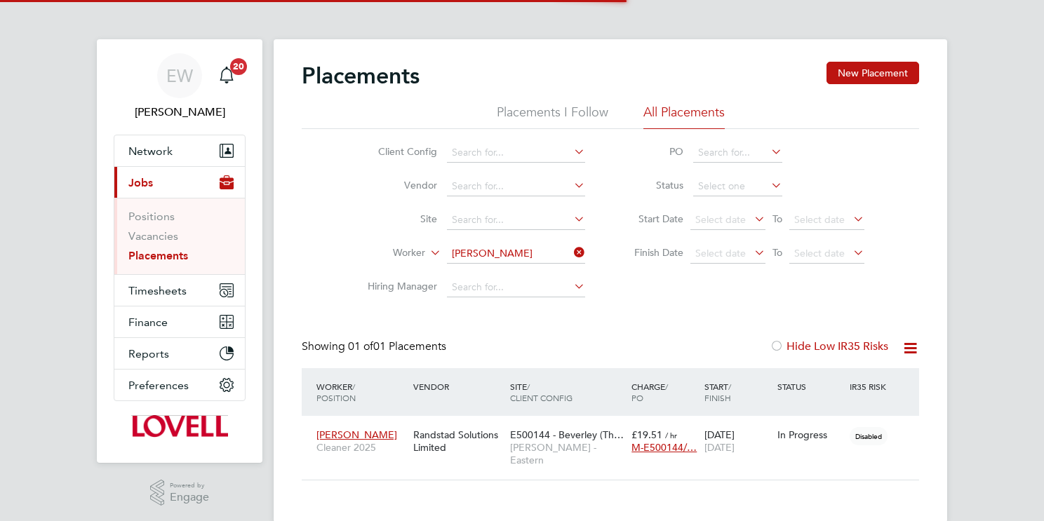
scroll to position [13, 67]
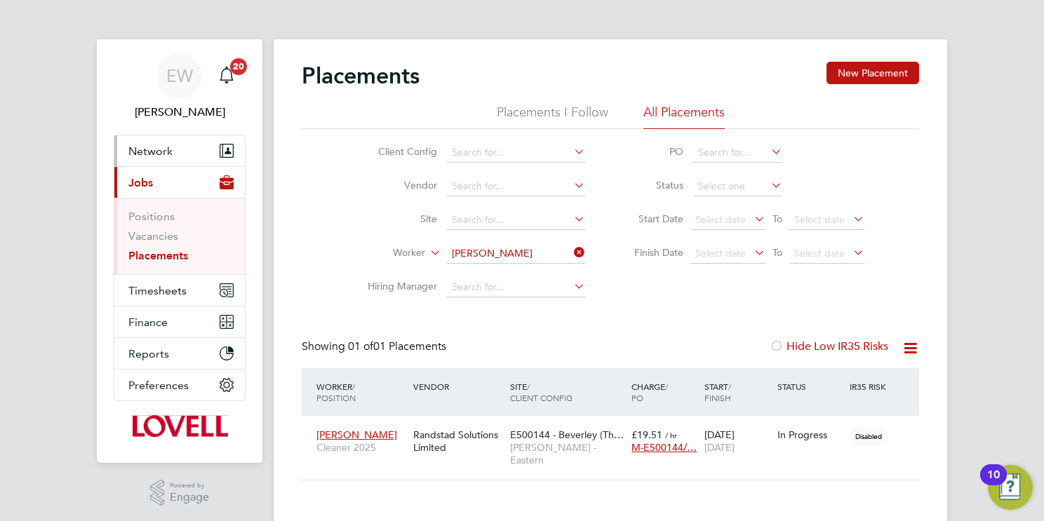
click at [159, 155] on span "Network" at bounding box center [150, 151] width 44 height 13
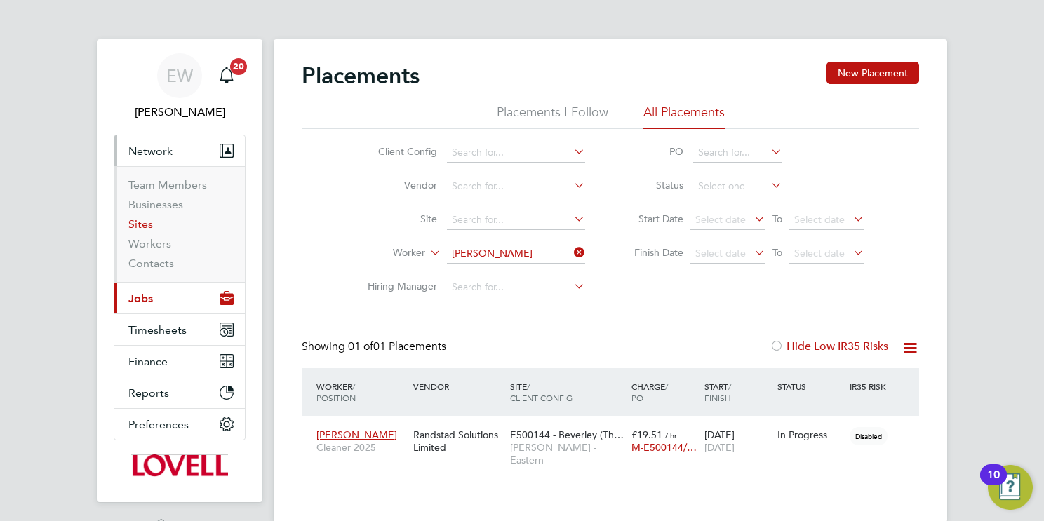
click at [143, 223] on link "Sites" at bounding box center [140, 224] width 25 height 13
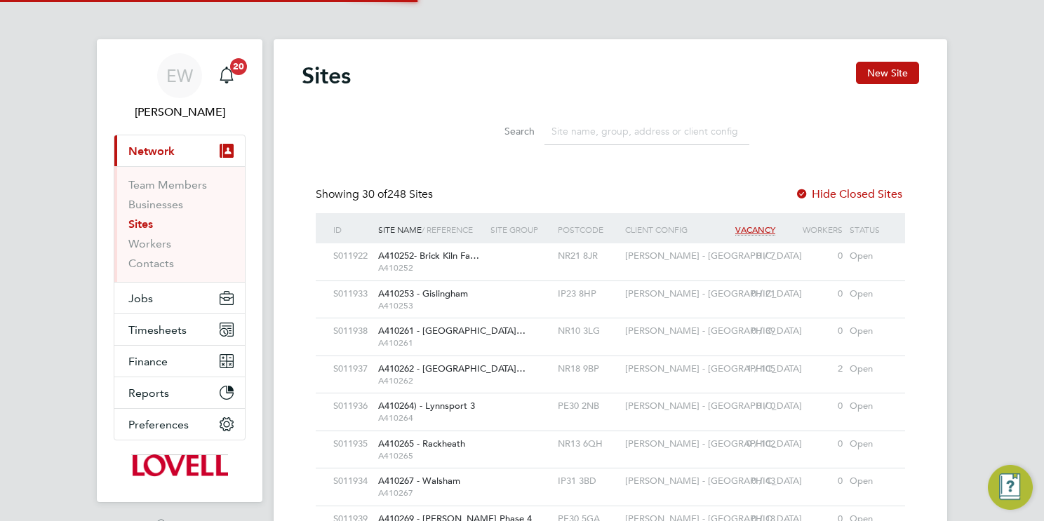
click at [648, 129] on input at bounding box center [647, 131] width 205 height 27
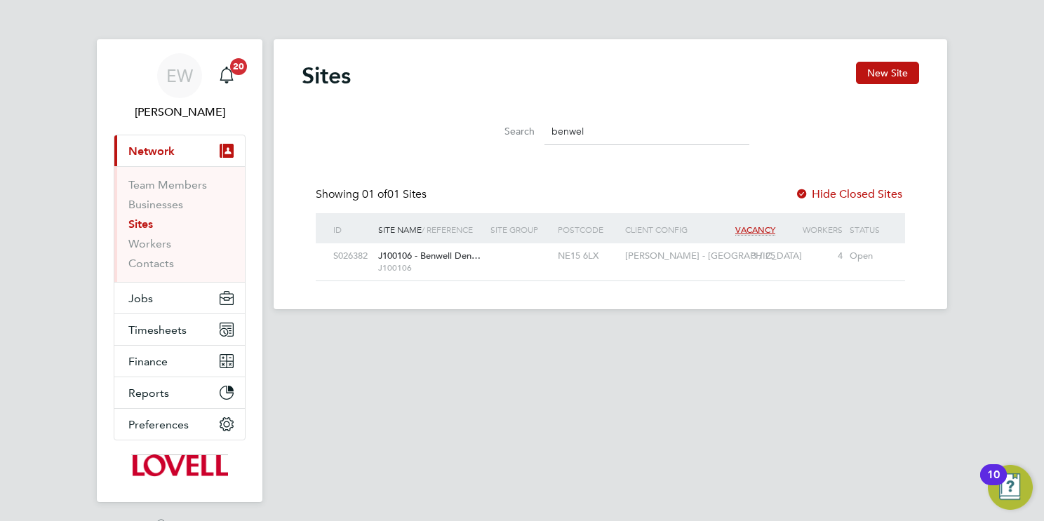
type input "benwel"
click at [655, 262] on div "Lovell - North East" at bounding box center [667, 257] width 90 height 26
